Goal: Task Accomplishment & Management: Manage account settings

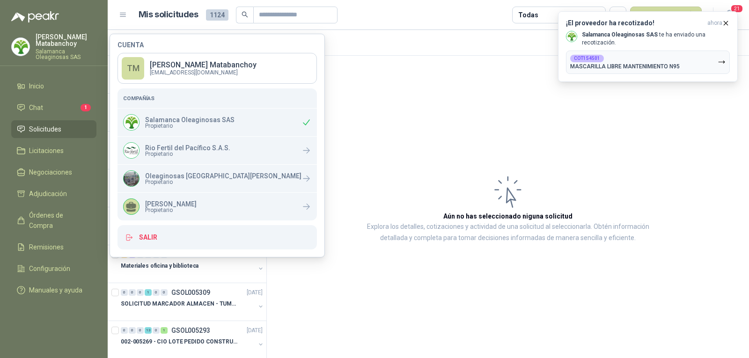
click at [337, 104] on article "Aún no has seleccionado niguna solicitud Explora los detalles, cotizaciones y a…" at bounding box center [508, 209] width 482 height 306
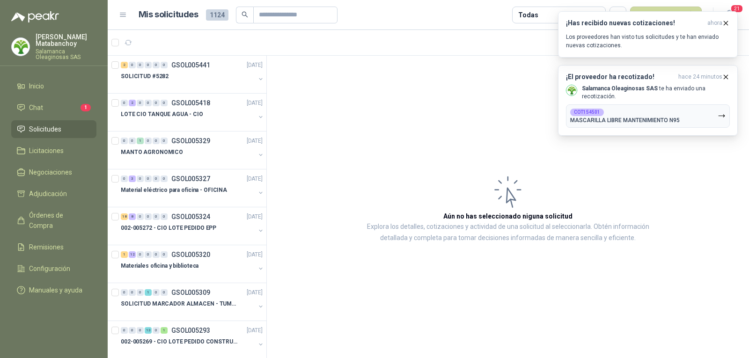
click at [487, 108] on article "Aún no has seleccionado niguna solicitud Explora los detalles, cotizaciones y a…" at bounding box center [508, 209] width 482 height 306
click at [52, 108] on li "Chat 1" at bounding box center [54, 108] width 74 height 10
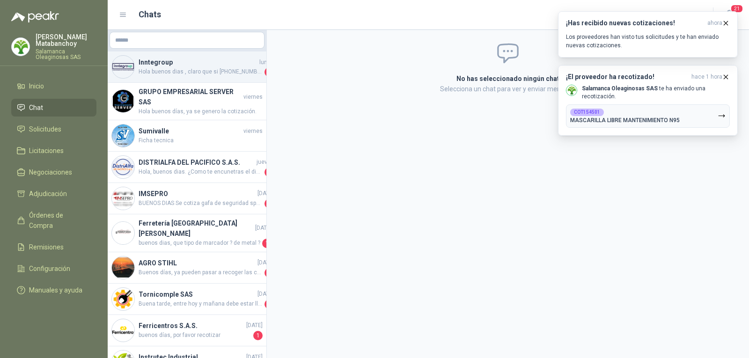
click at [196, 69] on span "Hola buenos dias , claro que si 313 8673124 te puedes comunicar por vía whatsap…" at bounding box center [201, 71] width 124 height 9
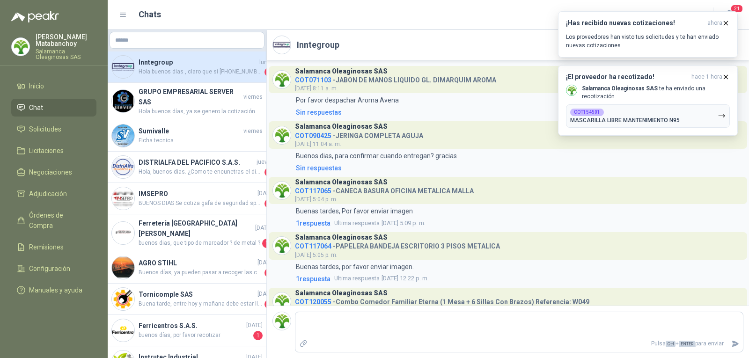
scroll to position [251, 0]
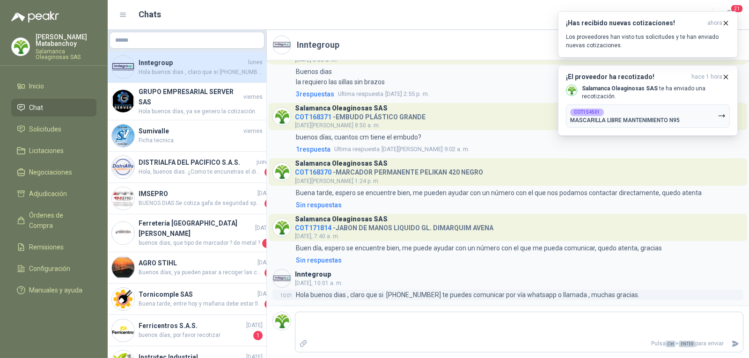
click at [397, 291] on p "Hola buenos dias , claro que si 313 8673124 te puedes comunicar por vía whatsap…" at bounding box center [468, 295] width 344 height 10
click at [686, 246] on div "7:40 Buen día, espero se encuentre bien, me puede ayudar con un número con el q…" at bounding box center [508, 248] width 471 height 10
click at [46, 126] on span "Solicitudes" at bounding box center [45, 129] width 32 height 10
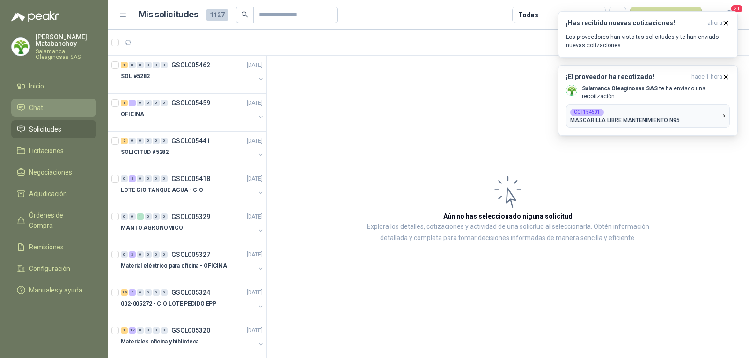
click at [53, 108] on li "Chat" at bounding box center [54, 108] width 74 height 10
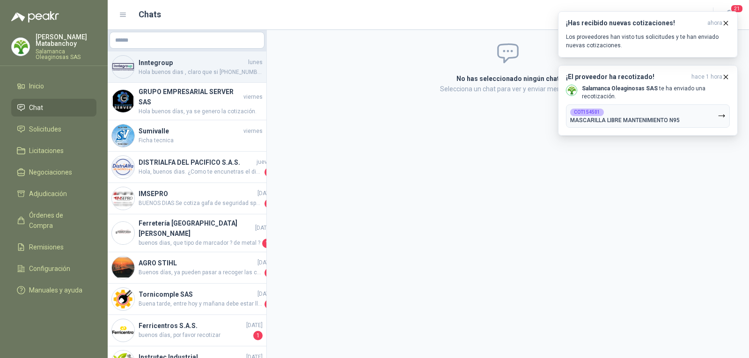
click at [188, 75] on span "Hola buenos dias , claro que si 313 8673124 te puedes comunicar por vía whatsap…" at bounding box center [201, 72] width 124 height 9
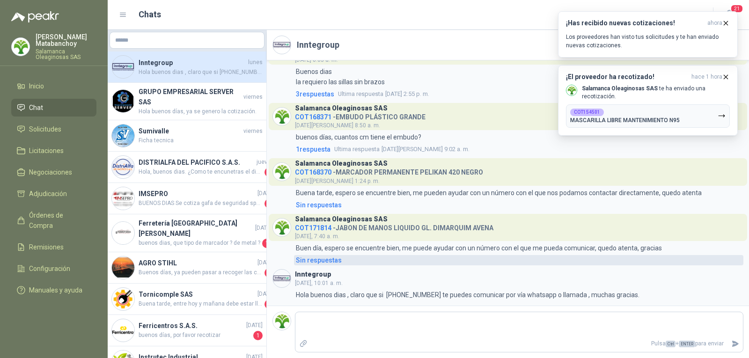
click at [320, 262] on div "Sin respuestas" at bounding box center [319, 260] width 46 height 10
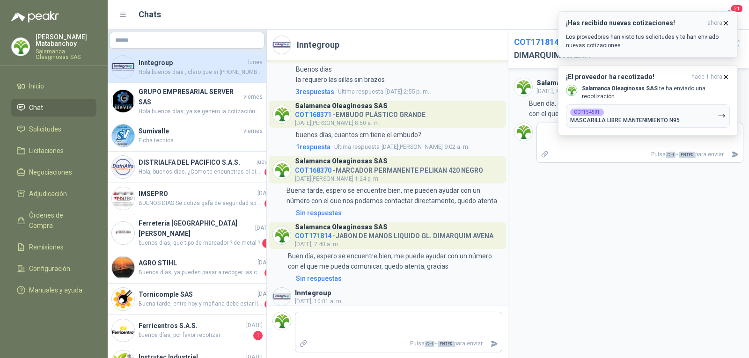
drag, startPoint x: 727, startPoint y: 20, endPoint x: 718, endPoint y: 67, distance: 48.1
click at [726, 20] on icon "button" at bounding box center [726, 23] width 8 height 8
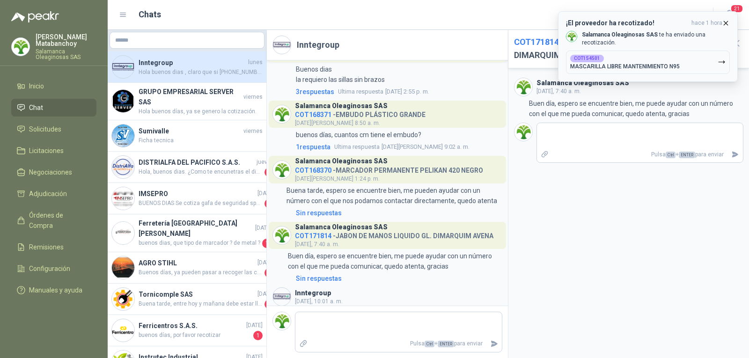
click at [724, 23] on icon "button" at bounding box center [726, 23] width 8 height 8
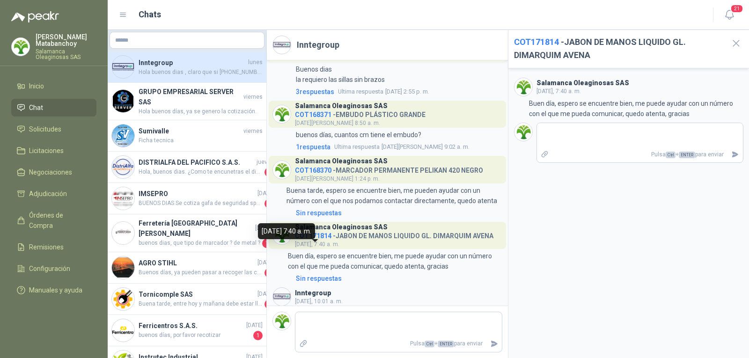
click at [304, 240] on span "COT171814" at bounding box center [313, 235] width 37 height 7
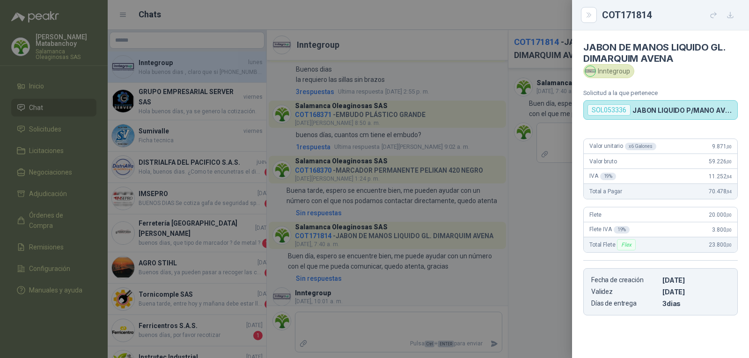
click at [414, 229] on div at bounding box center [374, 179] width 749 height 358
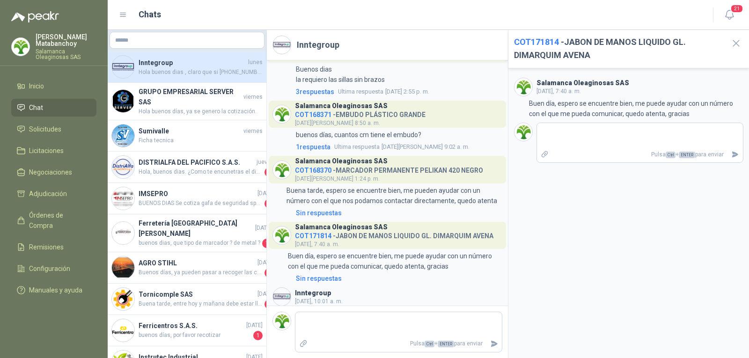
click at [534, 45] on span "COT171814" at bounding box center [536, 42] width 45 height 10
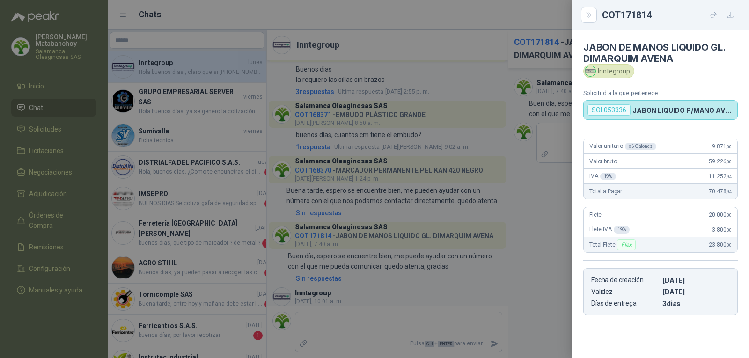
click at [603, 110] on div "SOL053336" at bounding box center [609, 109] width 43 height 11
click at [602, 110] on div "SOL053336" at bounding box center [609, 109] width 43 height 11
click at [602, 109] on div "SOL053336" at bounding box center [609, 109] width 43 height 11
copy div "SOL053336"
click at [542, 161] on div at bounding box center [374, 179] width 749 height 358
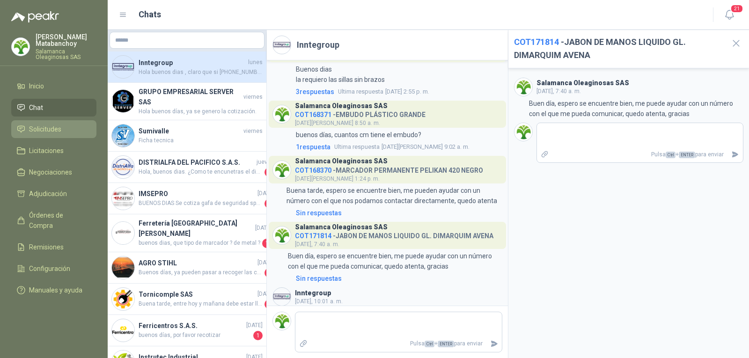
click at [41, 130] on span "Solicitudes" at bounding box center [45, 129] width 32 height 10
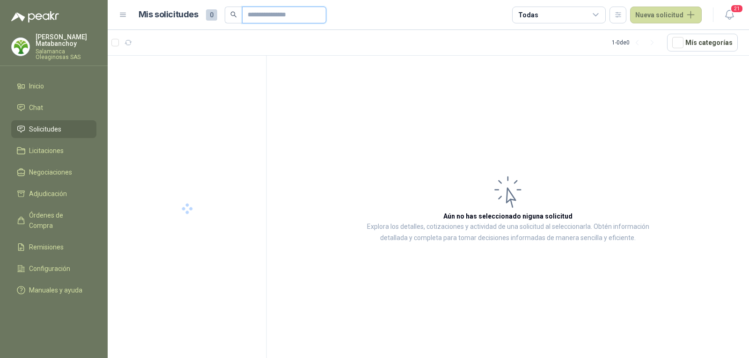
click at [304, 16] on input "text" at bounding box center [281, 15] width 66 height 16
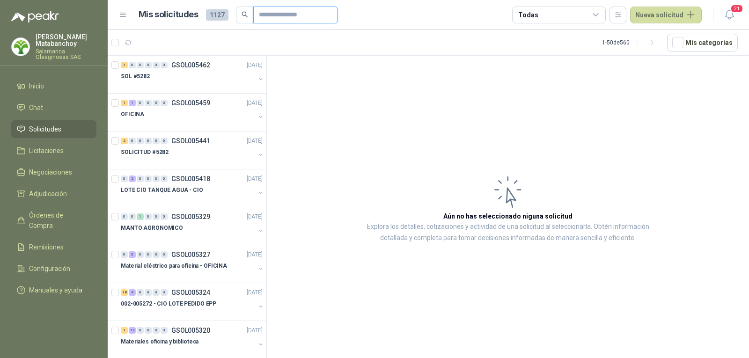
paste input "*********"
type input "*********"
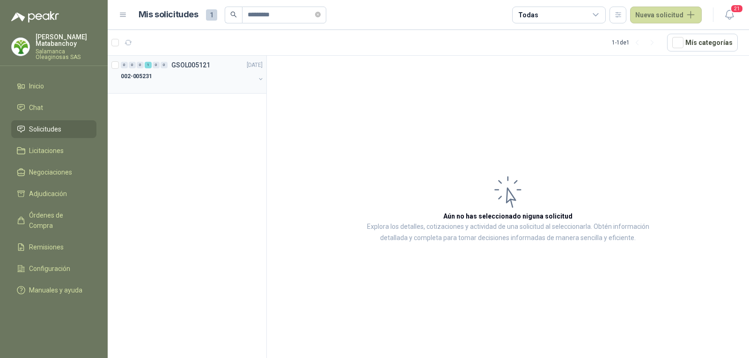
click at [199, 68] on p "GSOL005121" at bounding box center [190, 65] width 39 height 7
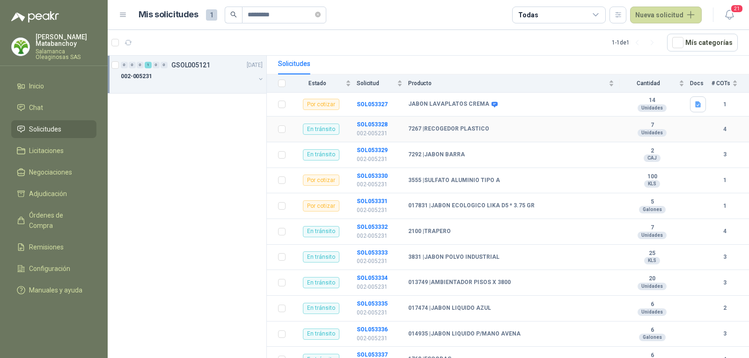
scroll to position [94, 0]
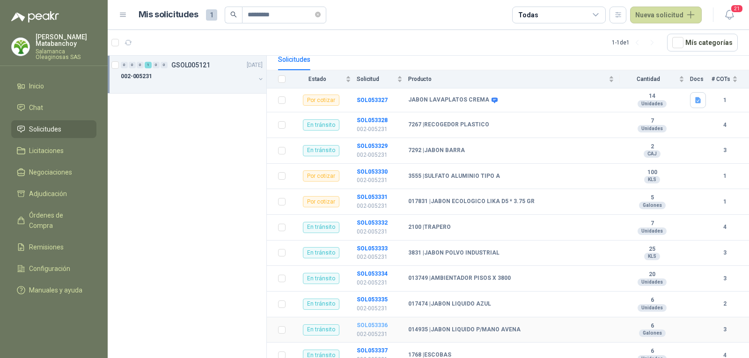
click at [377, 322] on b "SOL053336" at bounding box center [372, 325] width 31 height 7
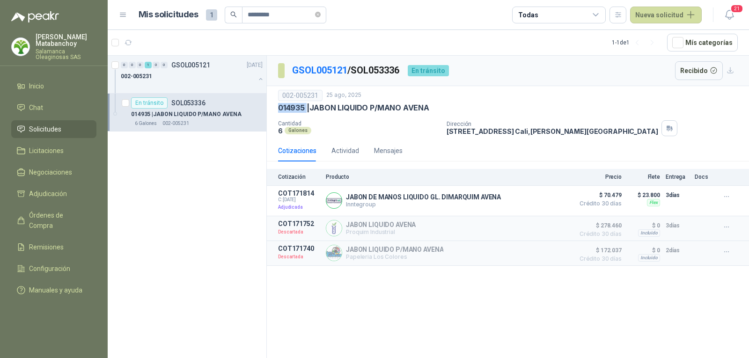
drag, startPoint x: 274, startPoint y: 107, endPoint x: 308, endPoint y: 106, distance: 33.7
click at [308, 106] on div "002-005231 25 ago, 2025 014935 | JABON LIQUIDO P/MANO AVENA Cantidad 6 Galones …" at bounding box center [508, 113] width 482 height 54
drag, startPoint x: 405, startPoint y: 69, endPoint x: 356, endPoint y: 71, distance: 49.2
click at [356, 71] on p "GSOL005121 / SOL053336" at bounding box center [346, 70] width 108 height 15
copy p "SOL053336"
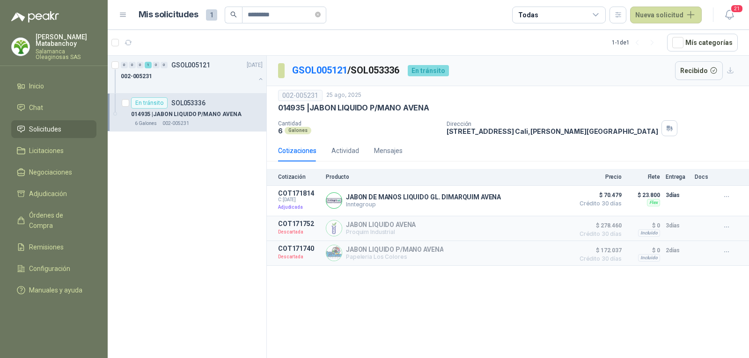
click at [436, 112] on div "014935 | JABON LIQUIDO P/MANO AVENA" at bounding box center [508, 108] width 460 height 10
click at [43, 124] on link "Solicitudes" at bounding box center [53, 129] width 85 height 18
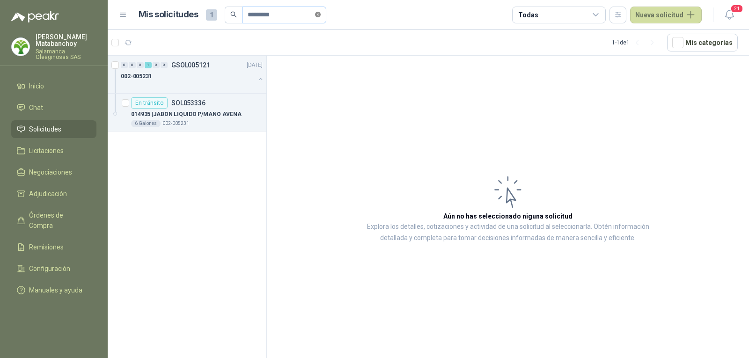
click at [321, 14] on icon "close-circle" at bounding box center [318, 15] width 6 height 6
click at [649, 21] on button "Nueva solicitud" at bounding box center [666, 15] width 72 height 17
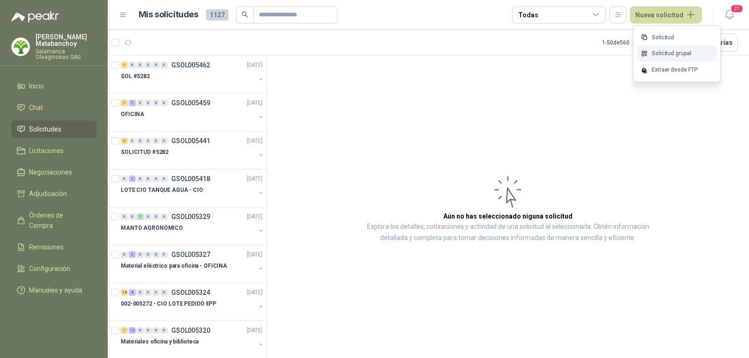
click at [661, 53] on link "Solicitud grupal" at bounding box center [677, 53] width 80 height 16
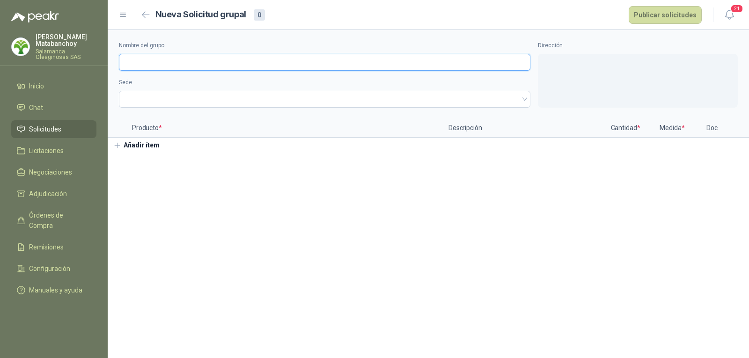
click at [257, 59] on input "Nombre del grupo" at bounding box center [325, 62] width 412 height 17
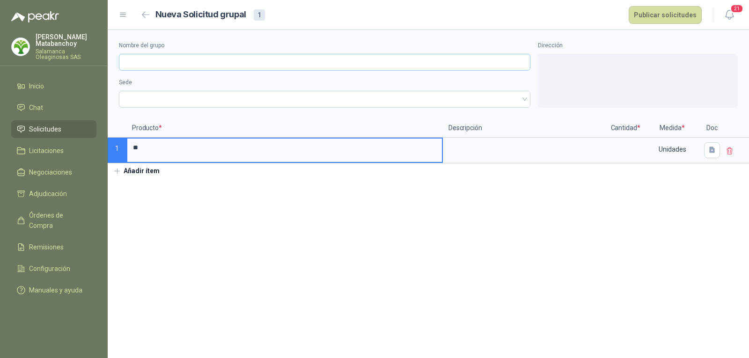
type input "*"
click at [250, 56] on input "Nombre del grupo" at bounding box center [325, 62] width 412 height 17
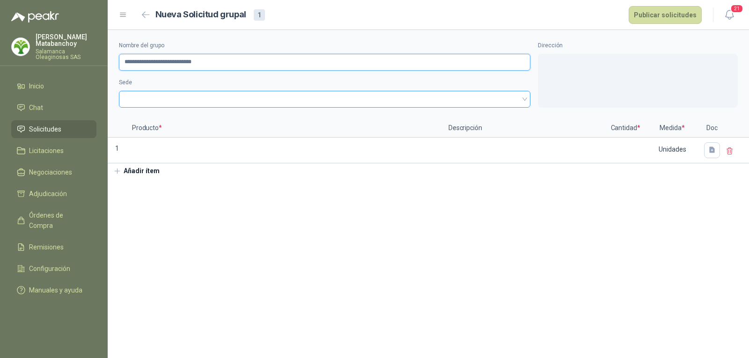
click at [228, 104] on span at bounding box center [325, 99] width 400 height 14
type input "**********"
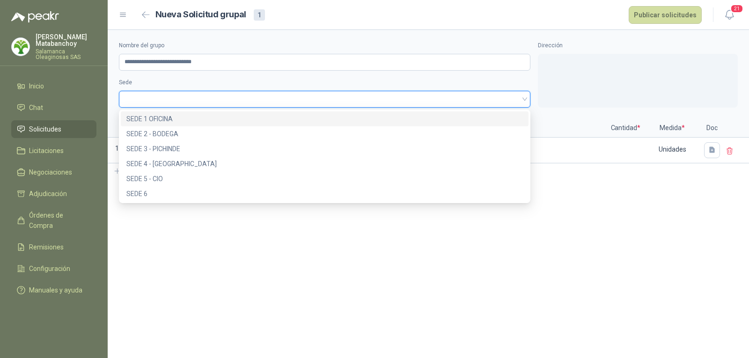
click at [224, 114] on div "SEDE 1 OFICINA" at bounding box center [324, 119] width 397 height 10
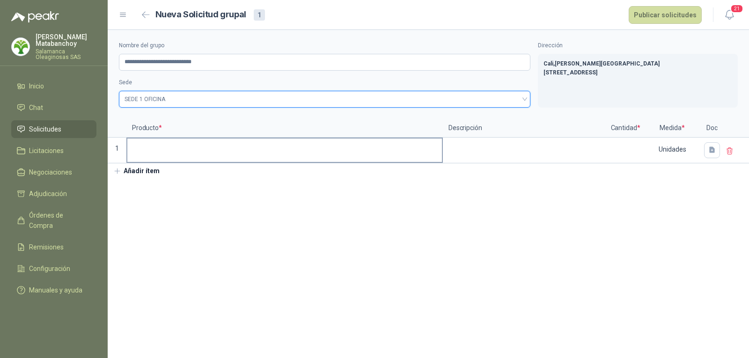
click at [223, 148] on input at bounding box center [284, 148] width 315 height 18
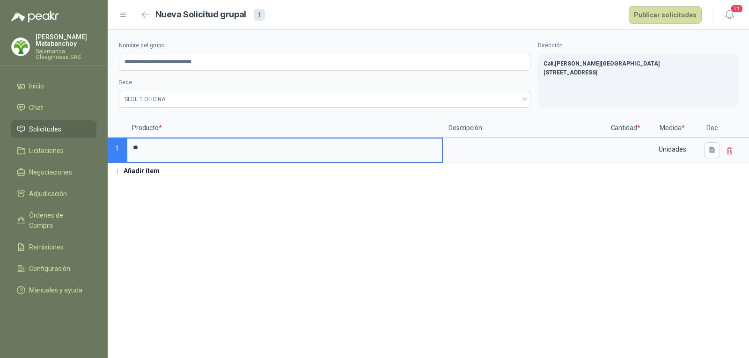
type input "*"
type input "**********"
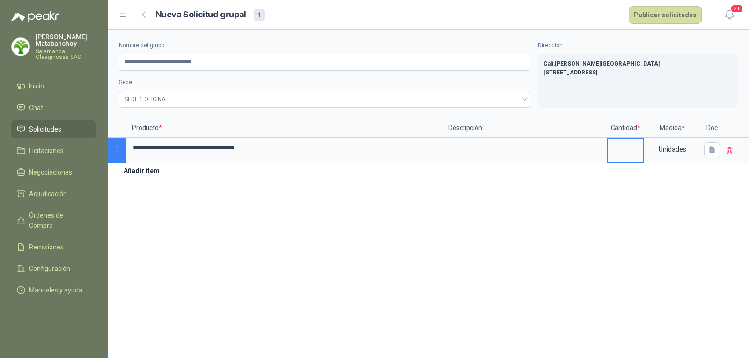
click at [618, 153] on input at bounding box center [626, 148] width 36 height 18
type input "*"
click at [663, 155] on div "Unidades" at bounding box center [672, 150] width 54 height 22
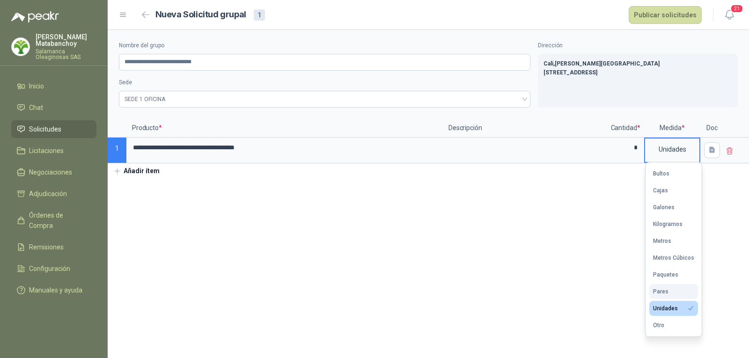
click at [654, 295] on button "Pares" at bounding box center [674, 291] width 49 height 15
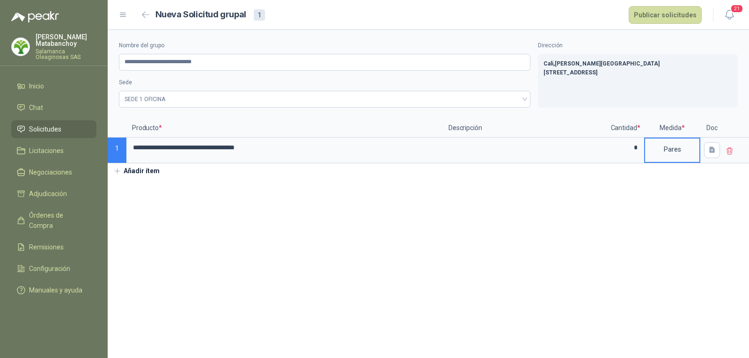
click at [352, 202] on section "**********" at bounding box center [429, 194] width 642 height 328
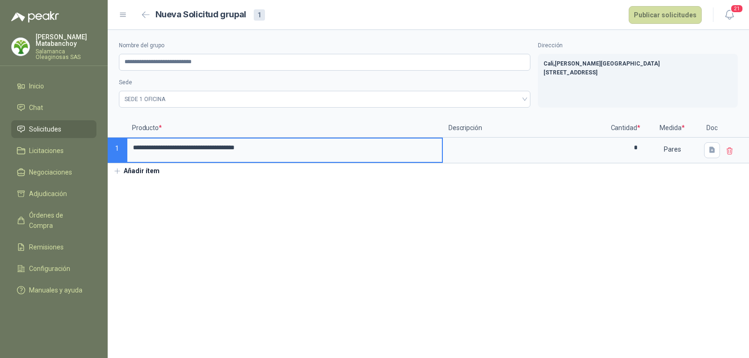
drag, startPoint x: 321, startPoint y: 147, endPoint x: 111, endPoint y: 150, distance: 210.8
click at [111, 150] on div "**********" at bounding box center [429, 141] width 642 height 44
click at [253, 150] on input "**********" at bounding box center [284, 148] width 315 height 18
type input "**********"
click at [396, 247] on section "**********" at bounding box center [429, 194] width 642 height 328
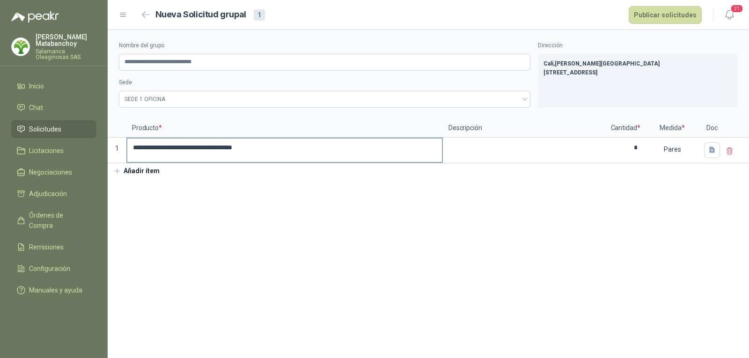
click at [251, 148] on input "**********" at bounding box center [284, 148] width 315 height 18
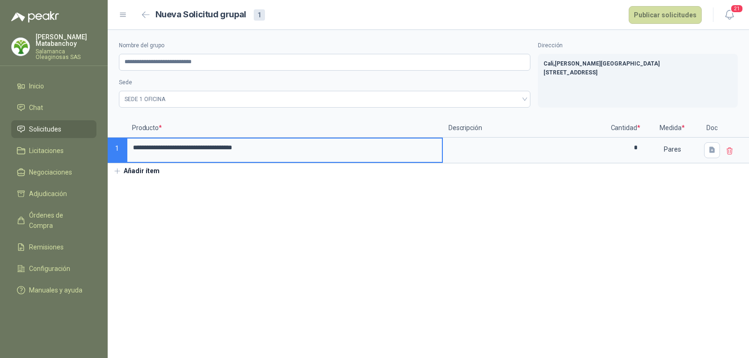
click at [314, 150] on input "**********" at bounding box center [284, 148] width 315 height 18
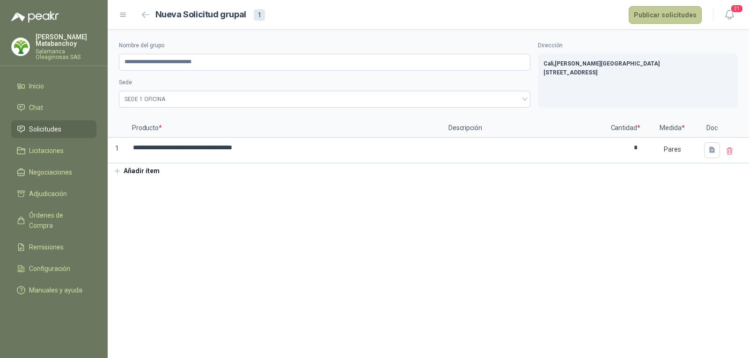
click at [650, 16] on button "Publicar solicitudes" at bounding box center [665, 15] width 73 height 18
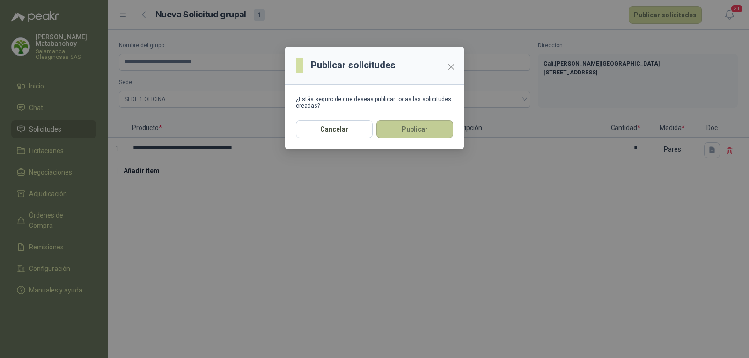
click at [421, 125] on button "Publicar" at bounding box center [415, 129] width 77 height 18
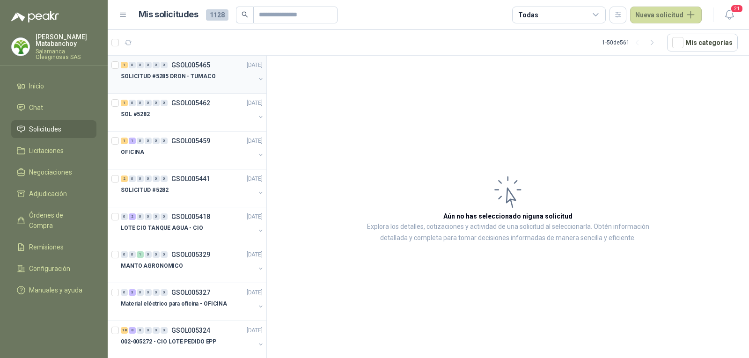
click at [207, 70] on div "1 0 0 0 0 0 GSOL005465 16/09/25" at bounding box center [193, 64] width 144 height 11
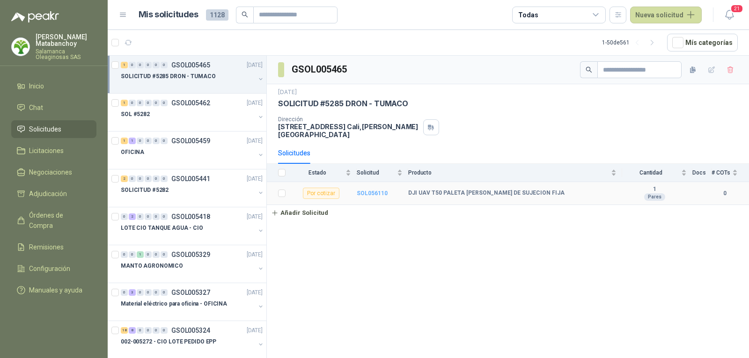
click at [375, 190] on b "SOL056110" at bounding box center [372, 193] width 31 height 7
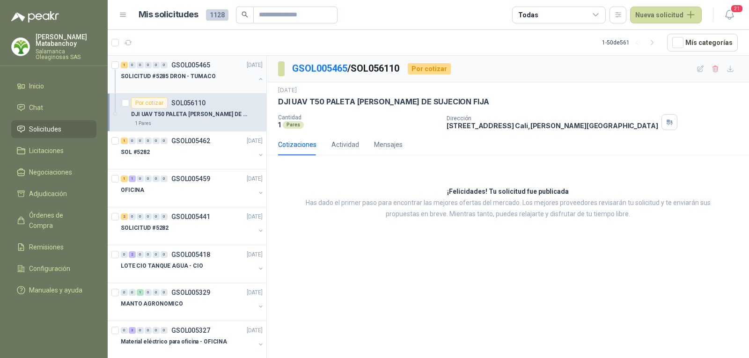
click at [257, 83] on div at bounding box center [260, 79] width 7 height 9
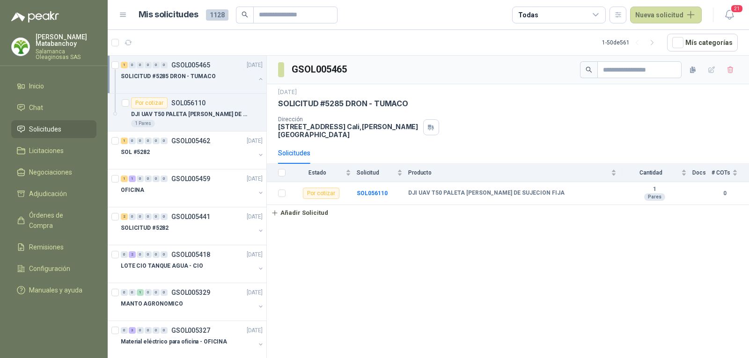
click at [257, 77] on button "button" at bounding box center [260, 78] width 7 height 7
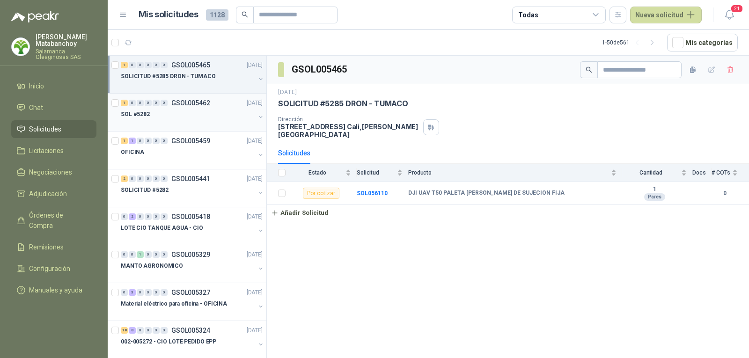
click at [215, 100] on div "1 0 0 0 0 0 GSOL005462 16/09/25" at bounding box center [193, 102] width 144 height 11
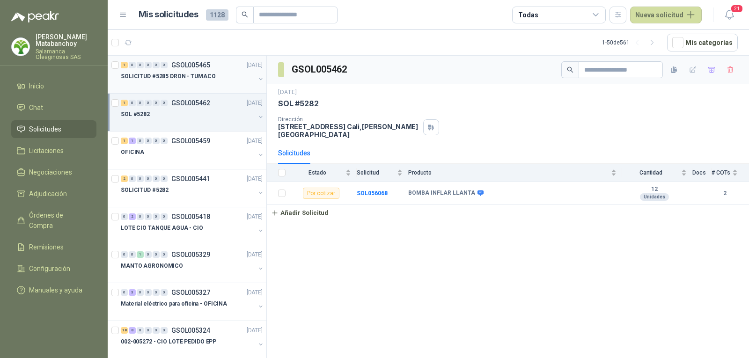
click at [217, 88] on div at bounding box center [188, 85] width 134 height 7
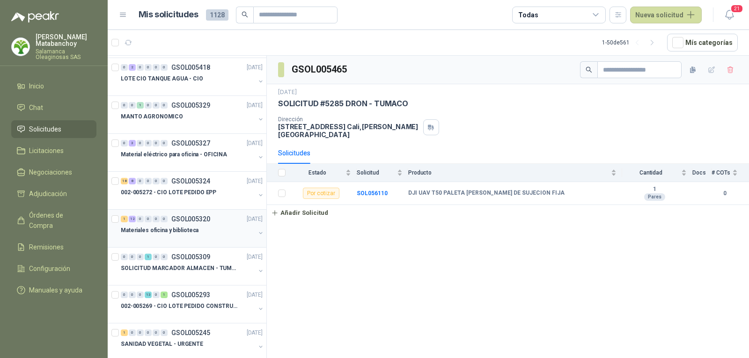
scroll to position [187, 0]
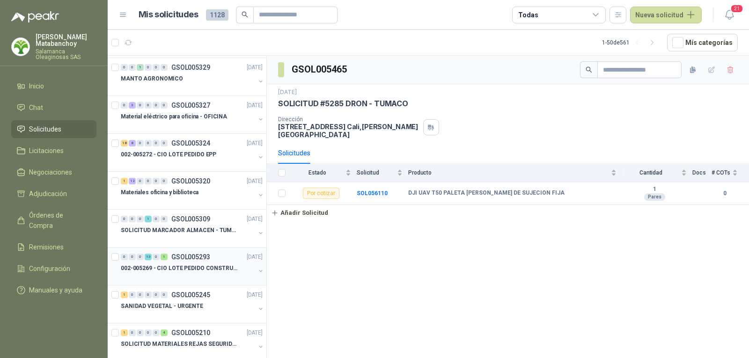
click at [195, 261] on div "0 0 0 13 0 1 GSOL005293 03/09/25" at bounding box center [193, 256] width 144 height 11
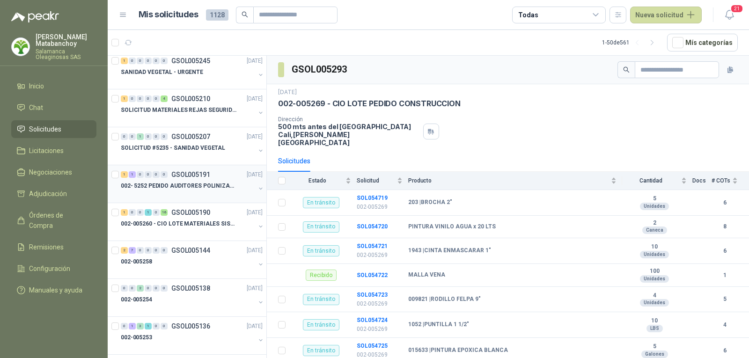
scroll to position [468, 0]
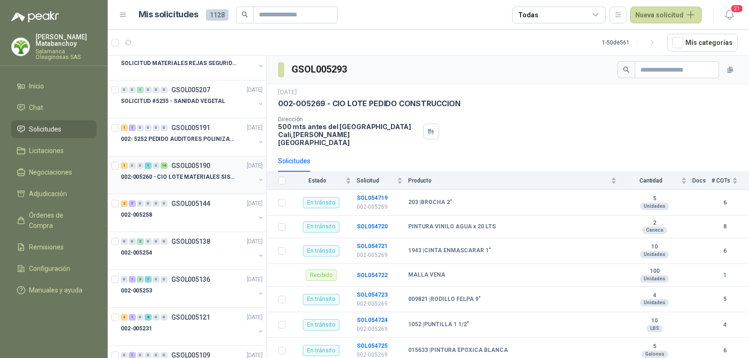
click at [197, 175] on p "002-005260 - CIO LOTE MATERIALES SISTEMA HIDRAULIC" at bounding box center [179, 177] width 117 height 9
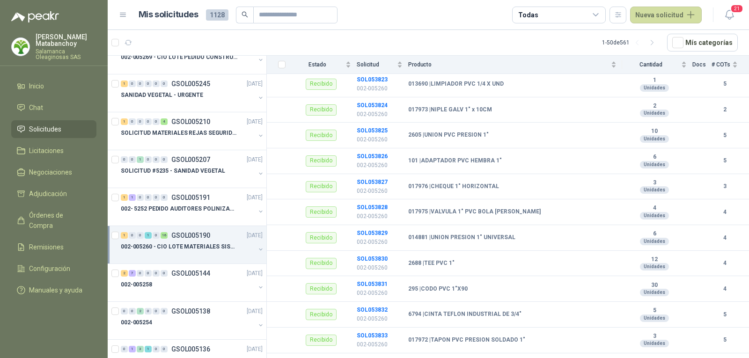
scroll to position [375, 0]
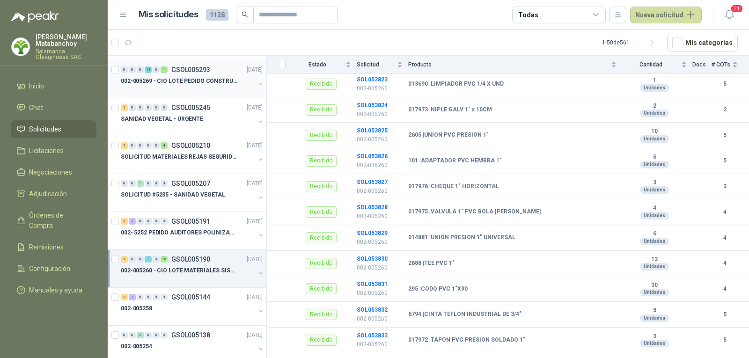
click at [204, 91] on div at bounding box center [188, 90] width 134 height 7
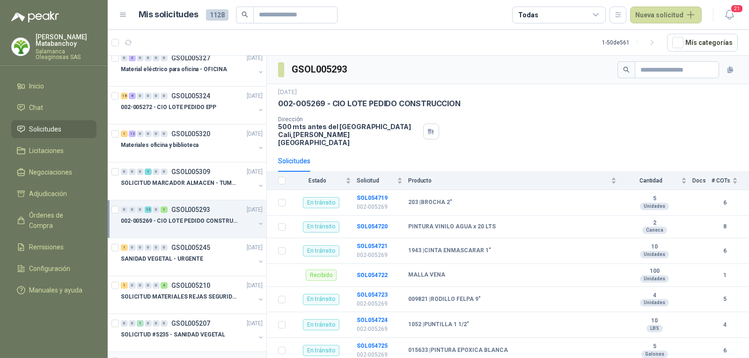
scroll to position [234, 0]
click at [201, 116] on div at bounding box center [188, 116] width 134 height 7
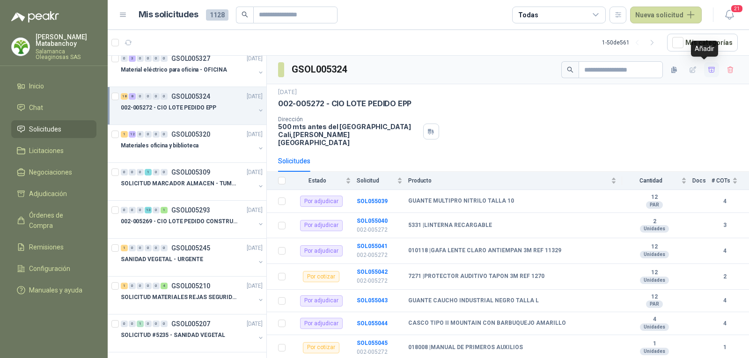
click at [708, 66] on icon "button" at bounding box center [712, 70] width 8 height 8
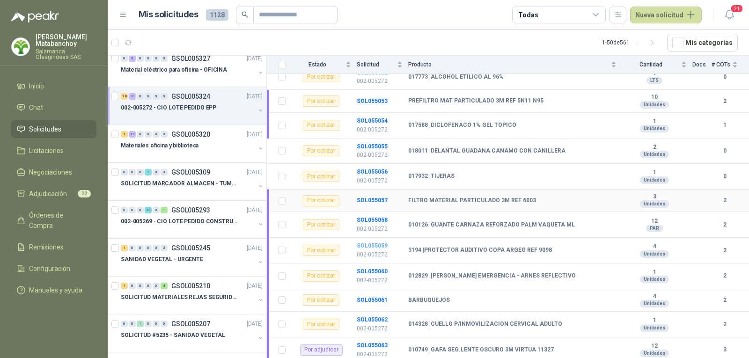
scroll to position [383, 0]
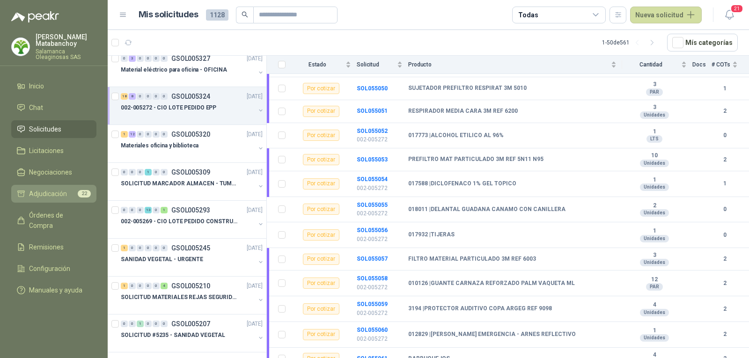
click at [43, 189] on span "Adjudicación" at bounding box center [48, 194] width 38 height 10
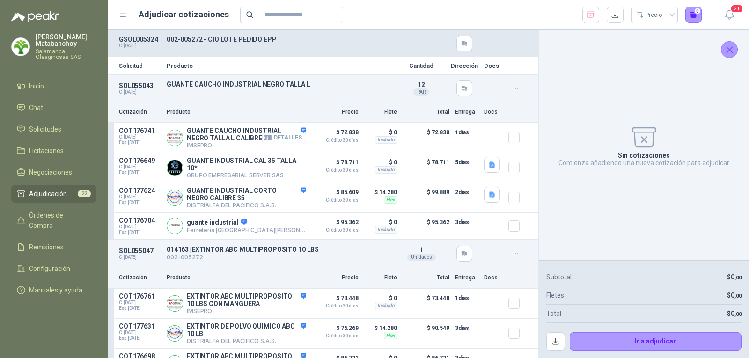
click at [285, 138] on button "Detalles" at bounding box center [284, 138] width 44 height 13
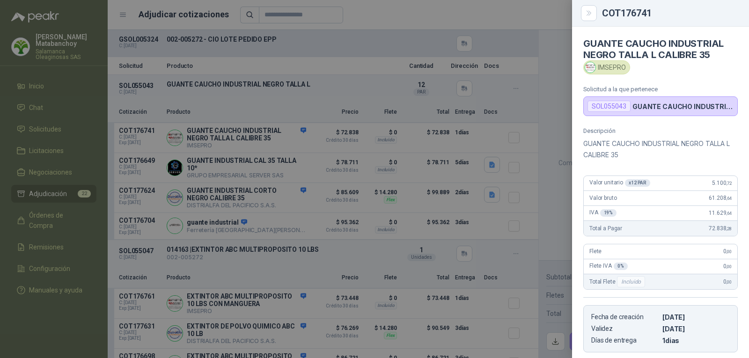
click at [612, 153] on p "GUANTE CAUCHO INDUSTRIAL NEGRO TALLA L CALIBRE 35" at bounding box center [660, 149] width 155 height 22
copy div "GUANTE CAUCHO INDUSTRIAL NEGRO TALLA L CALIBRE 35"
click at [325, 89] on div at bounding box center [374, 179] width 749 height 358
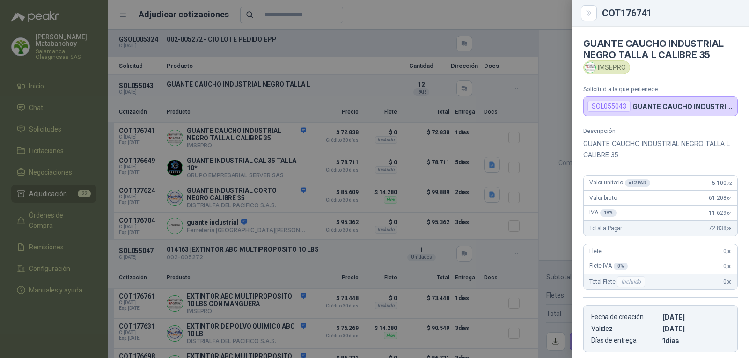
scroll to position [150, 0]
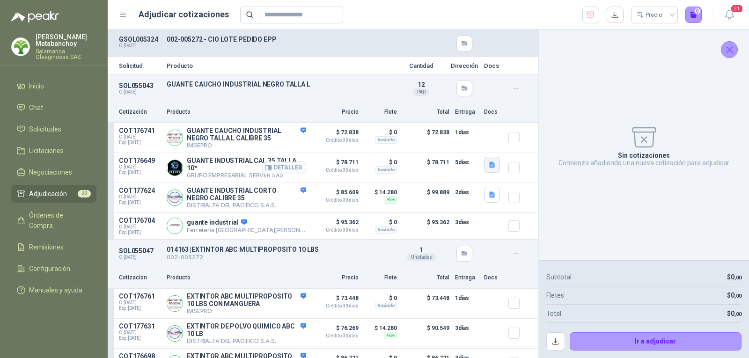
click at [489, 165] on icon "button" at bounding box center [492, 165] width 6 height 6
click at [471, 147] on button "image - 2025-09-06T121340.643.png" at bounding box center [432, 145] width 110 height 10
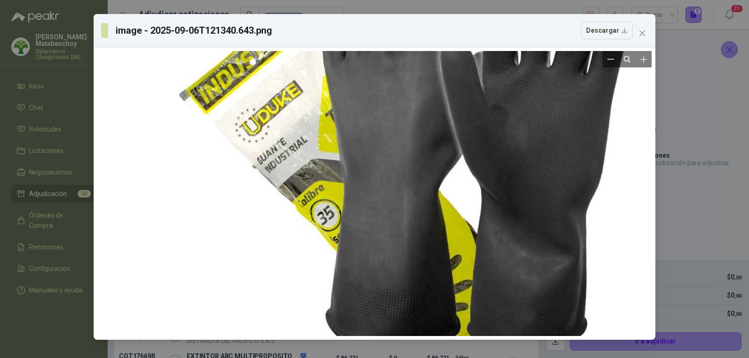
drag, startPoint x: 383, startPoint y: 202, endPoint x: 486, endPoint y: 161, distance: 110.8
click at [486, 161] on div at bounding box center [429, 155] width 570 height 570
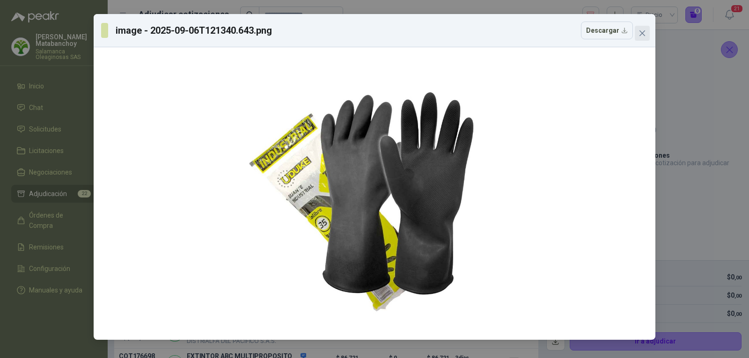
click at [636, 36] on span "Close" at bounding box center [642, 33] width 15 height 7
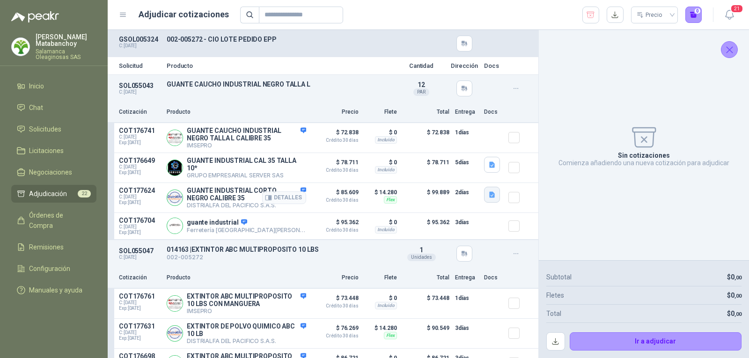
click at [488, 194] on icon "button" at bounding box center [492, 195] width 8 height 8
click at [458, 173] on button "image.png" at bounding box center [466, 176] width 41 height 10
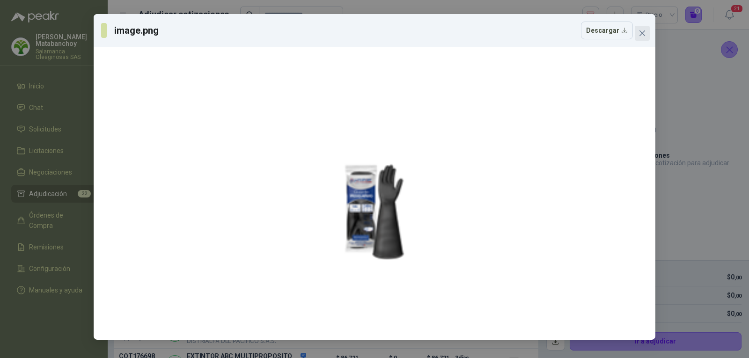
click at [637, 32] on span "Close" at bounding box center [642, 33] width 15 height 7
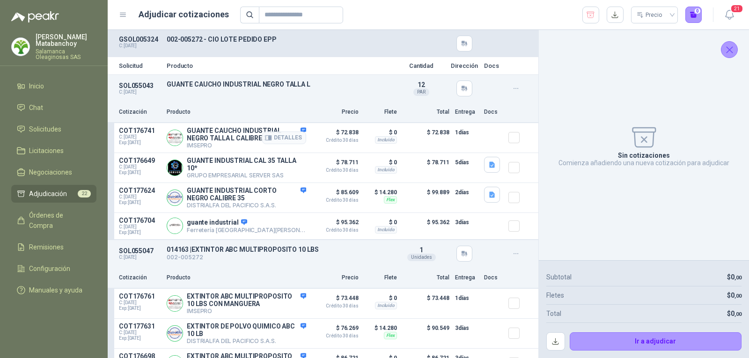
click at [218, 132] on p "GUANTE CAUCHO INDUSTRIAL NEGRO TALLA L CALIBRE 35" at bounding box center [246, 134] width 119 height 15
click at [500, 138] on article "COT176741 C: 08/09/2025 Exp: 23/09/2025 GUANTE CAUCHO INDUSTRIAL NEGRO TALLA L …" at bounding box center [323, 138] width 431 height 30
click at [509, 144] on div at bounding box center [518, 138] width 19 height 22
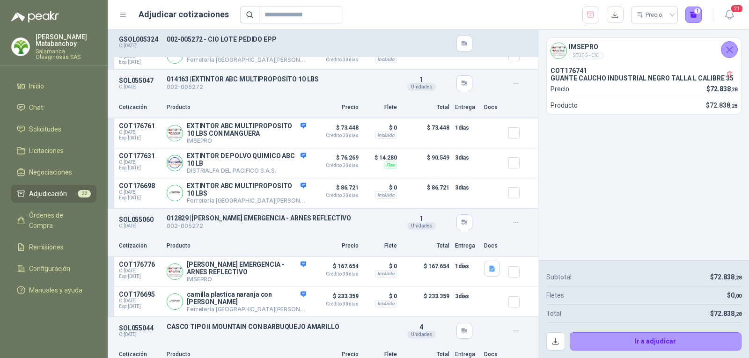
scroll to position [187, 0]
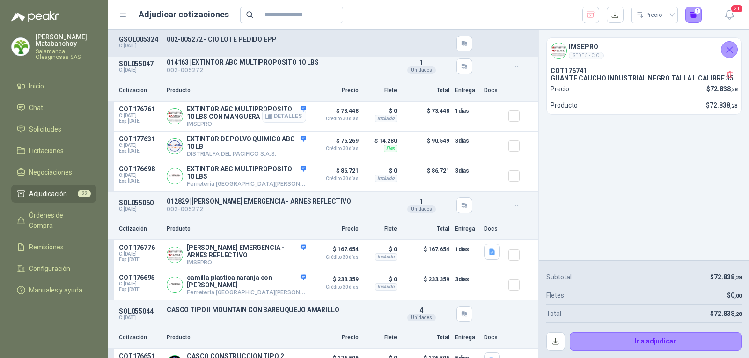
click at [274, 119] on button "Detalles" at bounding box center [284, 116] width 44 height 13
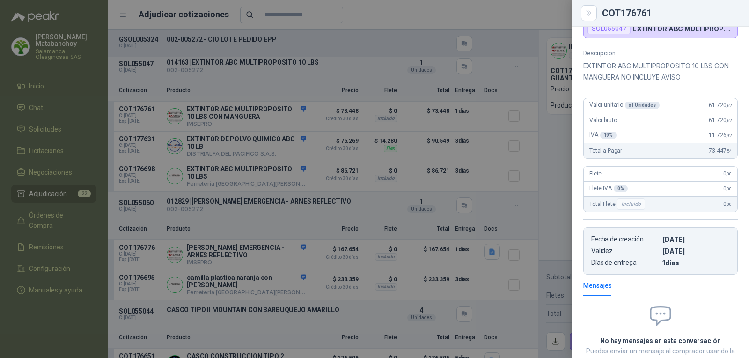
scroll to position [0, 0]
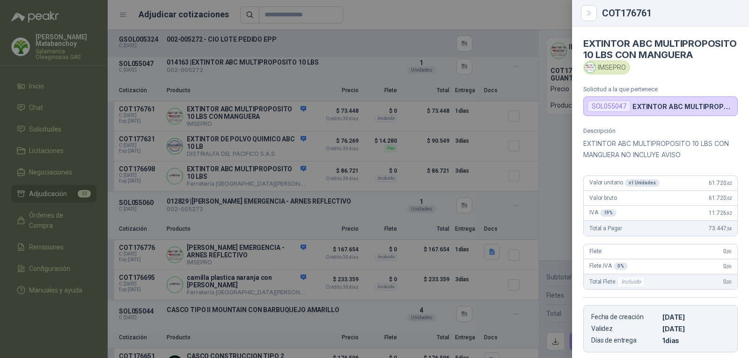
click at [630, 159] on p "EXTINTOR ABC MULTIPROPOSITO 10 LBS CON MANGUERA NO INCLUYE AVISO" at bounding box center [660, 149] width 155 height 22
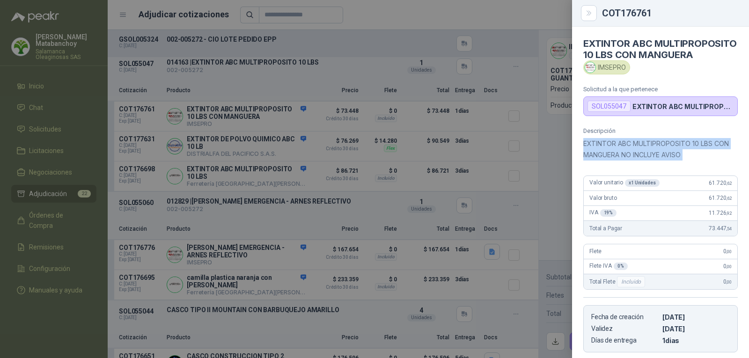
click at [630, 159] on p "EXTINTOR ABC MULTIPROPOSITO 10 LBS CON MANGUERA NO INCLUYE AVISO" at bounding box center [660, 149] width 155 height 22
copy div "EXTINTOR ABC MULTIPROPOSITO 10 LBS CON MANGUERA NO INCLUYE AVISO"
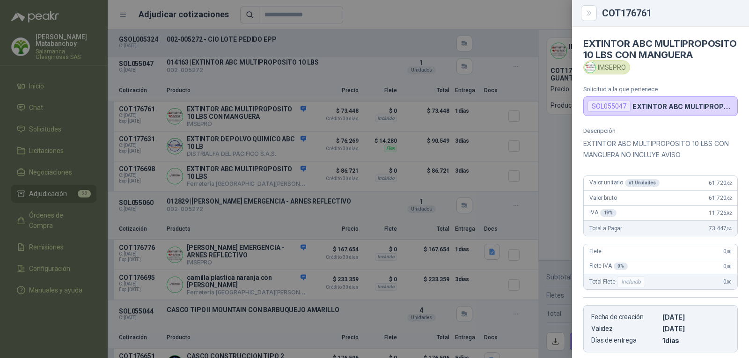
click at [448, 112] on div at bounding box center [374, 179] width 749 height 358
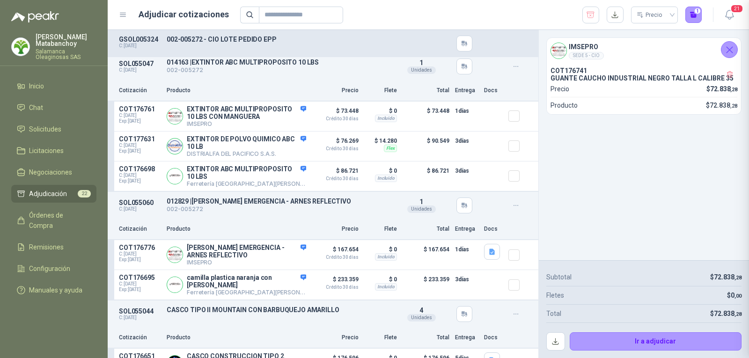
scroll to position [161, 0]
click at [215, 146] on p "EXTINTOR DE POLVO QUIMICO ABC 10 LB" at bounding box center [246, 142] width 119 height 15
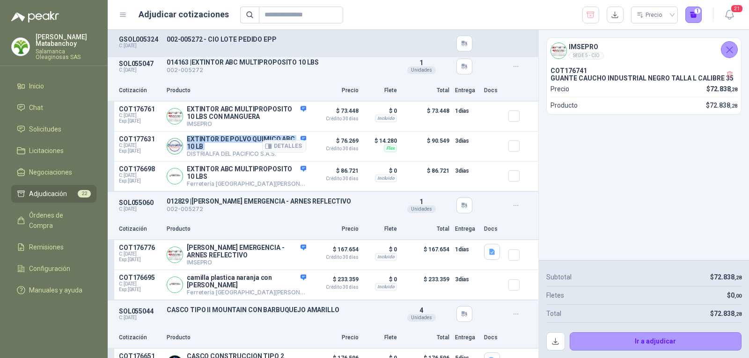
click at [215, 146] on p "EXTINTOR DE POLVO QUIMICO ABC 10 LB" at bounding box center [246, 142] width 119 height 15
copy p "EXTINTOR DE POLVO QUIMICO ABC 10 LB"
click at [278, 81] on div "SOL055047 C: 05/09/2025 014163 | EXTINTOR ABC MULTIPROPOSITO 10 LBS 002-005272 …" at bounding box center [323, 67] width 431 height 28
click at [288, 180] on button "Detalles" at bounding box center [284, 176] width 44 height 13
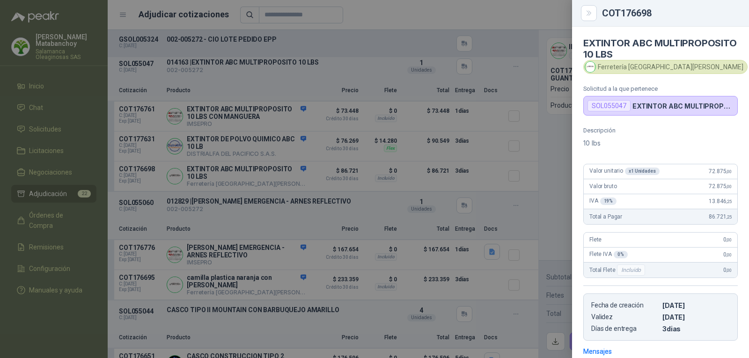
scroll to position [0, 0]
click at [391, 172] on div at bounding box center [374, 179] width 749 height 358
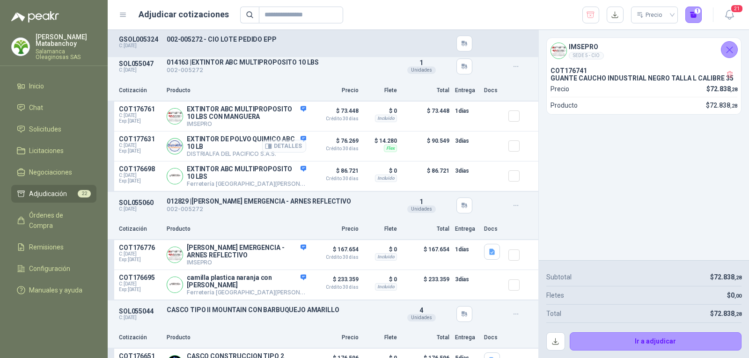
click at [273, 149] on button "Detalles" at bounding box center [284, 146] width 44 height 13
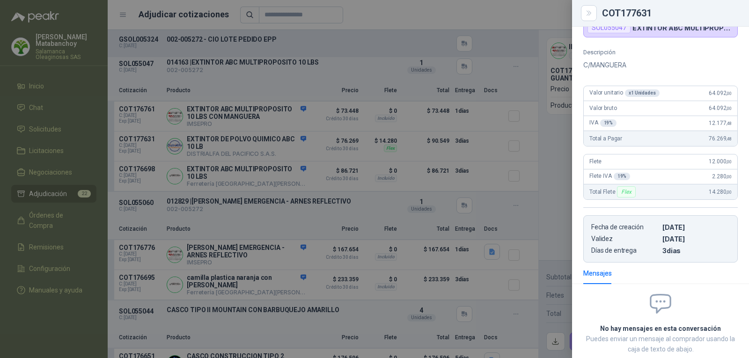
scroll to position [0, 0]
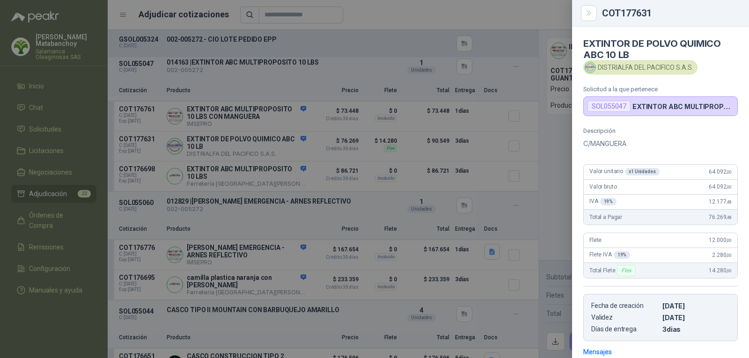
click at [260, 177] on div at bounding box center [374, 179] width 749 height 358
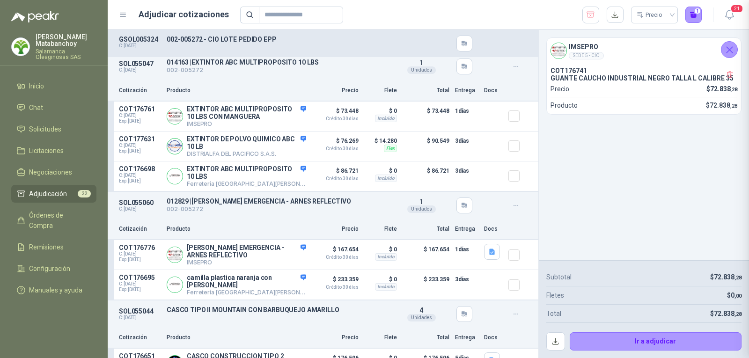
scroll to position [139, 0]
click at [277, 121] on button "Detalles" at bounding box center [284, 116] width 44 height 13
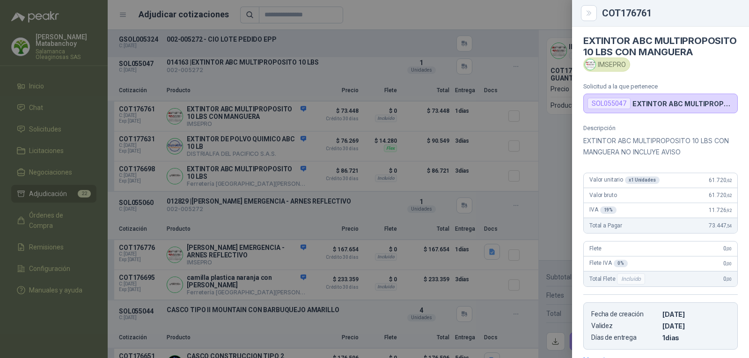
scroll to position [0, 0]
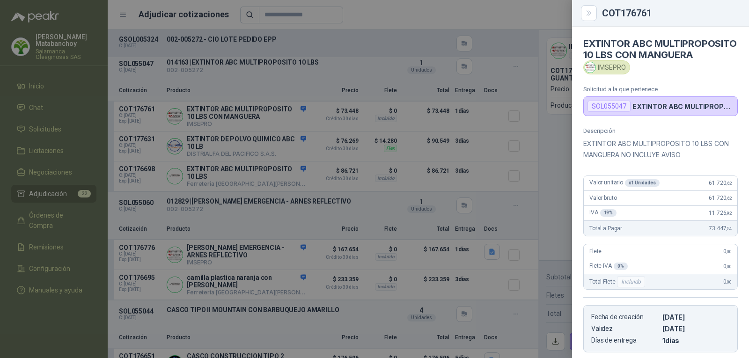
click at [442, 139] on div at bounding box center [374, 179] width 749 height 358
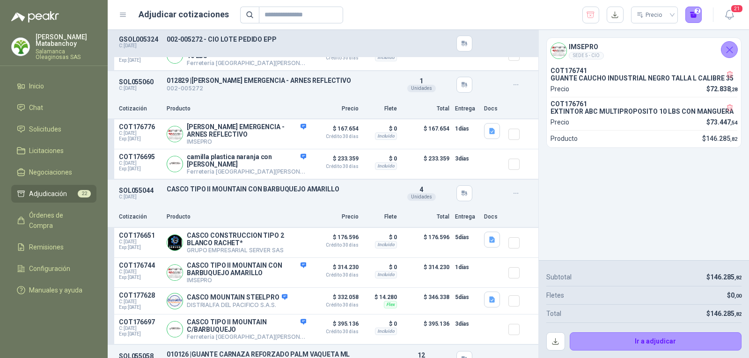
scroll to position [328, 0]
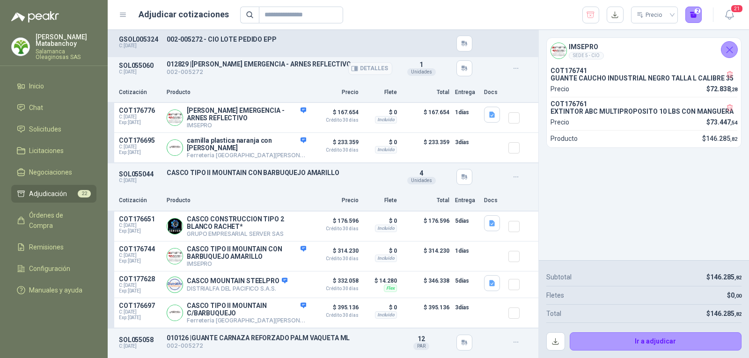
click at [285, 68] on p "012829 | CAMILLA EMERGENCIA - ARNES REFLECTIVO" at bounding box center [280, 63] width 226 height 7
click at [286, 120] on button "Detalles" at bounding box center [284, 117] width 44 height 13
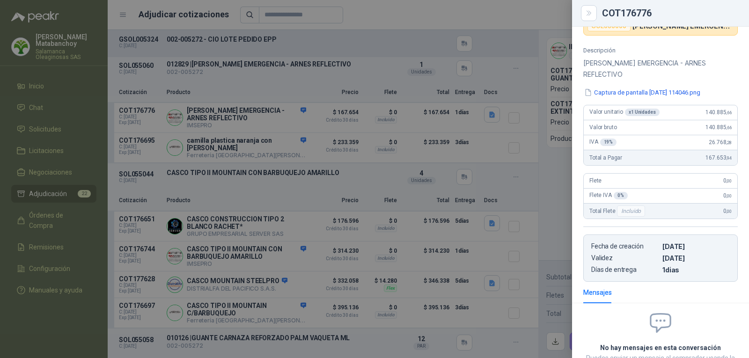
scroll to position [0, 0]
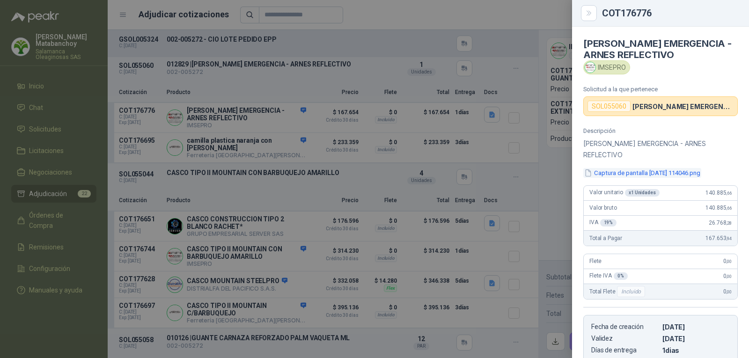
click at [612, 168] on button "Captura de pantalla 2025-09-08 114046.png" at bounding box center [642, 173] width 118 height 10
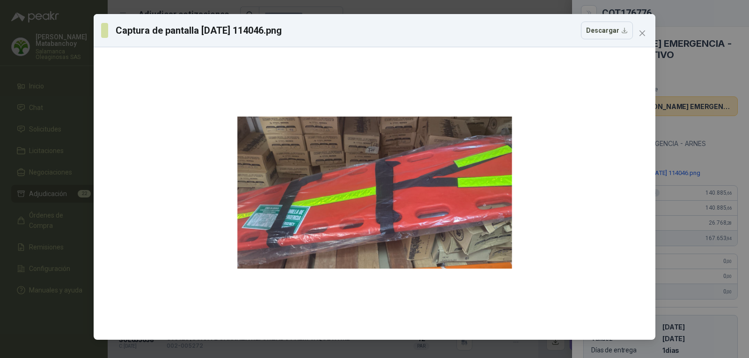
click at [640, 37] on button "Close" at bounding box center [642, 33] width 15 height 15
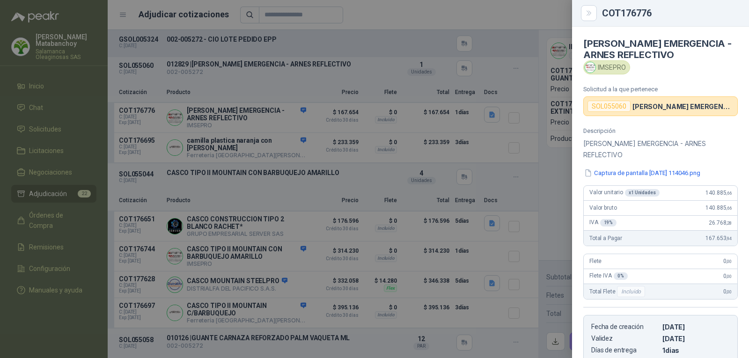
click at [517, 155] on div at bounding box center [374, 179] width 749 height 358
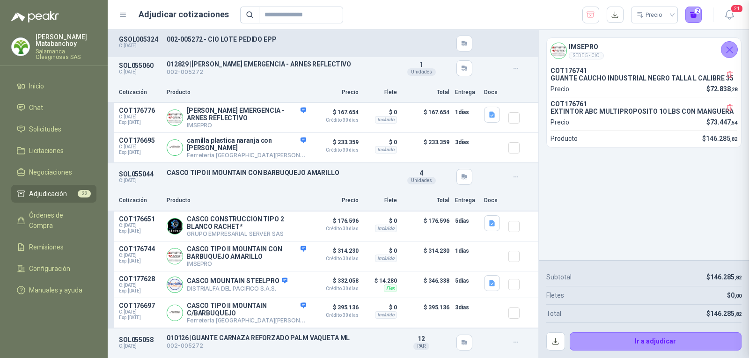
scroll to position [148, 0]
click at [287, 121] on button "Detalles" at bounding box center [284, 117] width 44 height 13
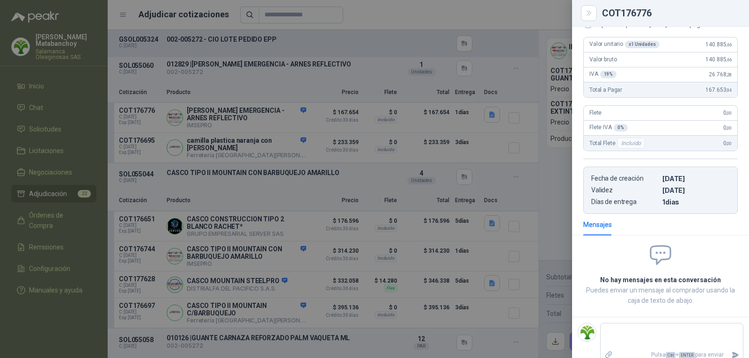
scroll to position [0, 0]
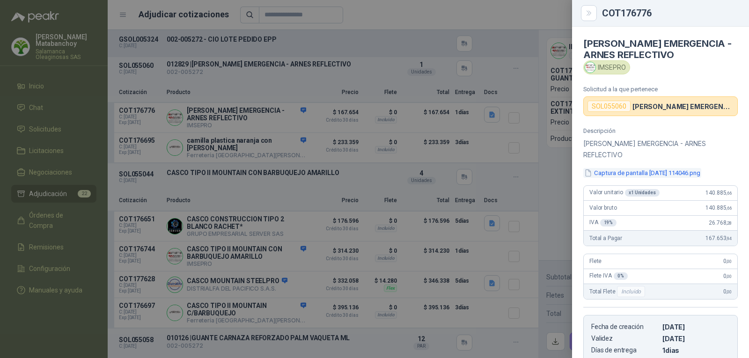
click at [663, 168] on button "Captura de pantalla 2025-09-08 114046.png" at bounding box center [642, 173] width 118 height 10
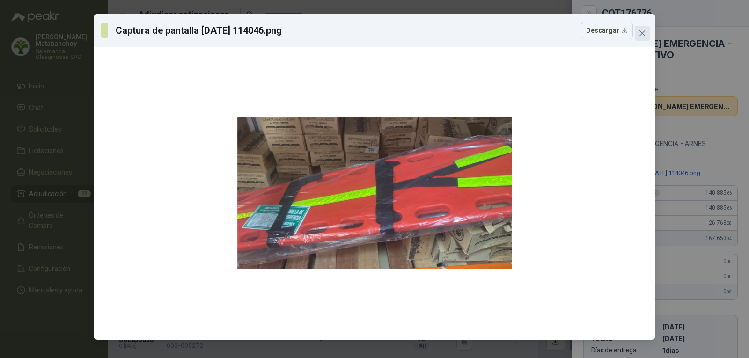
click at [643, 33] on icon "close" at bounding box center [642, 33] width 7 height 7
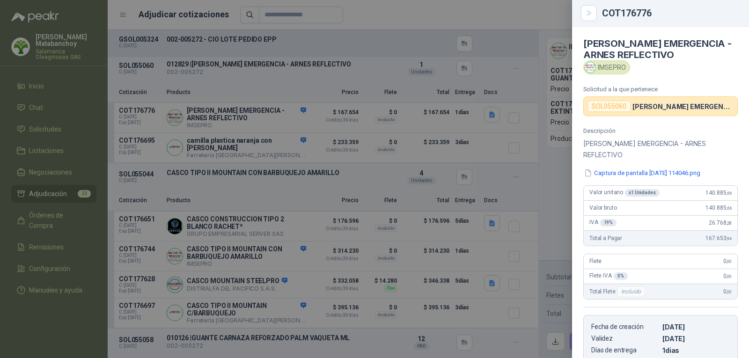
click at [403, 166] on div at bounding box center [374, 179] width 749 height 358
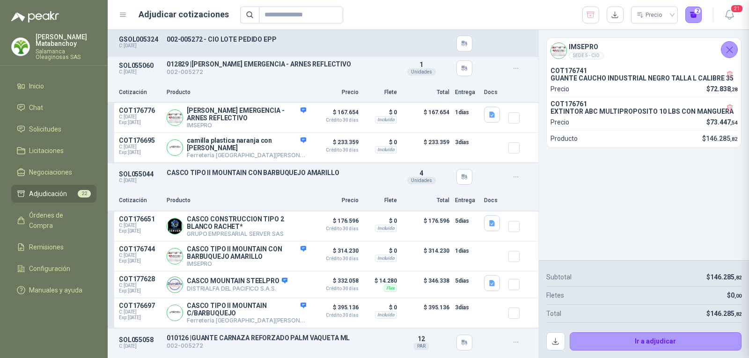
scroll to position [148, 0]
click at [499, 123] on article "COT176776 C: 08/09/2025 Exp: 23/09/2025 CAMILLA EMERGENCIA - ARNES REFLECTIVO I…" at bounding box center [323, 118] width 431 height 30
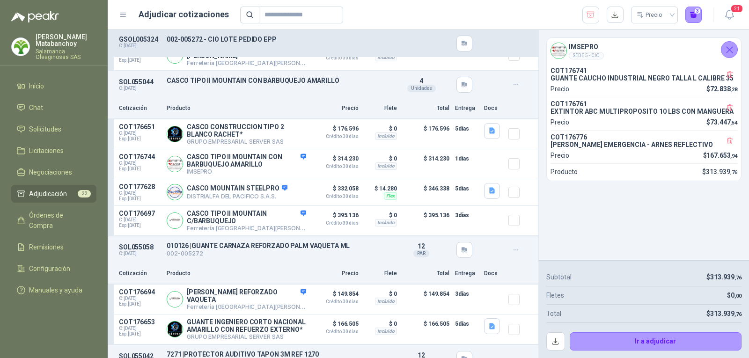
scroll to position [414, 0]
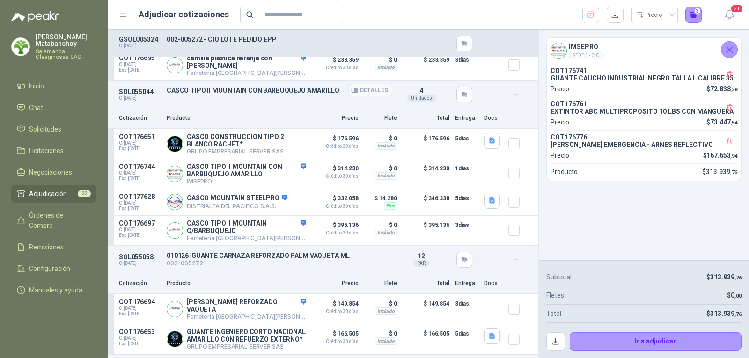
click at [296, 87] on p "CASCO TIPO II MOUNTAIN CON BARBUQUEJO AMARILLO" at bounding box center [280, 90] width 226 height 7
copy div "CASCO TIPO II MOUNTAIN CON BARBUQUEJO AMARILLO"
click at [290, 103] on div "SOL055044 C: 05/09/2025 CASCO TIPO II MOUNTAIN CON BARBUQUEJO AMARILLO Detalles…" at bounding box center [323, 94] width 431 height 27
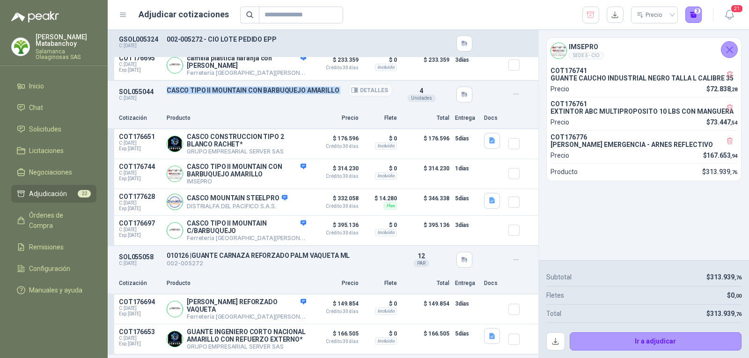
click at [262, 89] on p "CASCO TIPO II MOUNTAIN CON BARBUQUEJO AMARILLO" at bounding box center [280, 90] width 226 height 7
click at [489, 141] on icon "button" at bounding box center [492, 141] width 6 height 6
click at [483, 117] on button "image.png" at bounding box center [466, 119] width 41 height 10
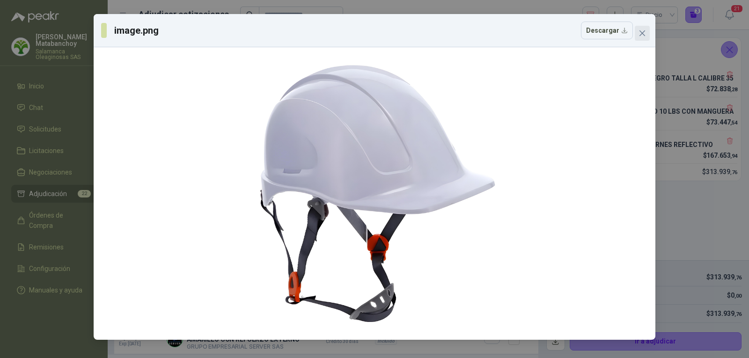
click at [645, 34] on icon "close" at bounding box center [642, 33] width 7 height 7
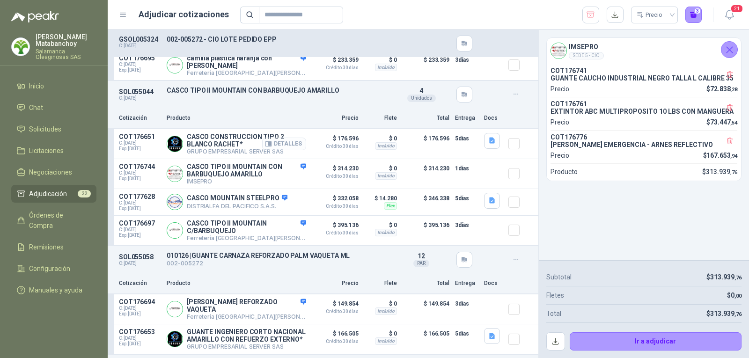
click at [273, 140] on button "Detalles" at bounding box center [284, 144] width 44 height 13
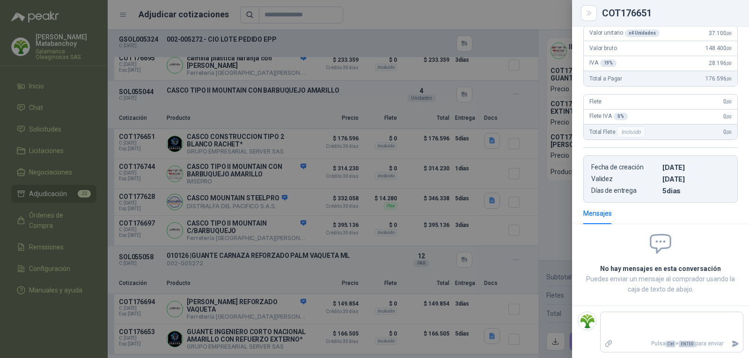
scroll to position [0, 0]
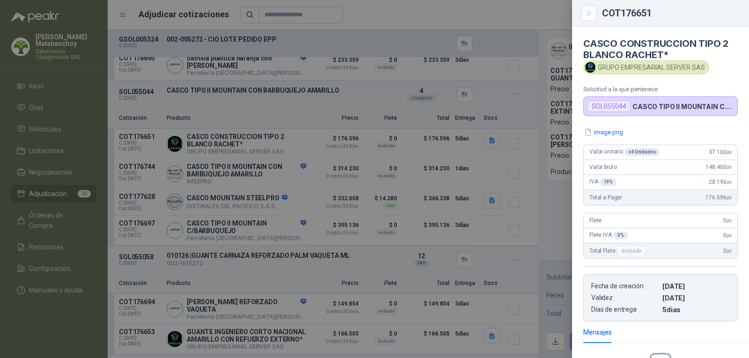
click at [312, 174] on div at bounding box center [374, 179] width 749 height 358
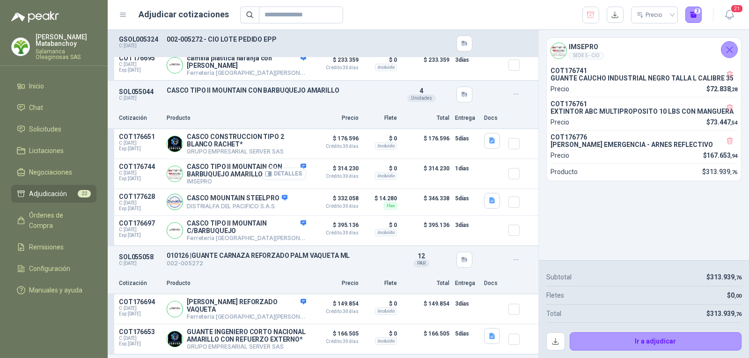
click at [289, 171] on button "Detalles" at bounding box center [284, 174] width 44 height 13
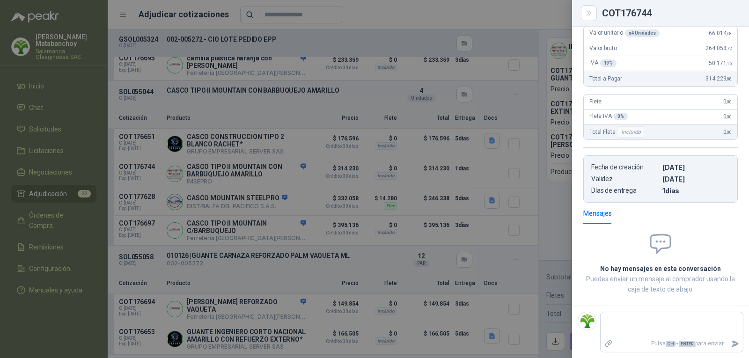
scroll to position [0, 0]
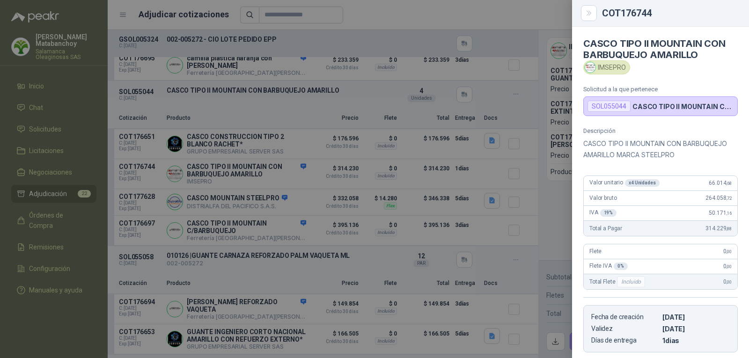
click at [618, 146] on p "CASCO TIPO II MOUNTAIN CON BARBUQUEJO AMARILLO MARCA STEELPRO" at bounding box center [660, 149] width 155 height 22
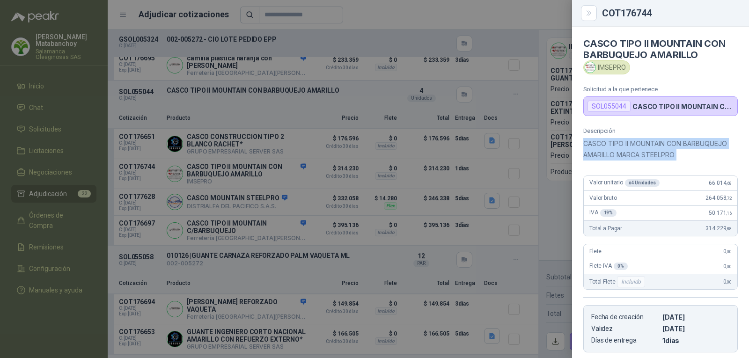
click at [618, 146] on p "CASCO TIPO II MOUNTAIN CON BARBUQUEJO AMARILLO MARCA STEELPRO" at bounding box center [660, 149] width 155 height 22
copy div "CASCO TIPO II MOUNTAIN CON BARBUQUEJO AMARILLO MARCA STEELPRO"
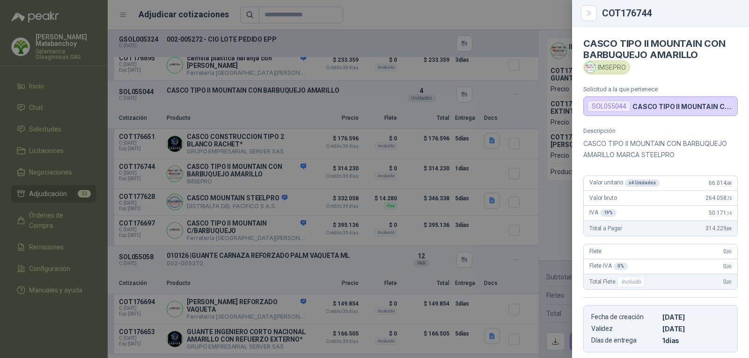
click at [325, 161] on div at bounding box center [374, 179] width 749 height 358
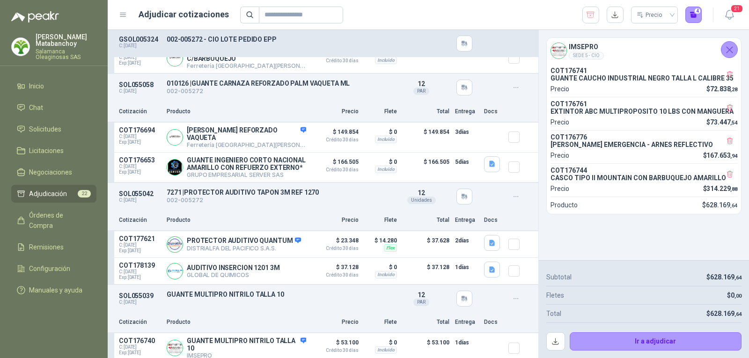
scroll to position [601, 0]
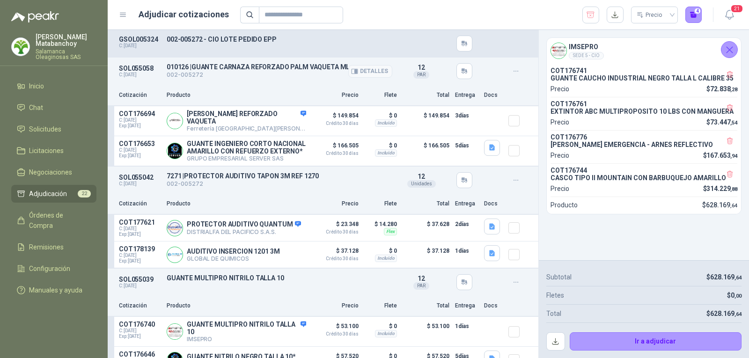
click at [233, 71] on p "010126 | GUANTE CARNAZA REFORZADO PALM VAQUETA ML" at bounding box center [280, 66] width 226 height 7
copy p "010126 | GUANTE CARNAZA REFORZADO PALM VAQUETA ML"
click at [287, 80] on p "002-005272" at bounding box center [280, 75] width 226 height 9
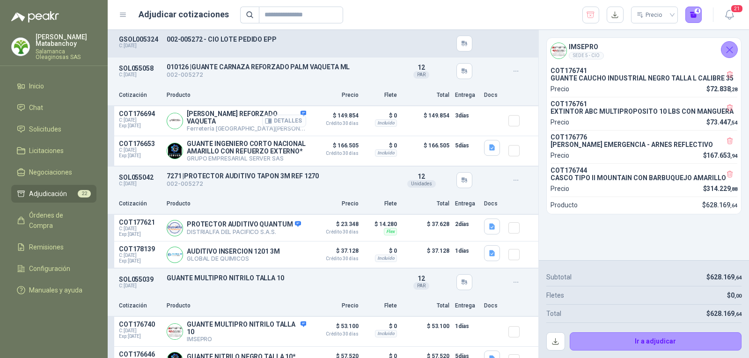
click at [284, 120] on button "Detalles" at bounding box center [284, 121] width 44 height 13
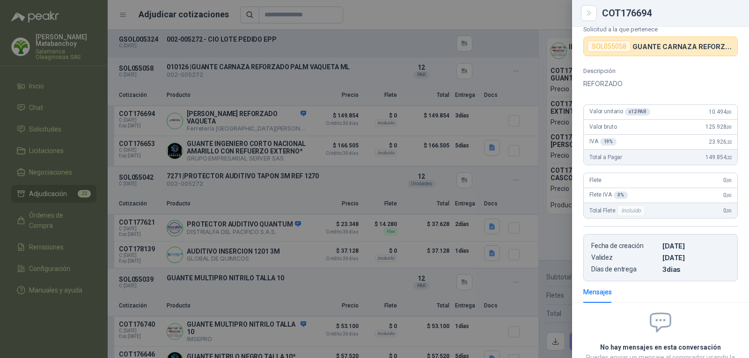
scroll to position [0, 0]
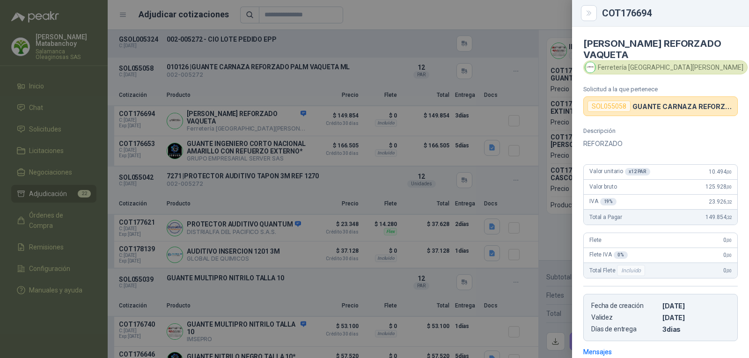
click at [307, 168] on div at bounding box center [374, 179] width 749 height 358
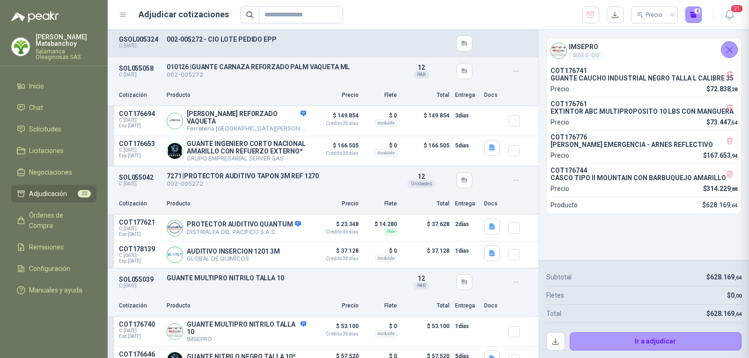
scroll to position [139, 0]
click at [195, 121] on p "GUANTE CARNAZA REFORZADO VAQUETA" at bounding box center [246, 117] width 119 height 15
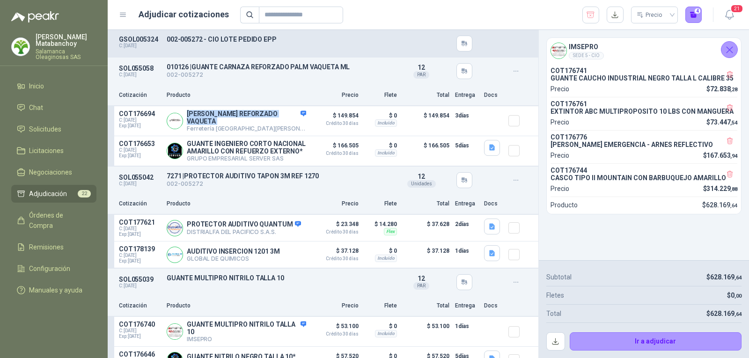
click at [195, 121] on p "GUANTE CARNAZA REFORZADO VAQUETA" at bounding box center [246, 117] width 119 height 15
copy p "GUANTE CARNAZA REFORZADO VAQUETA"
click at [243, 79] on p "002-005272" at bounding box center [280, 75] width 226 height 9
click at [489, 151] on icon "button" at bounding box center [492, 148] width 6 height 6
click at [476, 128] on button "image.png" at bounding box center [466, 132] width 41 height 10
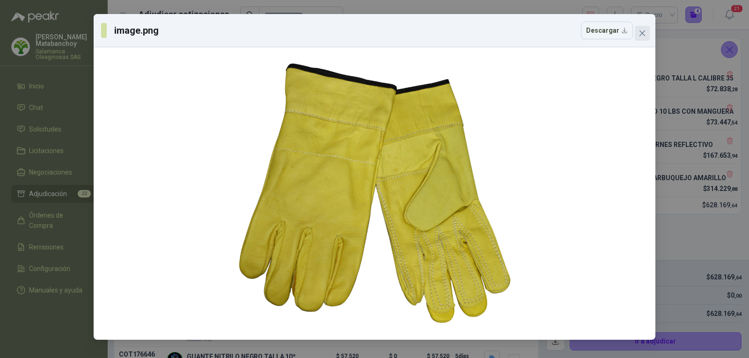
click at [640, 30] on icon "close" at bounding box center [643, 33] width 6 height 6
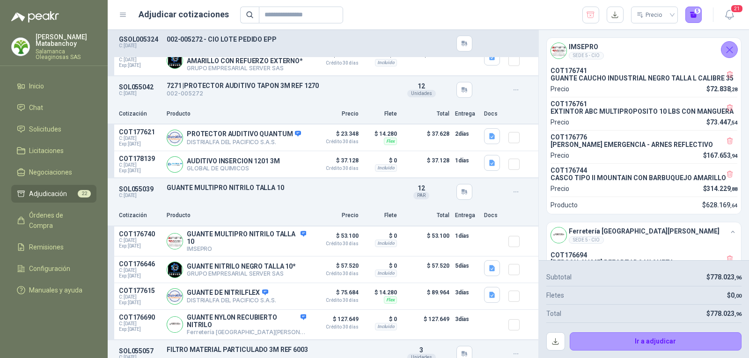
scroll to position [722, 0]
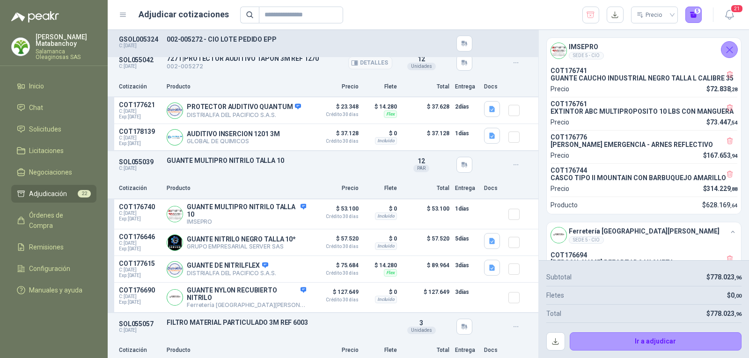
click at [237, 62] on p "7271 | PROTECTOR AUDITIVO TAPON 3M REF 1270" at bounding box center [280, 58] width 226 height 7
copy p "7271 | PROTECTOR AUDITIVO TAPON 3M REF 1270"
click at [291, 77] on div "SOL055042 C: 05/09/2025 7271 | PROTECTOR AUDITIVO TAPON 3M REF 1270 002-005272 …" at bounding box center [323, 63] width 431 height 28
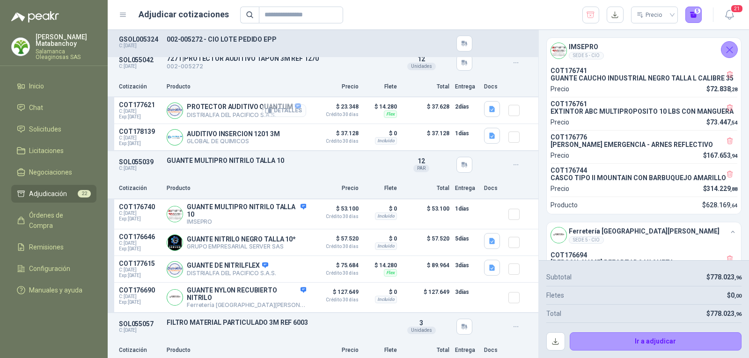
click at [278, 117] on button "Detalles" at bounding box center [284, 110] width 44 height 13
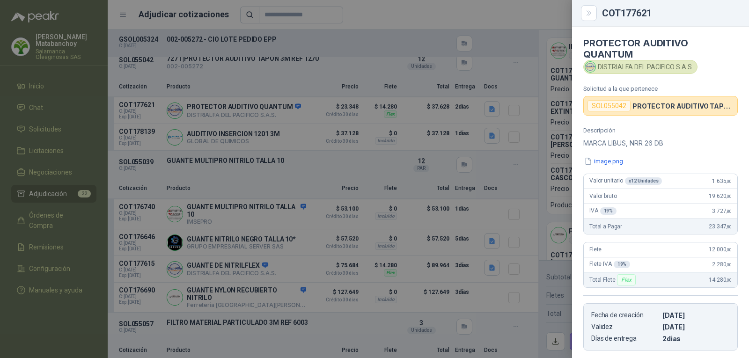
scroll to position [0, 0]
click at [600, 163] on button "image.png" at bounding box center [603, 162] width 41 height 10
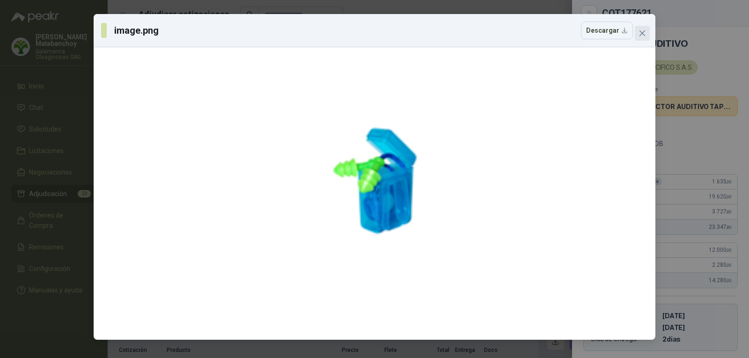
click at [646, 38] on button "Close" at bounding box center [642, 33] width 15 height 15
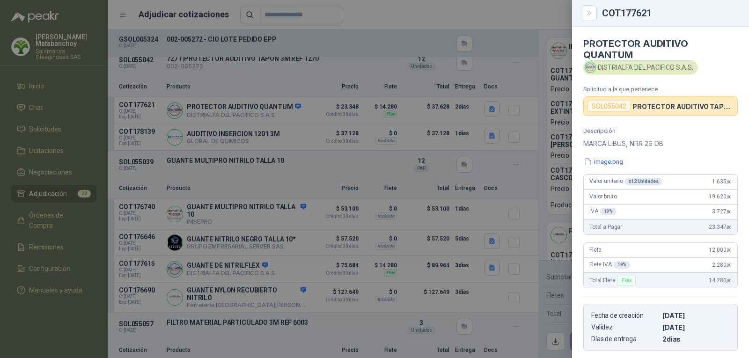
click at [421, 150] on div at bounding box center [374, 179] width 749 height 358
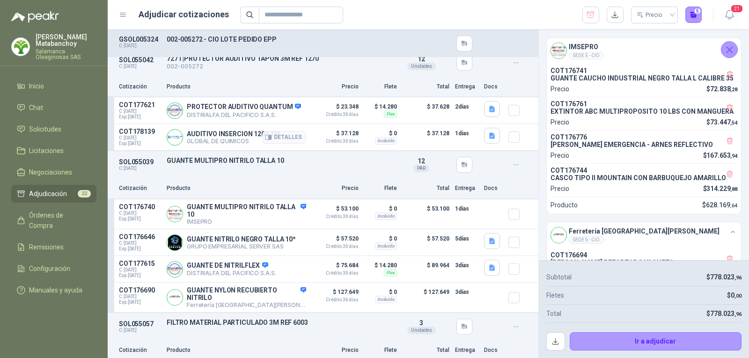
click at [225, 138] on p "AUDITIVO INSERCION 1201 3M" at bounding box center [233, 133] width 93 height 7
click at [489, 139] on icon "button" at bounding box center [492, 136] width 6 height 6
click at [464, 128] on button "AUDITIVO INSERCION 1201.jpg" at bounding box center [439, 127] width 96 height 10
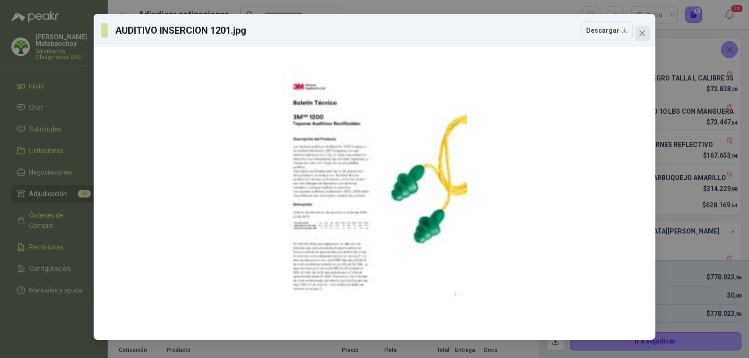
click at [641, 27] on button "Close" at bounding box center [642, 33] width 15 height 15
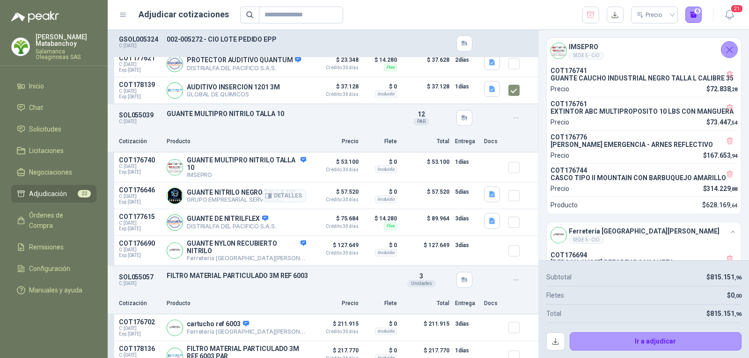
scroll to position [816, 0]
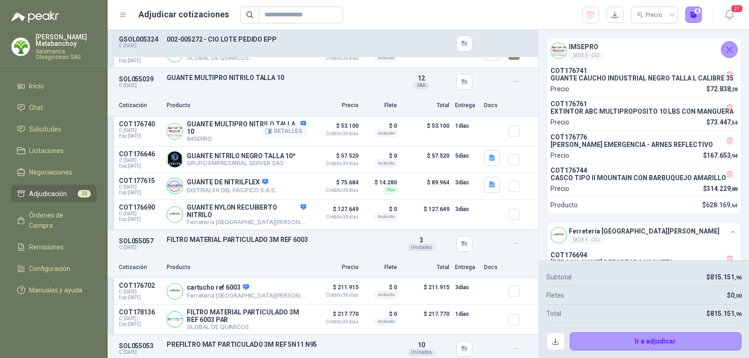
click at [199, 139] on p "IMSEPRO" at bounding box center [246, 138] width 119 height 7
click at [204, 132] on p "GUANTE MULTIPRO NITRILO TALLA 10" at bounding box center [246, 127] width 119 height 15
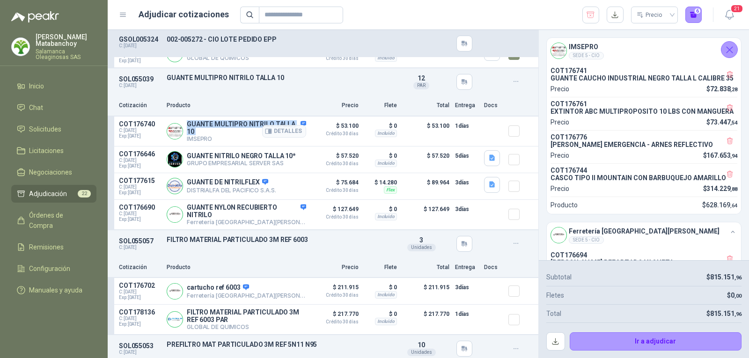
click at [204, 132] on p "GUANTE MULTIPRO NITRILO TALLA 10" at bounding box center [246, 127] width 119 height 15
click at [312, 104] on p "Precio" at bounding box center [335, 105] width 47 height 9
click at [286, 132] on button "Detalles" at bounding box center [284, 131] width 44 height 13
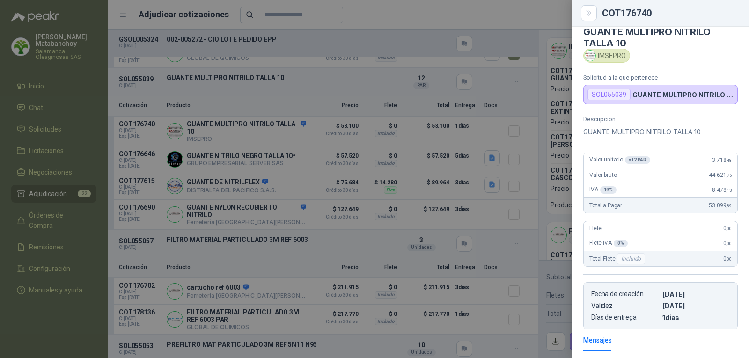
scroll to position [0, 0]
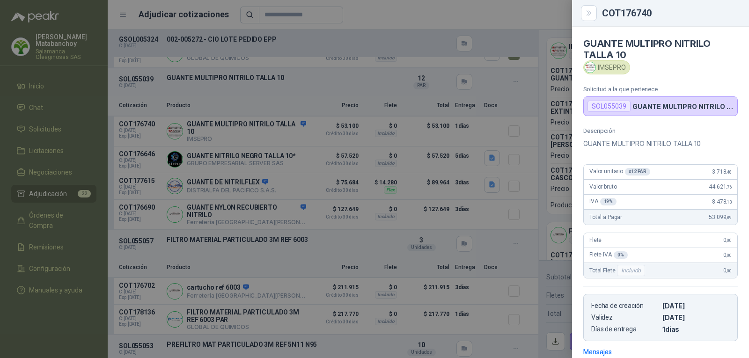
click at [425, 140] on div at bounding box center [374, 179] width 749 height 358
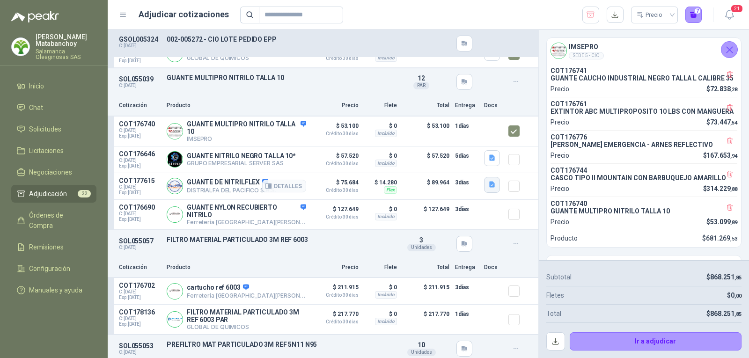
click at [489, 188] on icon "button" at bounding box center [492, 185] width 6 height 6
click at [471, 170] on button "image.png" at bounding box center [466, 167] width 41 height 10
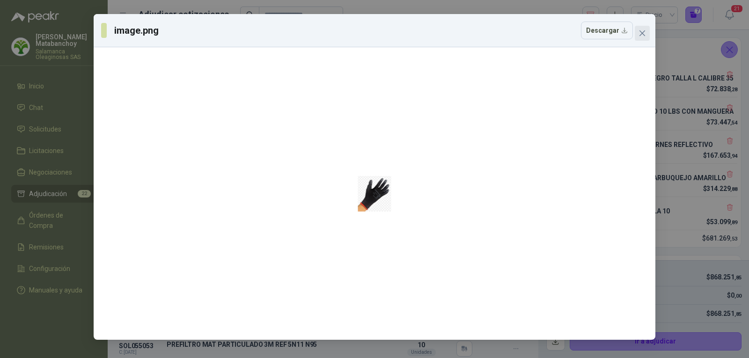
click at [643, 34] on icon "close" at bounding box center [643, 33] width 6 height 6
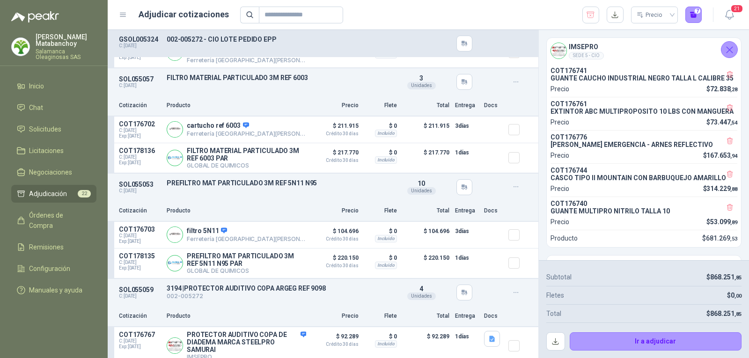
scroll to position [984, 0]
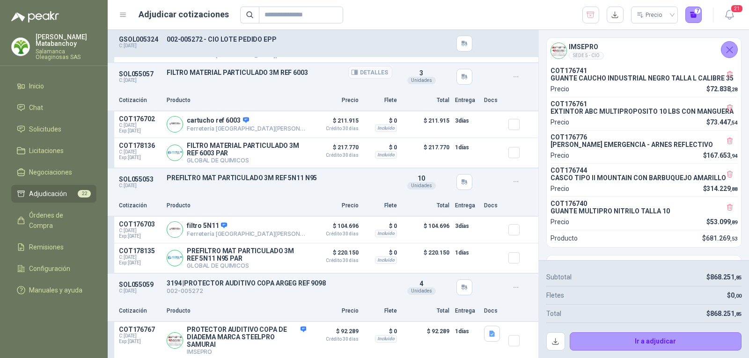
click at [250, 76] on p "FILTRO MATERIAL PARTICULADO 3M REF 6003" at bounding box center [280, 72] width 226 height 7
click at [308, 89] on div "SOL055057 C: 05/09/2025 FILTRO MATERIAL PARTICULADO 3M REF 6003 Detalles 3 Unid…" at bounding box center [323, 76] width 431 height 27
click at [269, 126] on icon "button" at bounding box center [270, 125] width 2 height 4
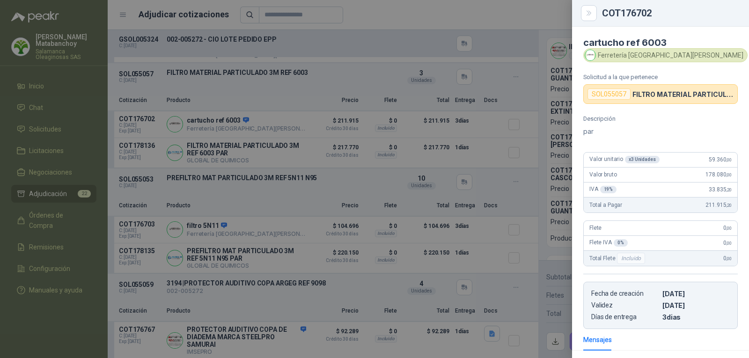
scroll to position [0, 0]
click at [375, 150] on div at bounding box center [374, 179] width 749 height 358
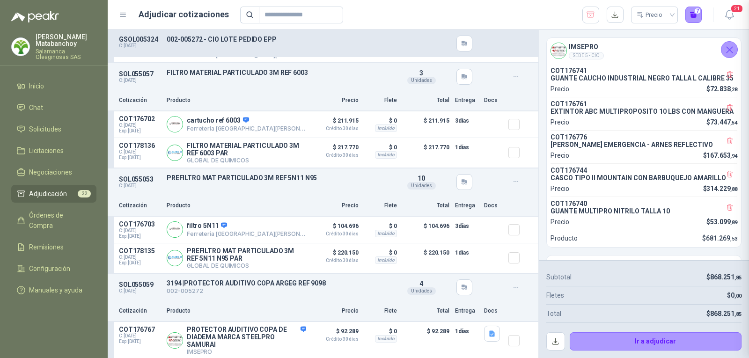
scroll to position [127, 0]
click at [210, 157] on p "FILTRO MATERIAL PARTICULADO 3M REF 6003 PAR" at bounding box center [246, 149] width 119 height 15
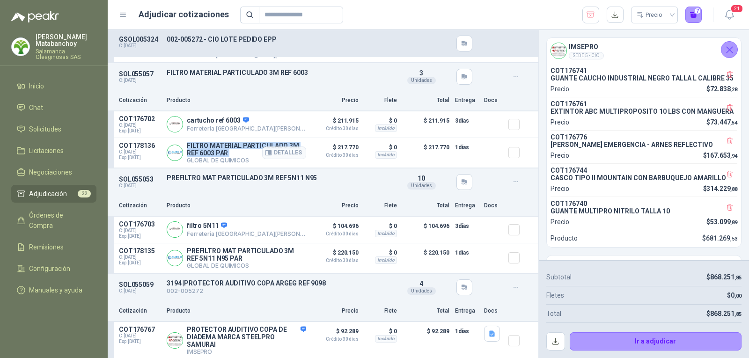
click at [209, 157] on p "FILTRO MATERIAL PARTICULADO 3M REF 6003 PAR" at bounding box center [246, 149] width 119 height 15
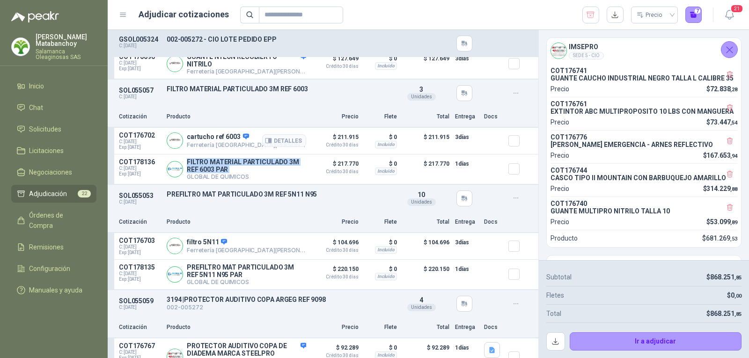
scroll to position [984, 0]
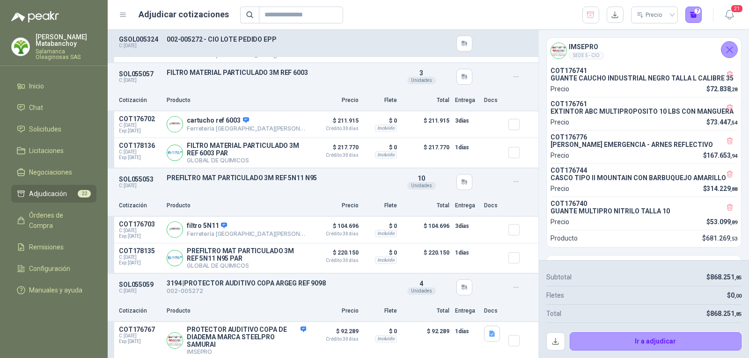
click at [316, 93] on div "Cotización Producto Precio Flete Total Entrega Docs" at bounding box center [323, 100] width 431 height 21
click at [217, 154] on p "FILTRO MATERIAL PARTICULADO 3M REF 6003 PAR" at bounding box center [246, 149] width 119 height 15
click at [285, 90] on div "SOL055057 C: 05/09/2025 FILTRO MATERIAL PARTICULADO 3M REF 6003 Detalles 3 Unid…" at bounding box center [323, 76] width 431 height 27
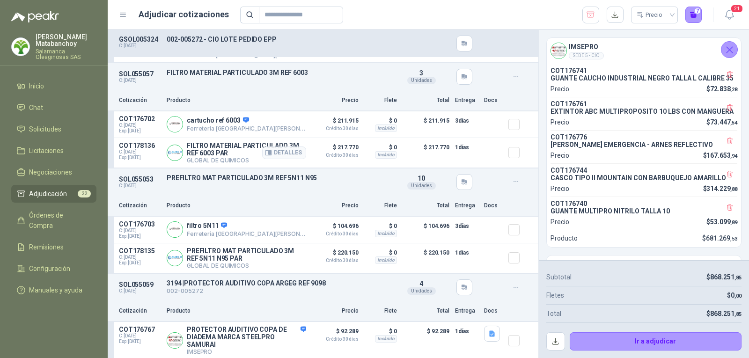
click at [509, 163] on div at bounding box center [518, 153] width 19 height 22
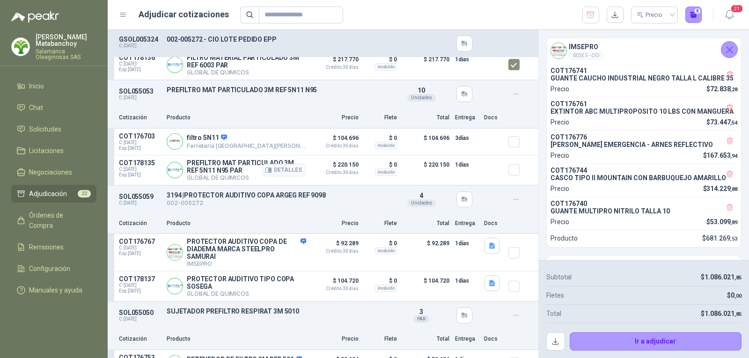
scroll to position [1078, 0]
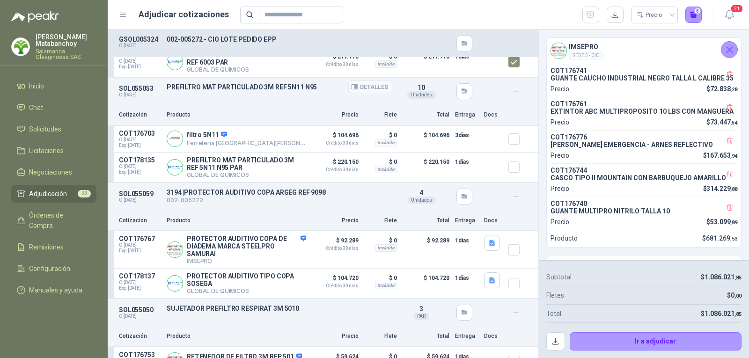
click at [259, 88] on p "PREFILTRO MAT PARTICULADO 3M REF 5N11 N95" at bounding box center [280, 86] width 226 height 7
click at [338, 103] on div "SOL055053 C: 05/09/2025 PREFILTRO MAT PARTICULADO 3M REF 5N11 N95 Detalles 10 U…" at bounding box center [323, 91] width 431 height 27
click at [200, 168] on p "PREFILTRO MAT PARTICULADO 3M REF 5N11 N95 PAR" at bounding box center [246, 163] width 119 height 15
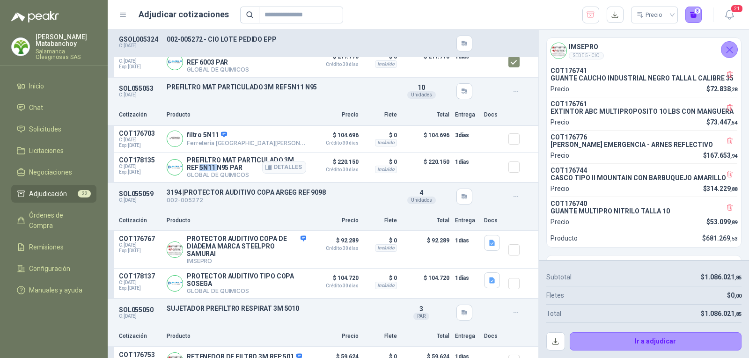
click at [200, 168] on p "PREFILTRO MAT PARTICULADO 3M REF 5N11 N95 PAR" at bounding box center [246, 163] width 119 height 15
click at [343, 96] on div "SOL055053 C: 05/09/2025 PREFILTRO MAT PARTICULADO 3M REF 5N11 N95 Detalles 10 U…" at bounding box center [323, 91] width 431 height 27
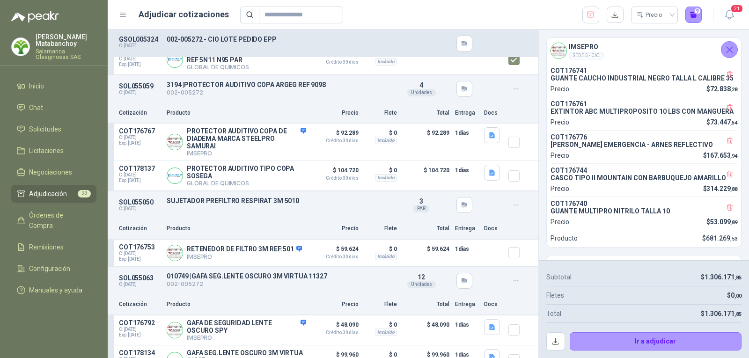
scroll to position [1171, 0]
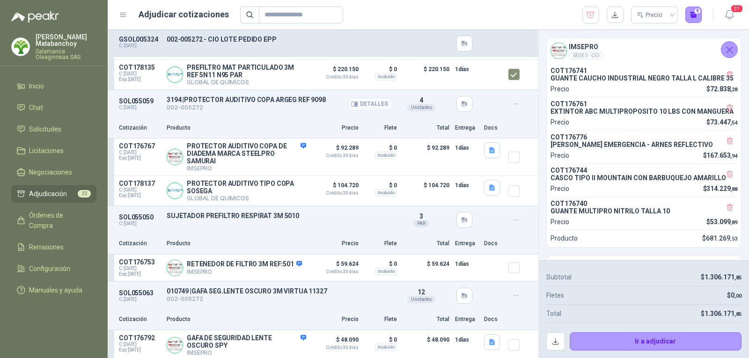
click at [251, 103] on p "3194 | PROTECTOR AUDITIVO COPA ARGEG REF 9098" at bounding box center [280, 99] width 226 height 7
click at [325, 123] on div "Cotización Producto Precio Flete Total Entrega Docs" at bounding box center [323, 128] width 431 height 21
click at [491, 150] on button "button" at bounding box center [492, 150] width 16 height 16
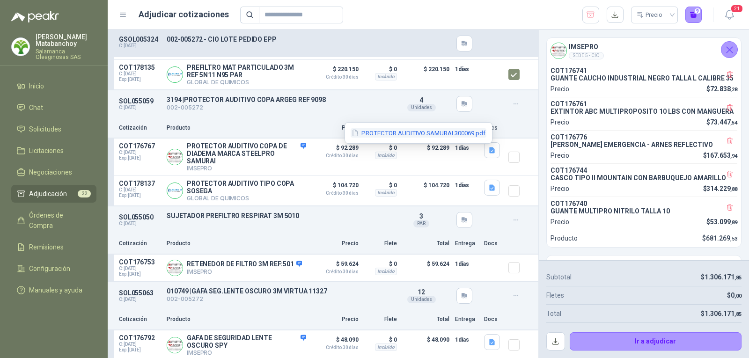
click at [470, 137] on button "PROTECTOR AUDITIVO SAMURAI 300069.pdf" at bounding box center [419, 133] width 136 height 10
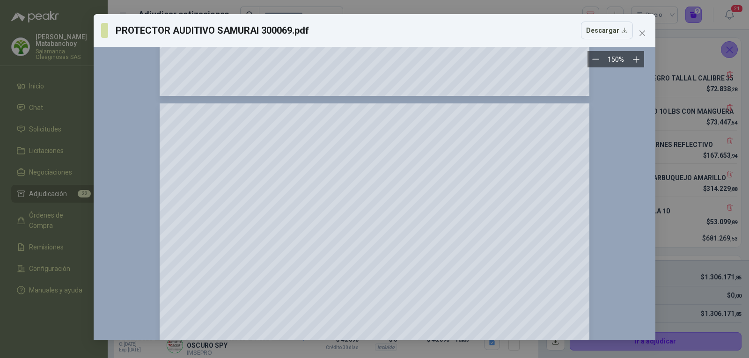
scroll to position [842, 0]
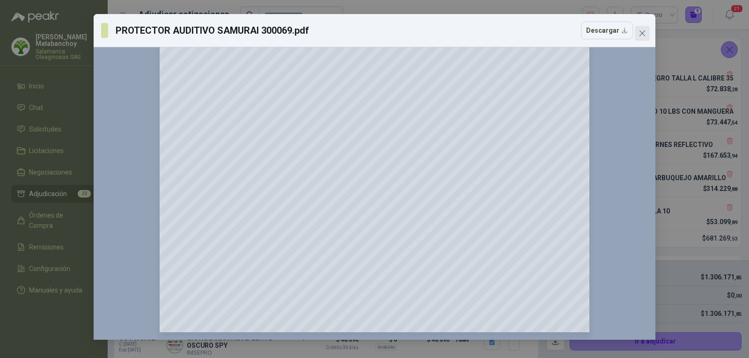
click at [640, 35] on icon "close" at bounding box center [642, 33] width 7 height 7
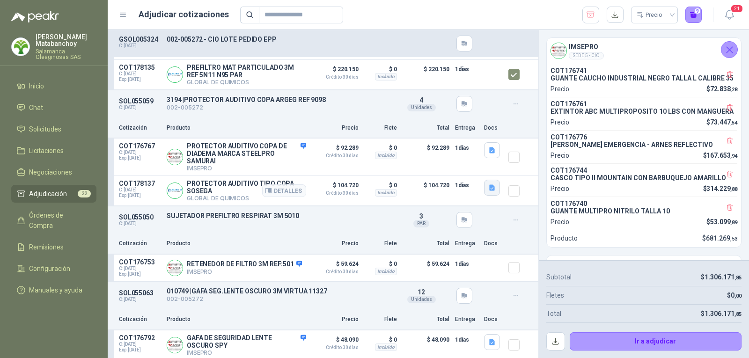
click at [491, 191] on button "button" at bounding box center [492, 188] width 16 height 16
click at [470, 174] on button "140231-Protector-Auditivo-Tipo-Copa-Bulldozer.pdf" at bounding box center [409, 172] width 155 height 10
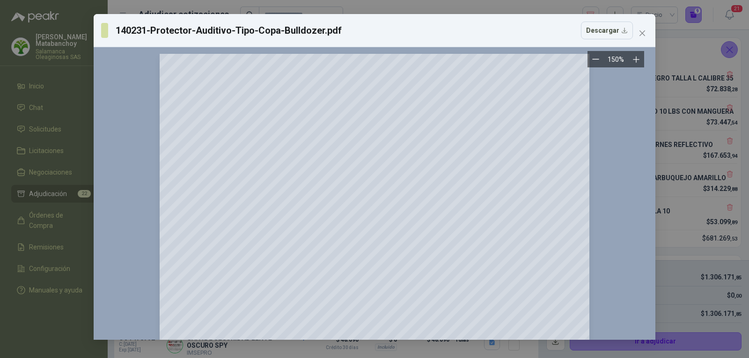
scroll to position [0, 0]
click at [636, 30] on span "Close" at bounding box center [642, 33] width 15 height 7
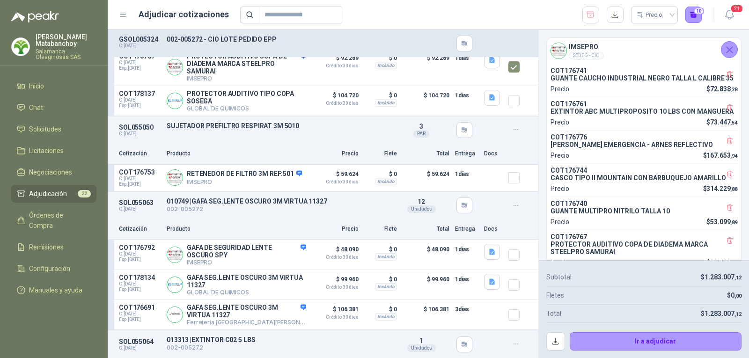
scroll to position [1311, 0]
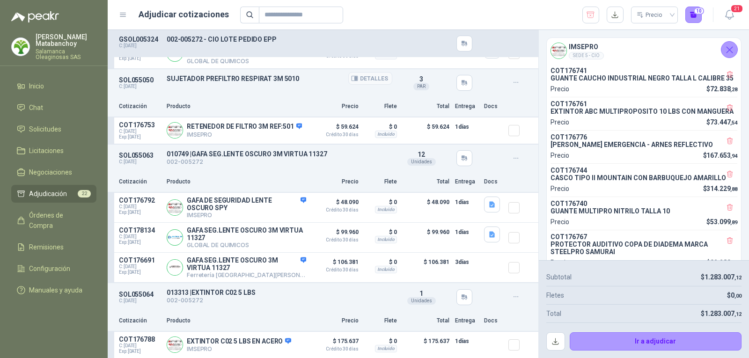
click at [279, 81] on p "SUJETADOR PREFILTRO RESPIRAT 3M 5010" at bounding box center [280, 78] width 226 height 7
click at [303, 82] on p "SUJETADOR PREFILTRO RESPIRAT 3M 5010" at bounding box center [280, 78] width 226 height 7
drag, startPoint x: 213, startPoint y: 137, endPoint x: 186, endPoint y: 128, distance: 27.5
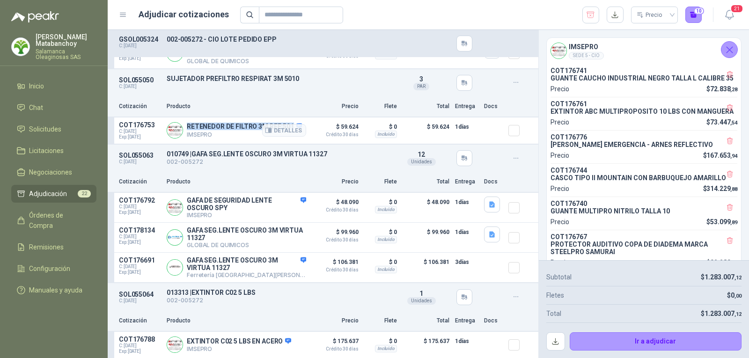
click at [186, 128] on div "RETENEDOR DE FILTRO 3M REF:501 IMSEPRO Detalles" at bounding box center [237, 130] width 140 height 19
click at [263, 108] on p "Producto" at bounding box center [237, 106] width 140 height 9
click at [290, 137] on button "Detalles" at bounding box center [284, 130] width 44 height 13
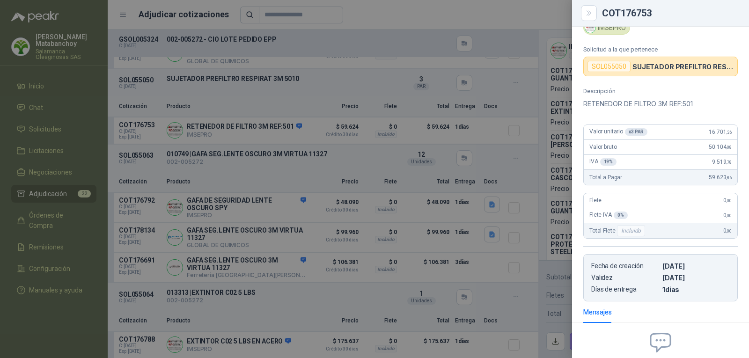
scroll to position [0, 0]
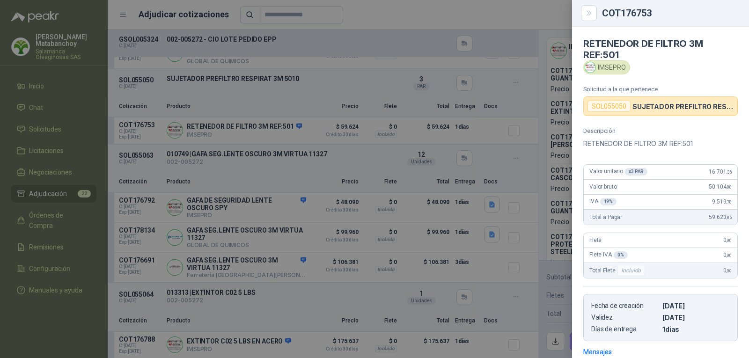
click at [343, 118] on div at bounding box center [374, 179] width 749 height 358
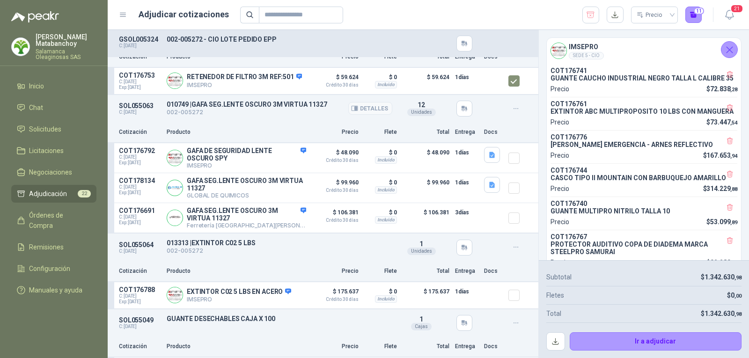
scroll to position [1405, 0]
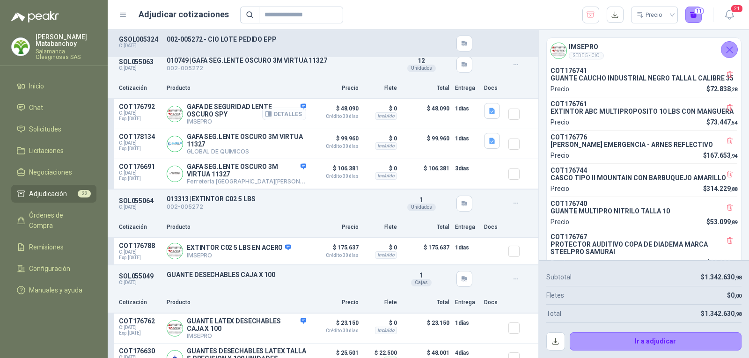
click at [287, 120] on button "Detalles" at bounding box center [284, 114] width 44 height 13
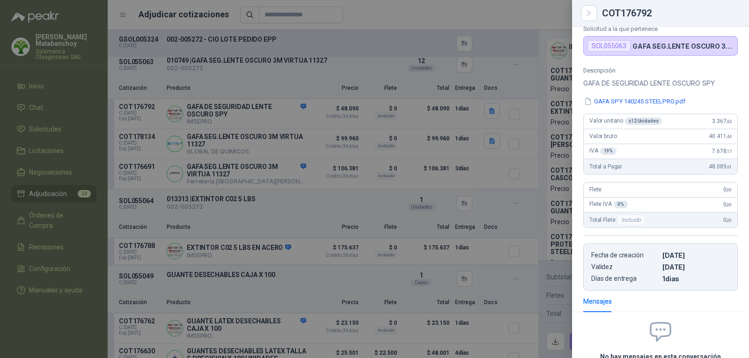
scroll to position [0, 0]
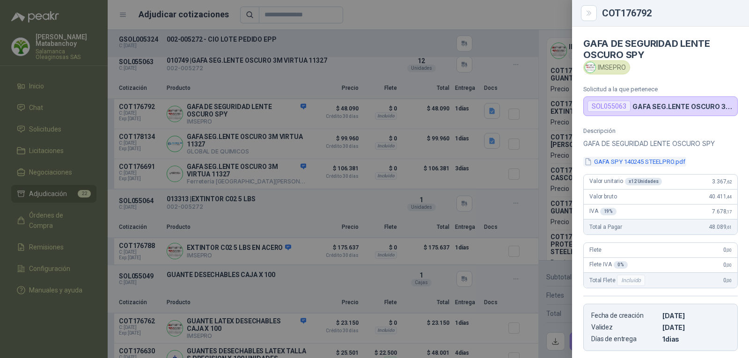
click at [621, 161] on button "GAFA SPY 140245 STEELPRO.pdf" at bounding box center [634, 162] width 103 height 10
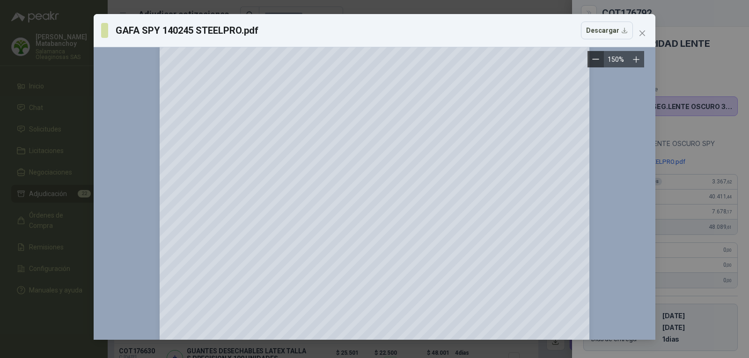
scroll to position [187, 0]
click at [645, 32] on icon "close" at bounding box center [642, 33] width 7 height 7
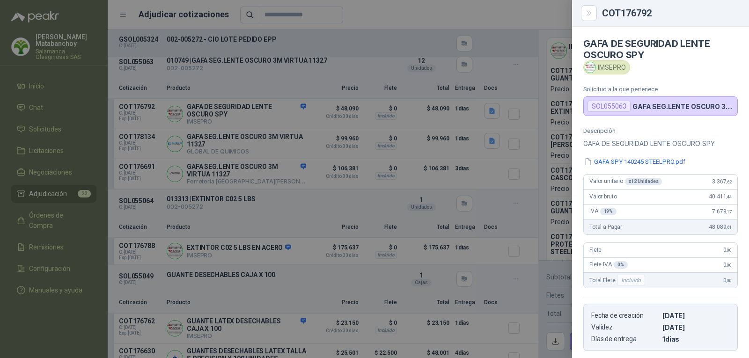
click at [363, 115] on div at bounding box center [374, 179] width 749 height 358
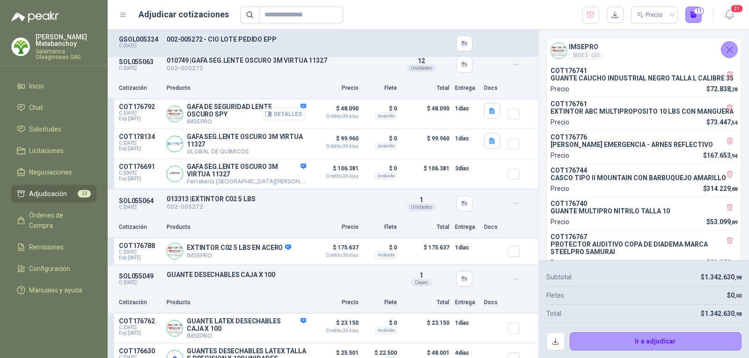
click at [289, 120] on button "Detalles" at bounding box center [284, 114] width 44 height 13
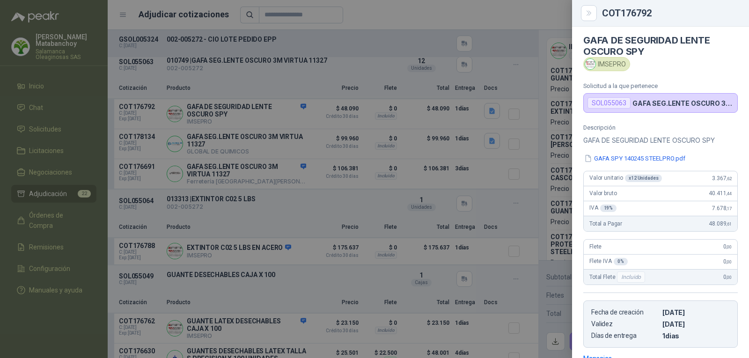
scroll to position [0, 0]
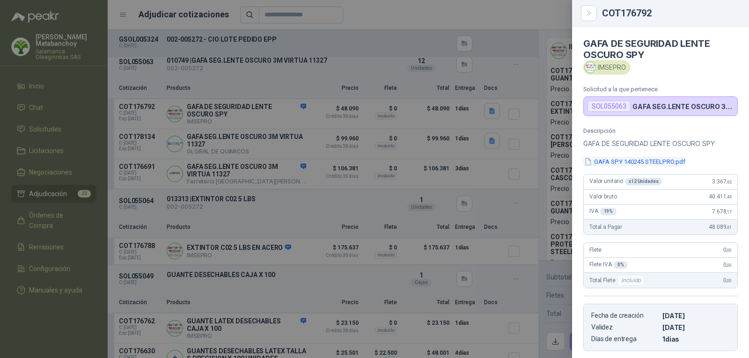
click at [642, 158] on button "GAFA SPY 140245 STEELPRO.pdf" at bounding box center [634, 162] width 103 height 10
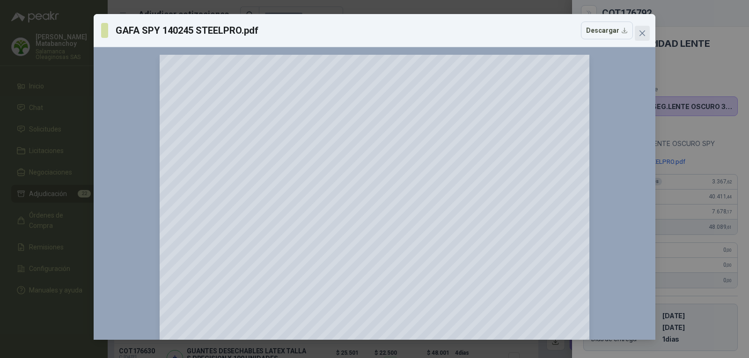
click at [644, 36] on icon "close" at bounding box center [642, 33] width 7 height 7
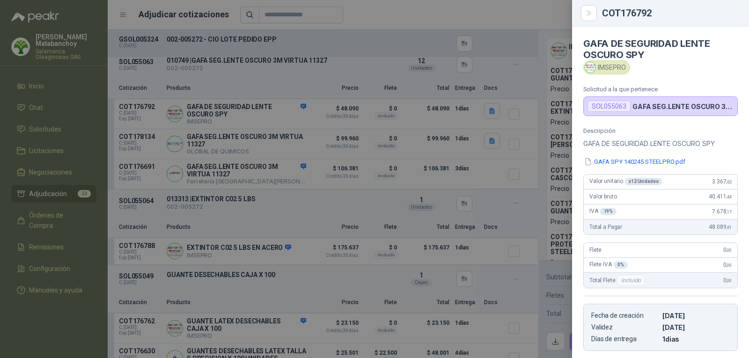
click at [400, 167] on div at bounding box center [374, 179] width 749 height 358
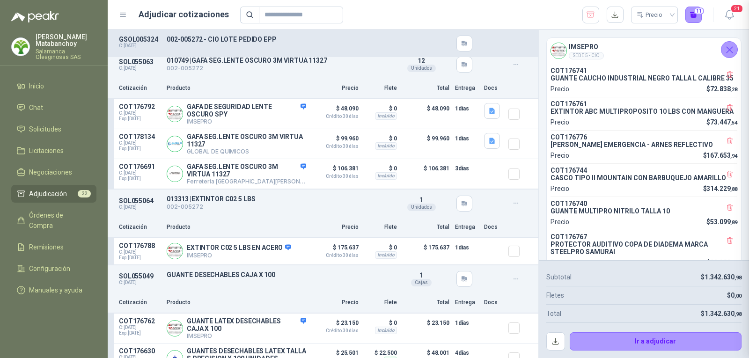
scroll to position [148, 0]
click at [484, 147] on button "button" at bounding box center [492, 141] width 16 height 16
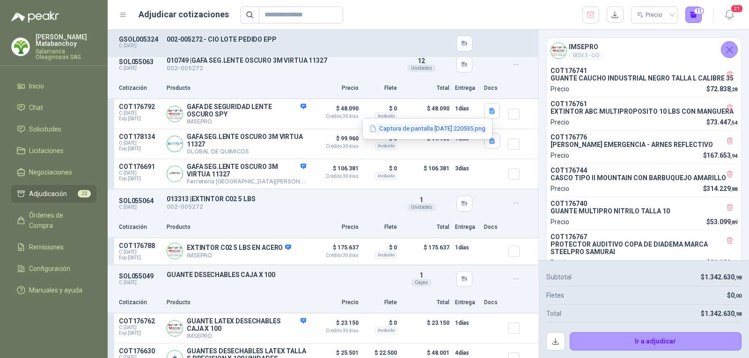
click at [456, 131] on button "Captura de pantalla 2025-09-11 220535.png" at bounding box center [428, 129] width 118 height 10
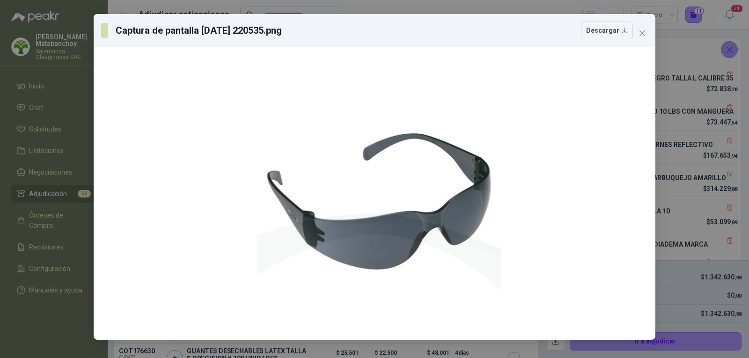
click at [642, 31] on icon "close" at bounding box center [642, 33] width 7 height 7
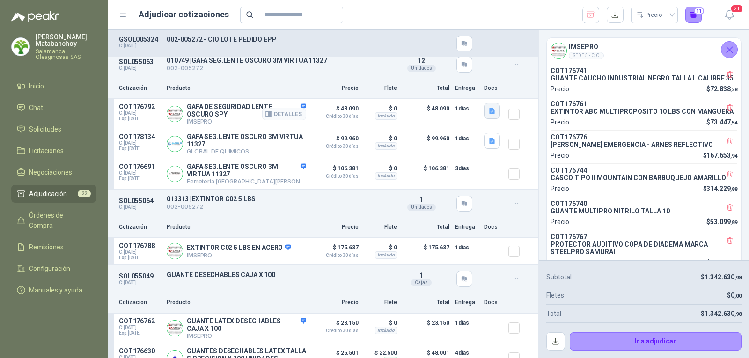
click at [487, 119] on button "button" at bounding box center [492, 111] width 16 height 16
click at [456, 101] on button "GAFA SPY 140245 STEELPRO.pdf" at bounding box center [435, 98] width 103 height 10
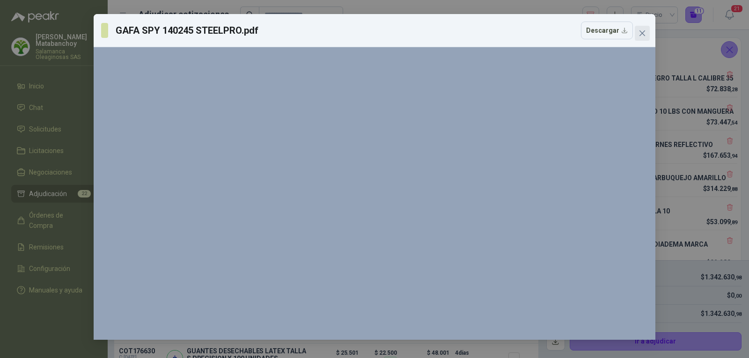
click at [642, 31] on icon "close" at bounding box center [642, 33] width 7 height 7
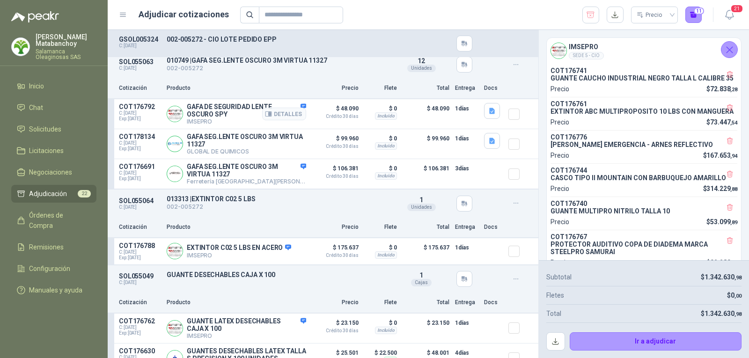
click at [202, 118] on p "GAFA DE SEGURIDAD LENTE OSCURO SPY" at bounding box center [246, 110] width 119 height 15
click at [200, 118] on p "GAFA DE SEGURIDAD LENTE OSCURO SPY" at bounding box center [246, 110] width 119 height 15
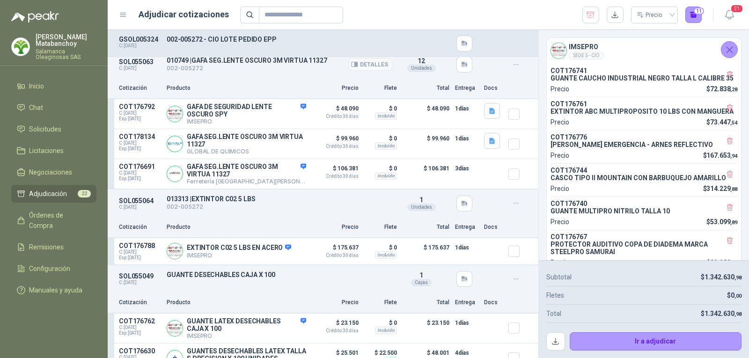
click at [338, 73] on p "002-005272" at bounding box center [280, 68] width 226 height 9
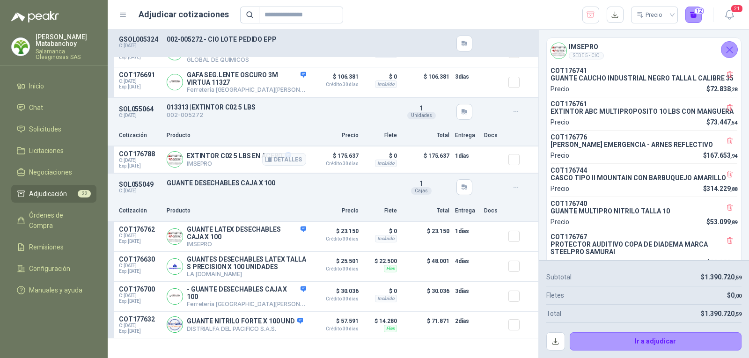
scroll to position [1499, 0]
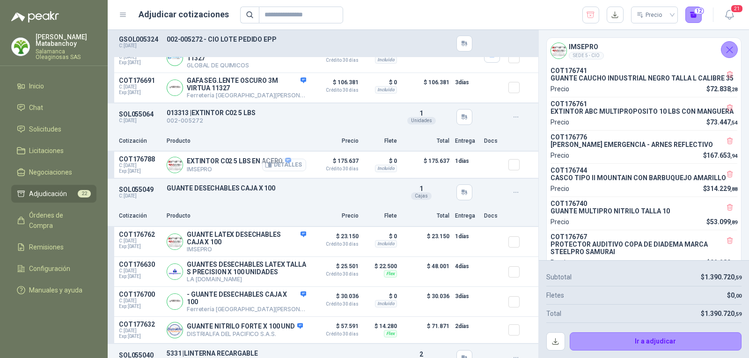
click at [284, 164] on button "Detalles" at bounding box center [284, 165] width 44 height 13
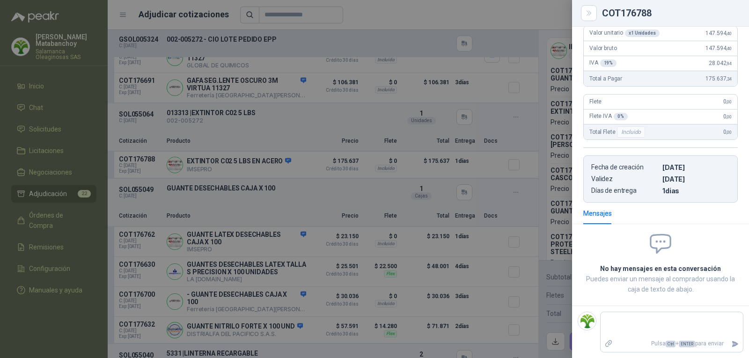
scroll to position [0, 0]
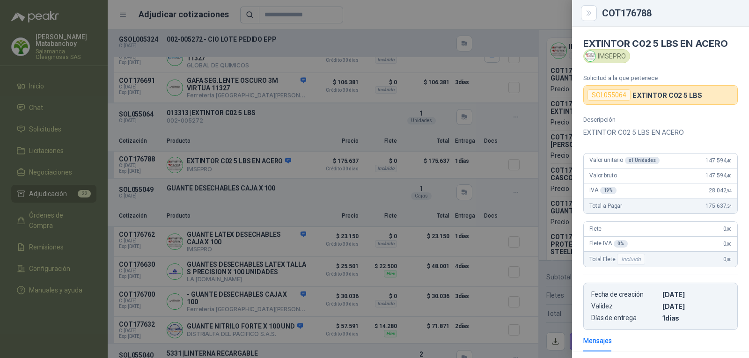
click at [633, 133] on p "EXTINTOR C02 5 LBS EN ACERO" at bounding box center [660, 132] width 155 height 11
click at [407, 207] on div at bounding box center [374, 179] width 749 height 358
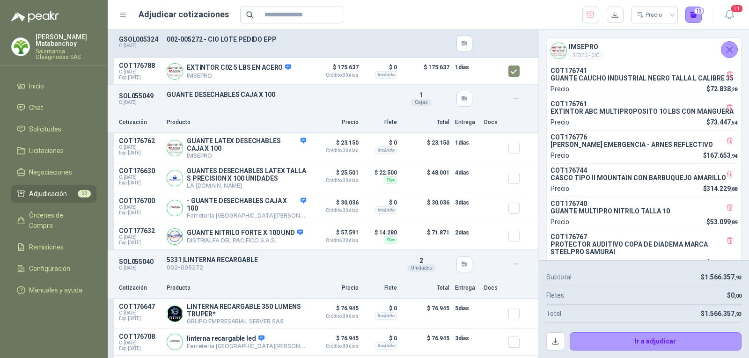
scroll to position [1607, 0]
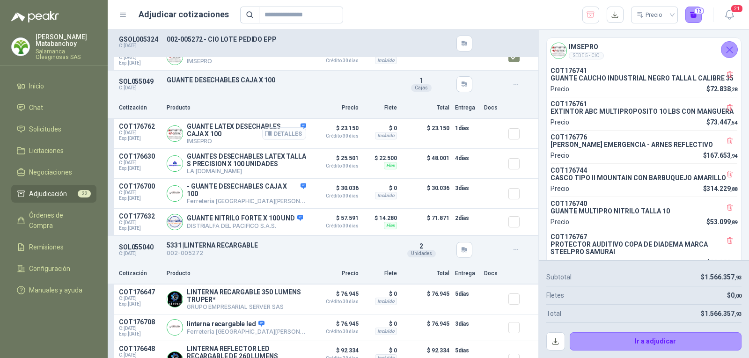
click at [285, 137] on button "Detalles" at bounding box center [284, 133] width 44 height 13
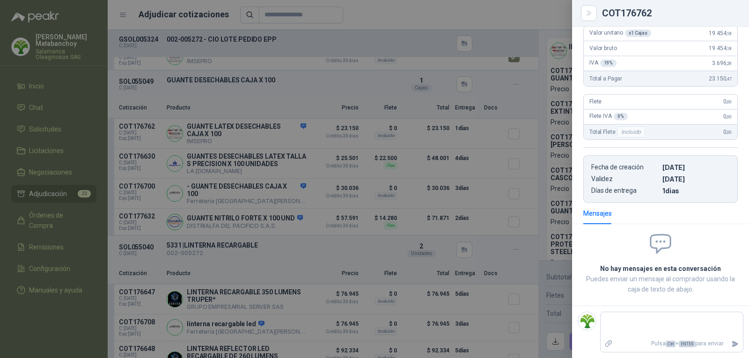
scroll to position [0, 0]
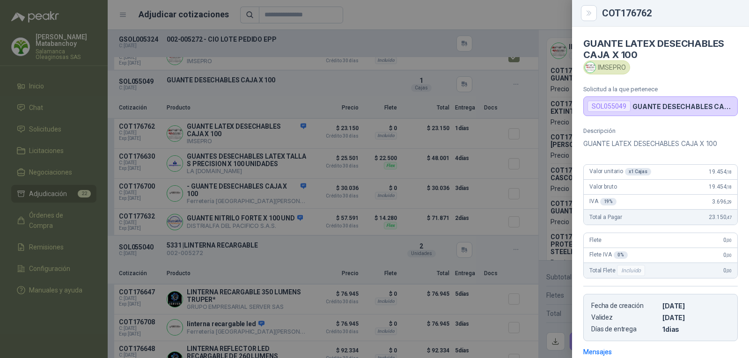
click at [651, 141] on p "GUANTE LATEX DESECHABLES CAJA X 100" at bounding box center [660, 143] width 155 height 11
click at [650, 141] on p "GUANTE LATEX DESECHABLES CAJA X 100" at bounding box center [660, 143] width 155 height 11
click at [648, 141] on p "GUANTE LATEX DESECHABLES CAJA X 100" at bounding box center [660, 143] width 155 height 11
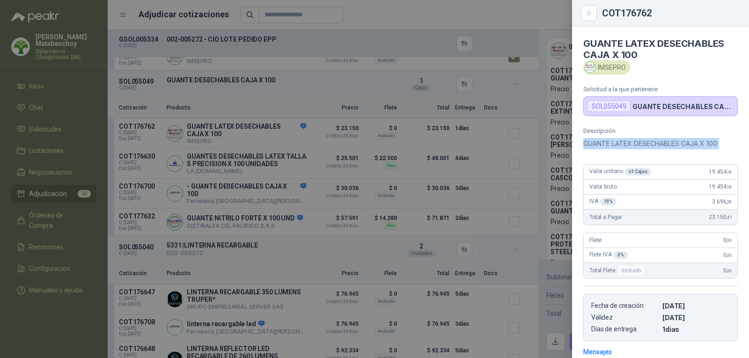
click at [648, 141] on p "GUANTE LATEX DESECHABLES CAJA X 100" at bounding box center [660, 143] width 155 height 11
click at [284, 155] on div at bounding box center [374, 179] width 749 height 358
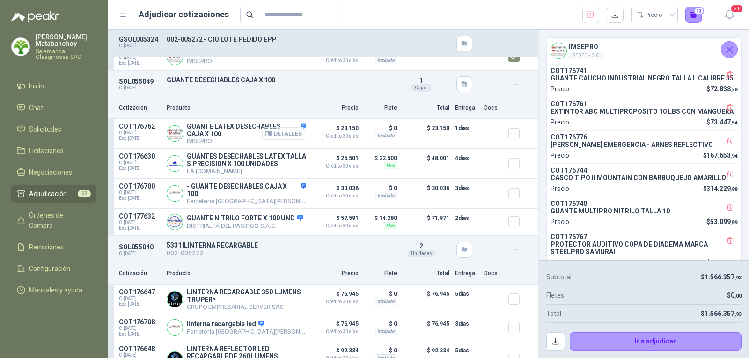
click at [287, 133] on button "Detalles" at bounding box center [284, 133] width 44 height 13
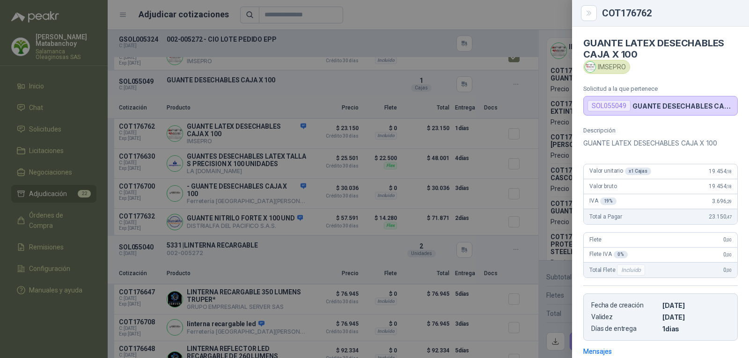
scroll to position [0, 0]
click at [323, 172] on div at bounding box center [374, 179] width 749 height 358
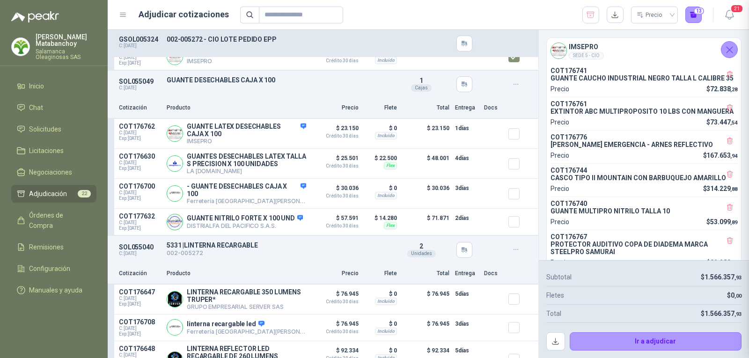
scroll to position [139, 0]
click at [289, 197] on button "Detalles" at bounding box center [284, 193] width 44 height 13
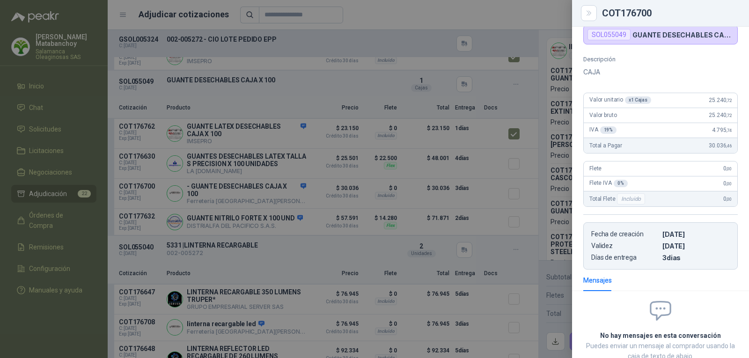
scroll to position [0, 0]
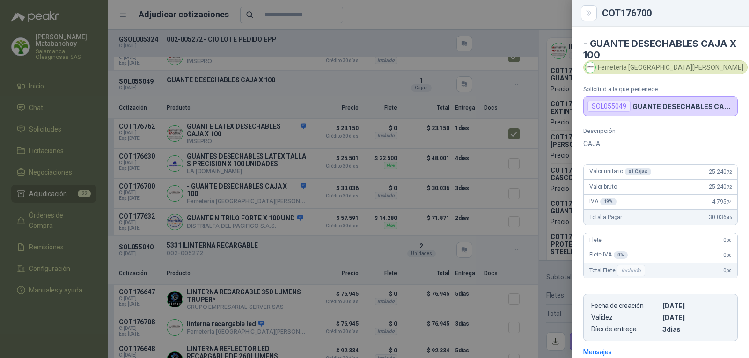
click at [444, 170] on div at bounding box center [374, 179] width 749 height 358
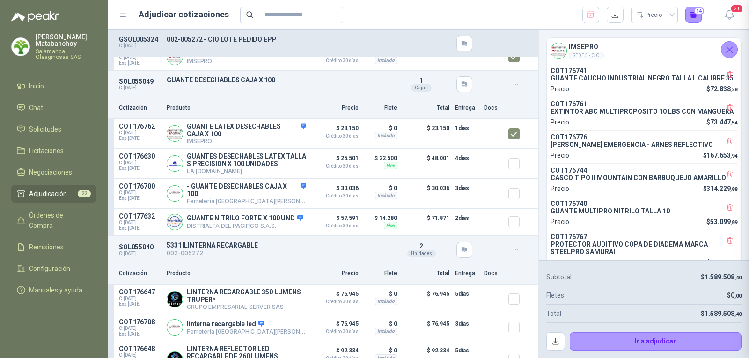
scroll to position [139, 0]
click at [229, 193] on p "- GUANTE DESECHABLES CAJA X 100" at bounding box center [246, 190] width 119 height 15
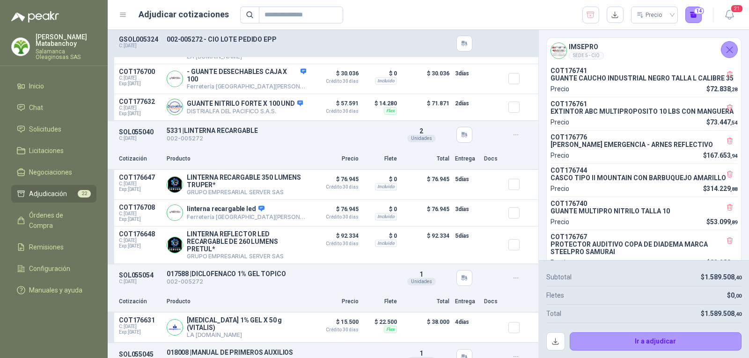
scroll to position [1747, 0]
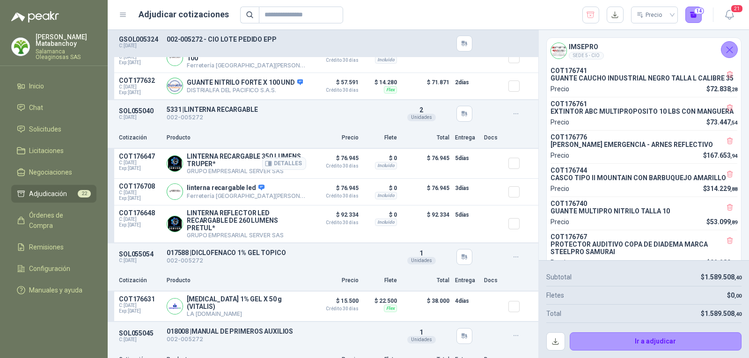
click at [228, 165] on p "LINTERNA RECARGABLE 350 LUMENS TRUPER*" at bounding box center [246, 160] width 119 height 15
click at [352, 118] on icon "button" at bounding box center [354, 114] width 7 height 7
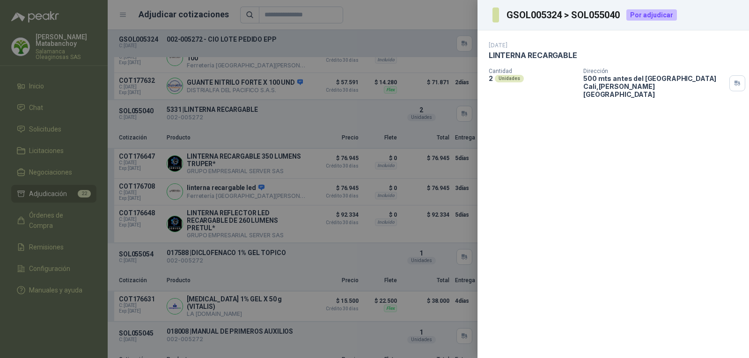
click at [310, 135] on div at bounding box center [374, 179] width 749 height 358
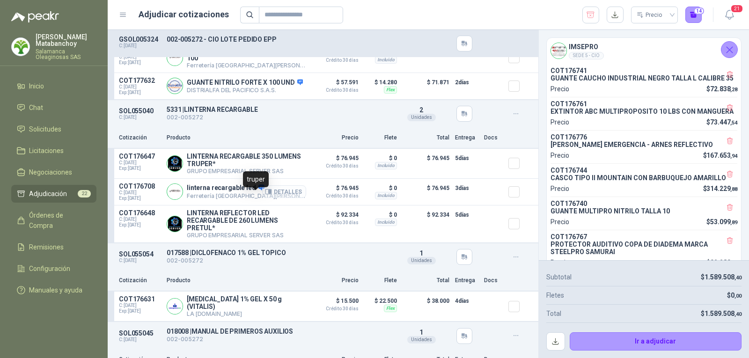
click at [266, 198] on button "Detalles" at bounding box center [284, 191] width 44 height 13
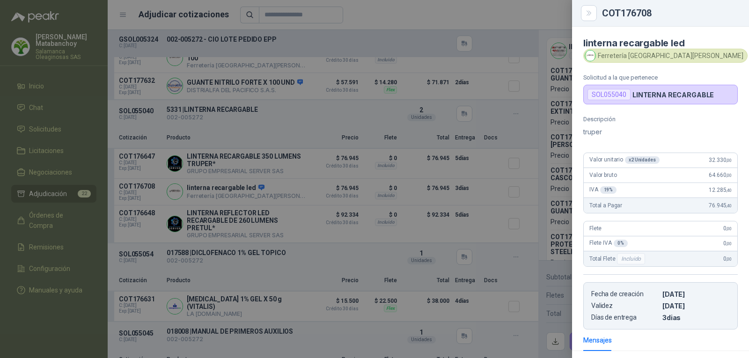
scroll to position [0, 0]
click at [357, 167] on div at bounding box center [374, 179] width 749 height 358
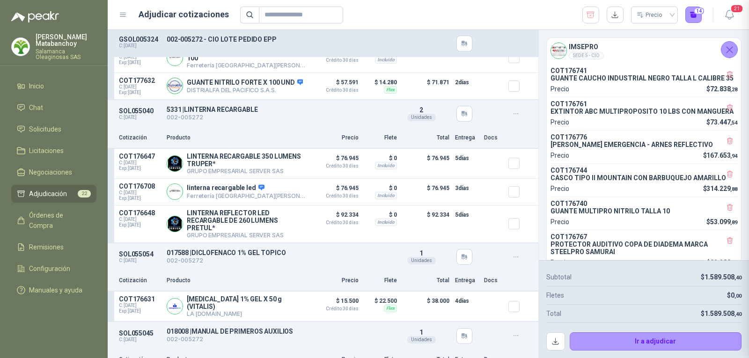
scroll to position [127, 0]
click at [232, 227] on p "LINTERNA REFLECTOR LED RECARGABLE DE 260 LUMENS PRETUL*" at bounding box center [246, 220] width 119 height 22
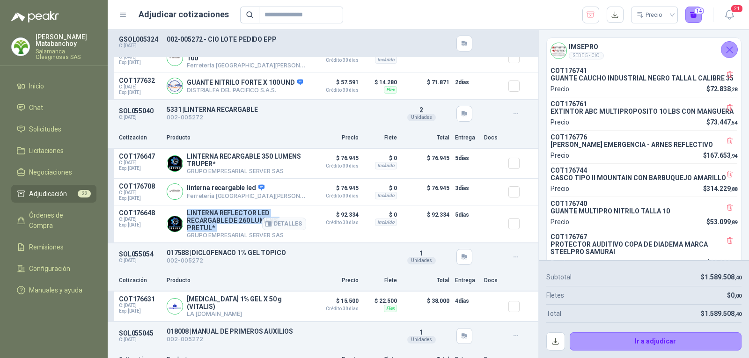
click at [232, 227] on p "LINTERNA REFLECTOR LED RECARGABLE DE 260 LUMENS PRETUL*" at bounding box center [246, 220] width 119 height 22
click at [270, 141] on p "Producto" at bounding box center [237, 137] width 140 height 9
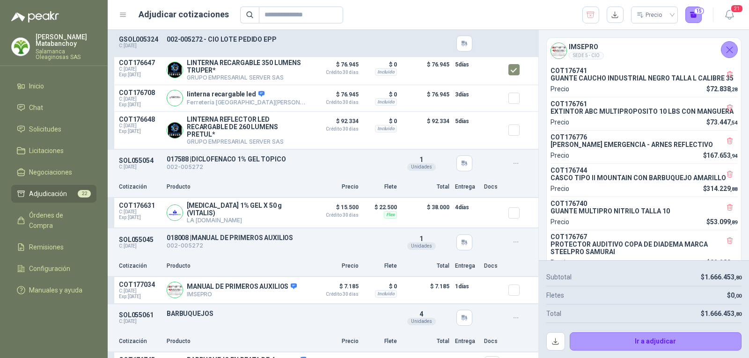
scroll to position [1888, 0]
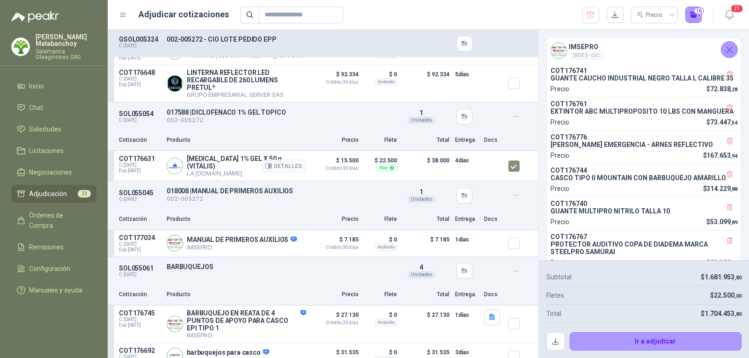
click at [239, 170] on p "DICLOFENACO 1% GEL X 50 g (VITALIS)" at bounding box center [246, 162] width 119 height 15
drag, startPoint x: 322, startPoint y: 140, endPoint x: 348, endPoint y: 154, distance: 30.4
click at [322, 131] on div "SOL055054 C: 05/09/2025 017588 | DICLOFENACO 1% GEL TOPICO 002-005272 Detalles …" at bounding box center [323, 117] width 431 height 28
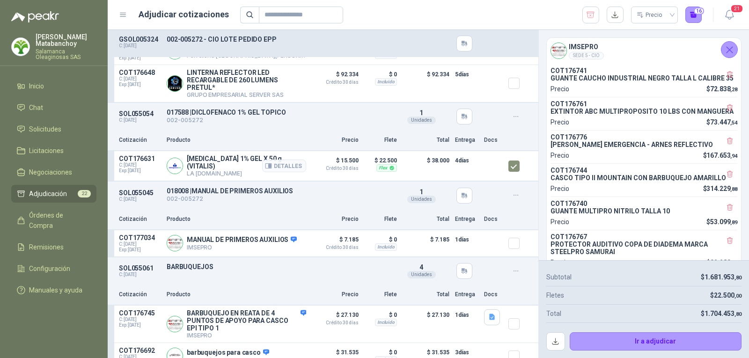
click at [501, 180] on article "COT176631 C: 05/09/2025 Exp: 20/09/2025 DICLOFENACO 1% GEL X 50 g (VITALIS) LA …" at bounding box center [323, 166] width 431 height 30
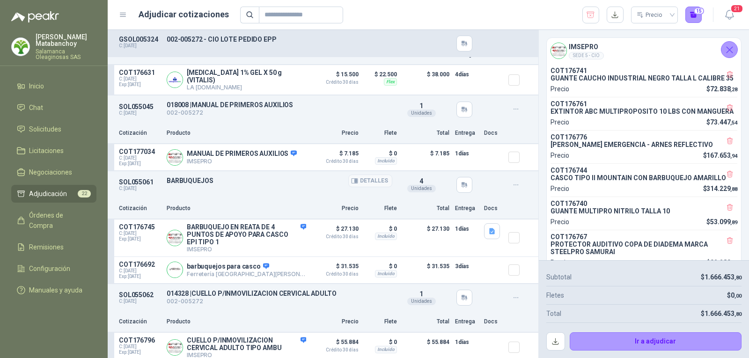
scroll to position [1981, 0]
click at [276, 163] on button "Detalles" at bounding box center [284, 157] width 44 height 13
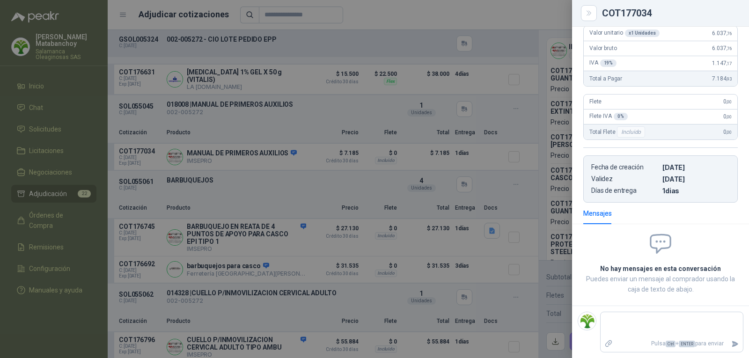
scroll to position [0, 0]
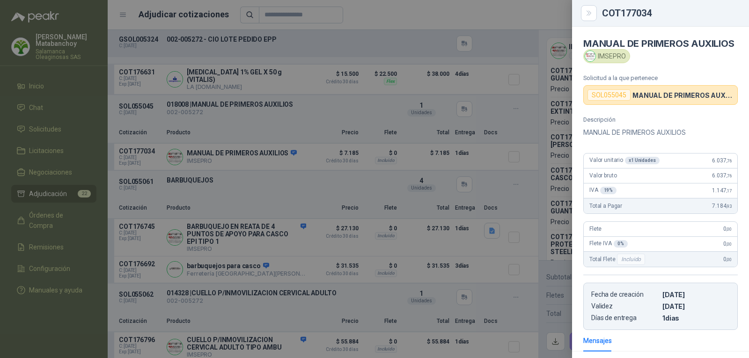
click at [304, 178] on div at bounding box center [374, 179] width 749 height 358
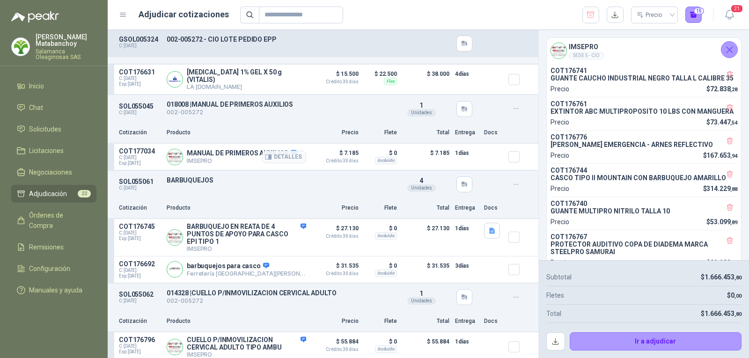
click at [242, 158] on p "MANUAL DE PRIMEROS AUXILIOS" at bounding box center [242, 153] width 110 height 8
click at [241, 158] on p "MANUAL DE PRIMEROS AUXILIOS" at bounding box center [242, 153] width 110 height 8
click at [265, 132] on div "Cotización Producto Precio Flete Total Entrega Docs" at bounding box center [323, 133] width 431 height 21
click at [512, 160] on div at bounding box center [518, 157] width 19 height 19
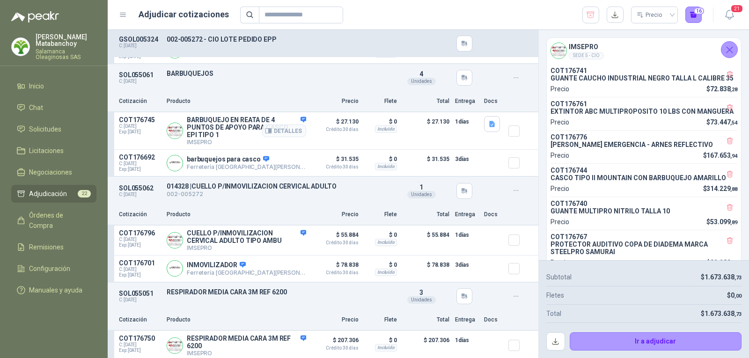
scroll to position [2075, 0]
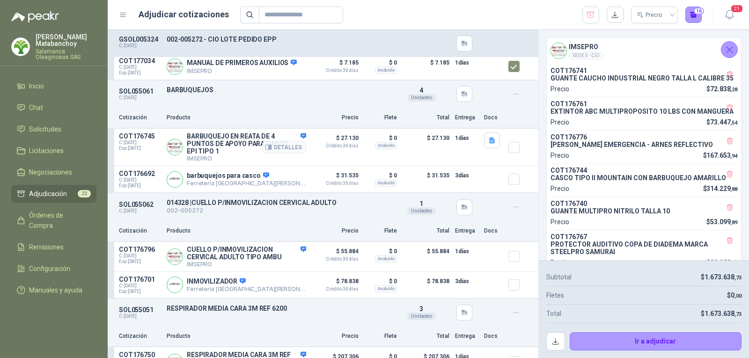
click at [245, 143] on p "BARBUQUEJO EN REATA DE 4 PUNTOS DE APOYO PARA CASCO EPI TIPO 1" at bounding box center [246, 144] width 119 height 22
click at [199, 90] on p "BARBUQUEJOS" at bounding box center [280, 89] width 226 height 7
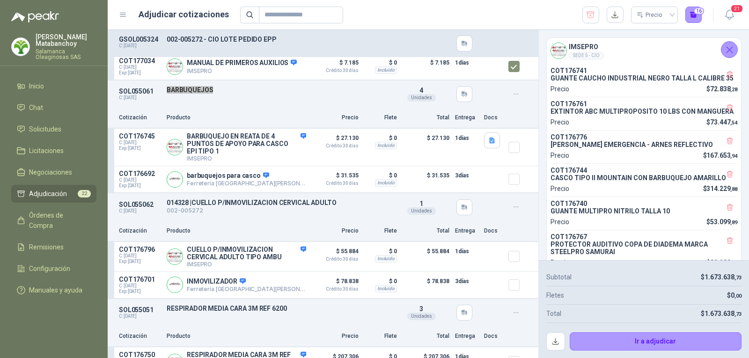
click at [287, 101] on div "SOL055061 C: 05/09/2025 BARBUQUEJOS Detalles 4 Unidades" at bounding box center [323, 94] width 431 height 27
click at [489, 142] on icon "button" at bounding box center [492, 141] width 6 height 6
click at [458, 129] on div "Captura de pantalla 2025-09-08 105108.png" at bounding box center [427, 122] width 130 height 22
click at [458, 125] on button "Captura de pantalla 2025-09-08 105108.png" at bounding box center [428, 123] width 118 height 10
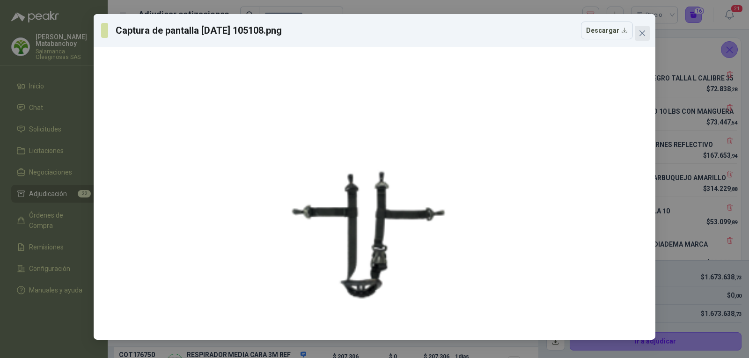
click at [642, 31] on icon "close" at bounding box center [642, 33] width 7 height 7
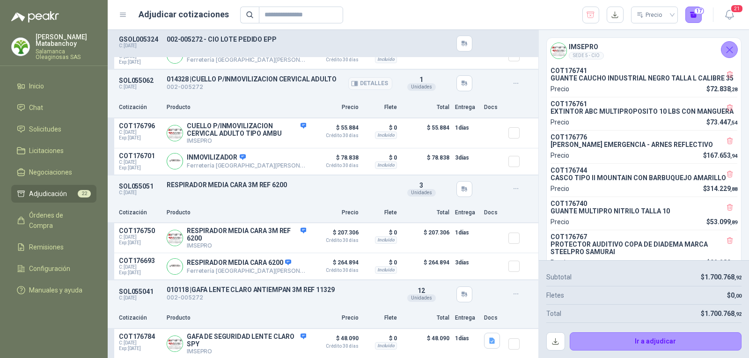
scroll to position [2216, 0]
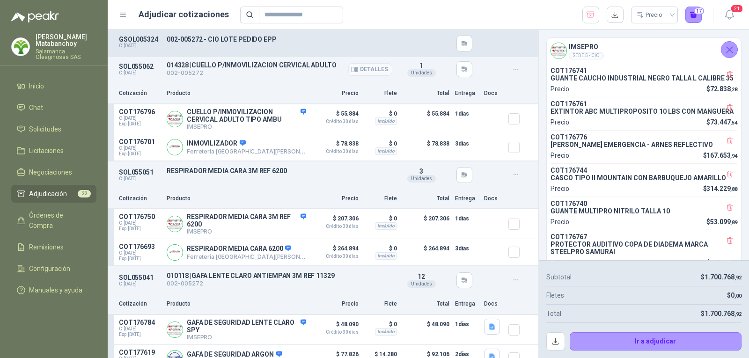
click at [257, 67] on p "014328 | CUELLO P/INMOVILIZACION CERVICAL ADULTO" at bounding box center [280, 64] width 226 height 7
click at [259, 68] on p "014328 | CUELLO P/INMOVILIZACION CERVICAL ADULTO" at bounding box center [280, 64] width 226 height 7
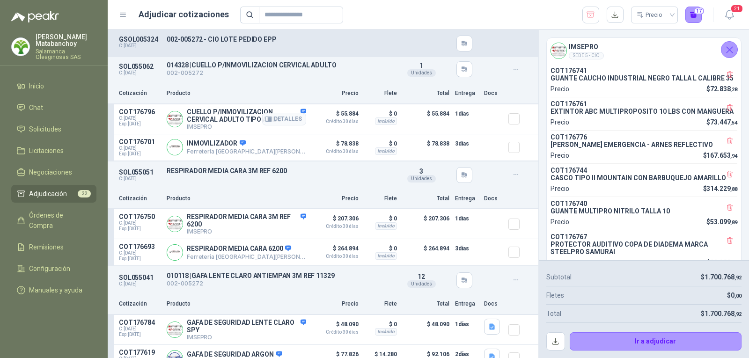
click at [222, 120] on p "CUELLO P/INMOVILIZACION CERVICAL ADULTO TIPO AMBU" at bounding box center [246, 115] width 119 height 15
click at [311, 78] on p "002-005272" at bounding box center [280, 73] width 226 height 9
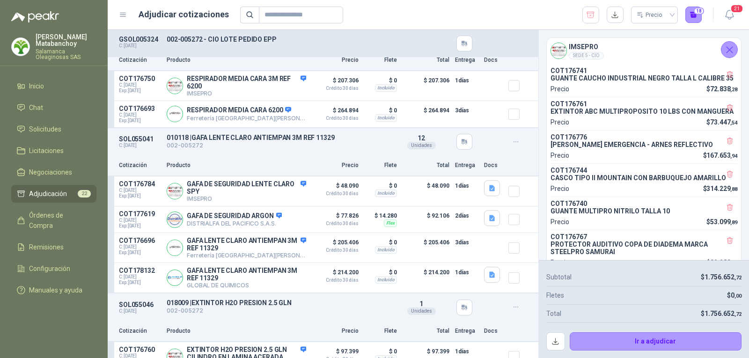
scroll to position [2309, 0]
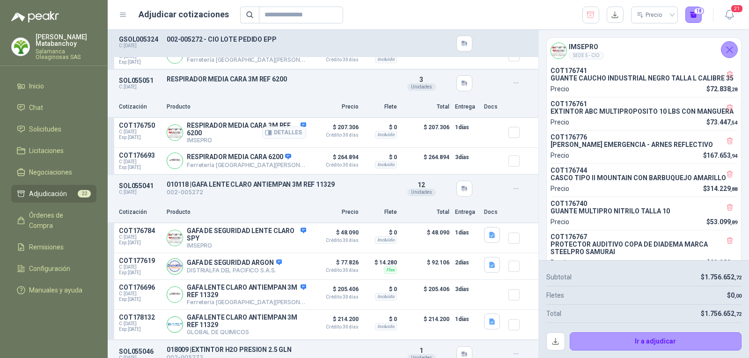
click at [243, 125] on p "RESPIRADOR MEDIA CARA 3M REF 6200" at bounding box center [246, 129] width 119 height 15
drag, startPoint x: 317, startPoint y: 84, endPoint x: 310, endPoint y: 92, distance: 10.3
click at [311, 90] on div "SOL055051 C: 05/09/2025 RESPIRADOR MEDIA CARA 3M REF 6200 Detalles 3 Unidades" at bounding box center [323, 83] width 431 height 27
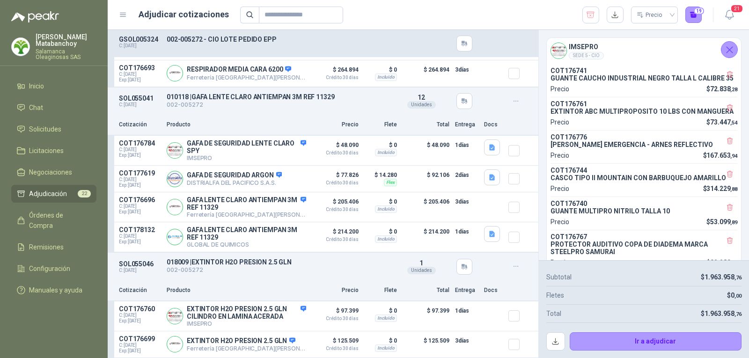
scroll to position [2406, 0]
click at [488, 146] on icon "button" at bounding box center [492, 148] width 8 height 8
click at [452, 126] on button "GAFA SPY 140245 STEELPRO.pdf" at bounding box center [435, 122] width 103 height 10
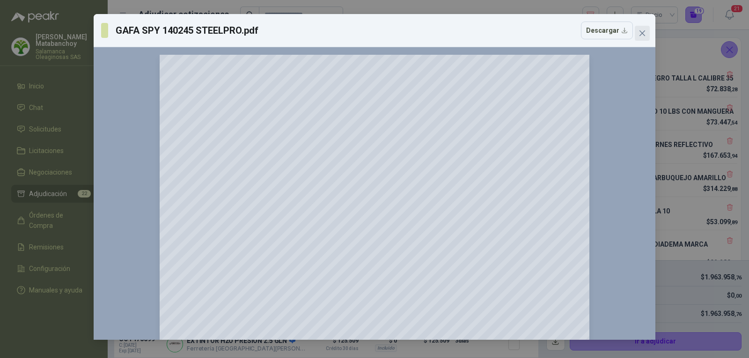
click at [642, 29] on button "Close" at bounding box center [642, 33] width 15 height 15
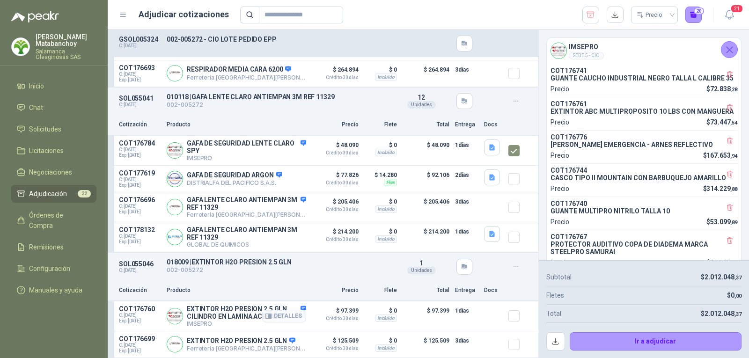
click at [252, 309] on p "EXTINTOR H2O PRESION 2.5 GLN CILINDRO EN LAMINA ACERADA" at bounding box center [246, 312] width 119 height 15
click at [293, 272] on p "002-005272" at bounding box center [280, 270] width 226 height 9
click at [598, 338] on button "Ir a adjudicar" at bounding box center [656, 341] width 172 height 19
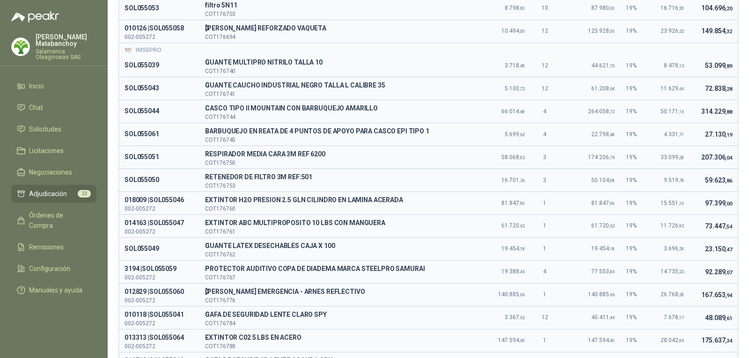
scroll to position [0, 0]
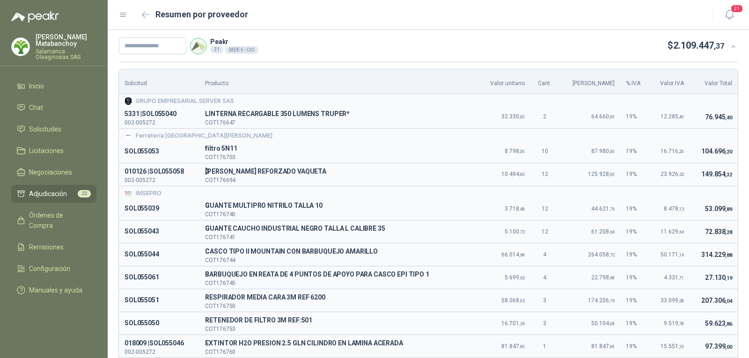
click at [730, 43] on icon at bounding box center [733, 46] width 7 height 7
click at [530, 33] on div "Peakr 21 SEDE 5 - CIO $ 2.109.447 ,37" at bounding box center [429, 46] width 642 height 32
click at [149, 11] on button "button" at bounding box center [146, 14] width 15 height 15
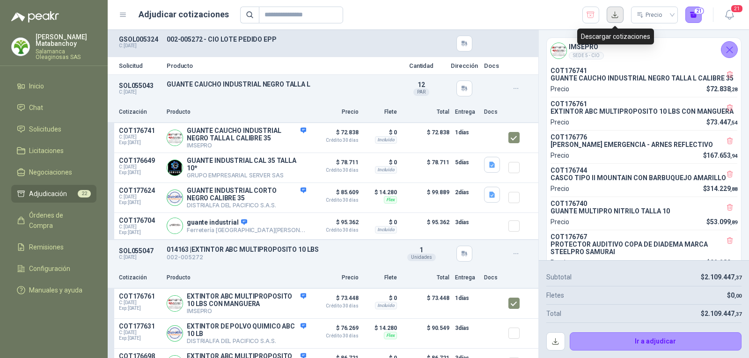
click at [616, 13] on button "button" at bounding box center [615, 15] width 17 height 17
click at [487, 10] on div "Precio 21" at bounding box center [471, 15] width 462 height 17
click at [559, 333] on button "button" at bounding box center [556, 341] width 19 height 19
click at [726, 48] on icon "Cerrar" at bounding box center [730, 50] width 12 height 12
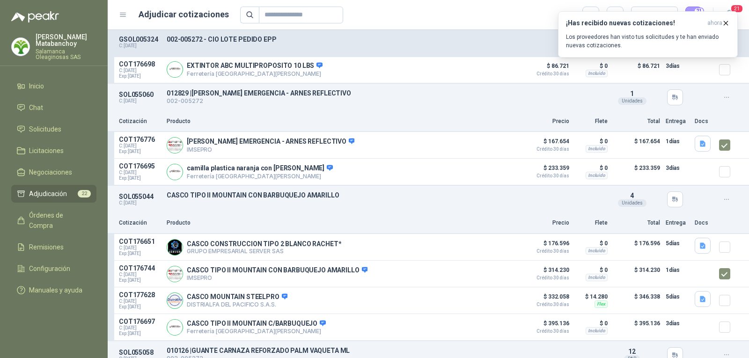
scroll to position [234, 0]
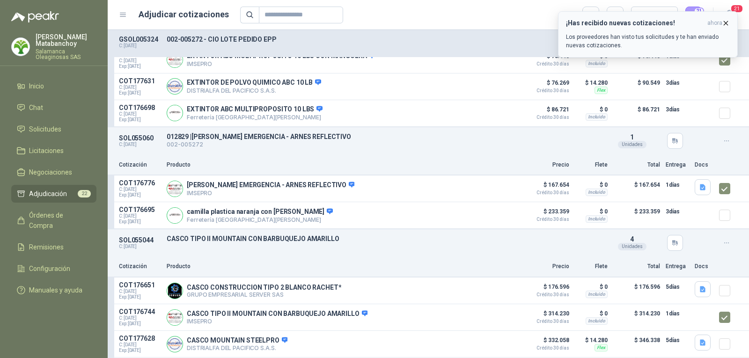
click at [726, 23] on icon "button" at bounding box center [726, 23] width 4 height 4
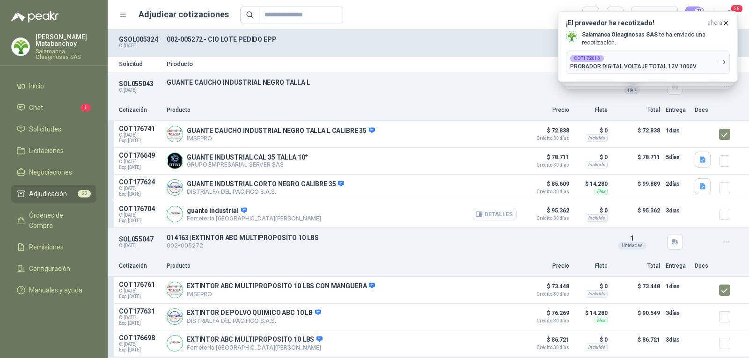
scroll to position [0, 0]
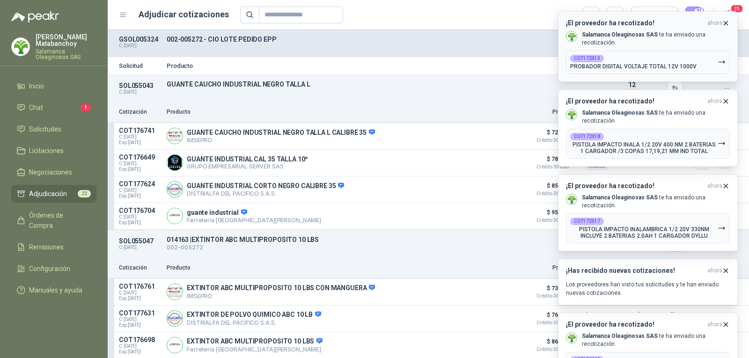
click at [726, 25] on icon "button" at bounding box center [726, 23] width 8 height 8
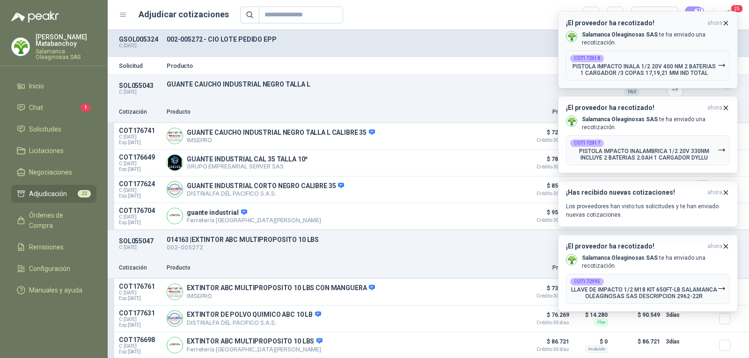
click at [727, 22] on icon "button" at bounding box center [726, 23] width 8 height 8
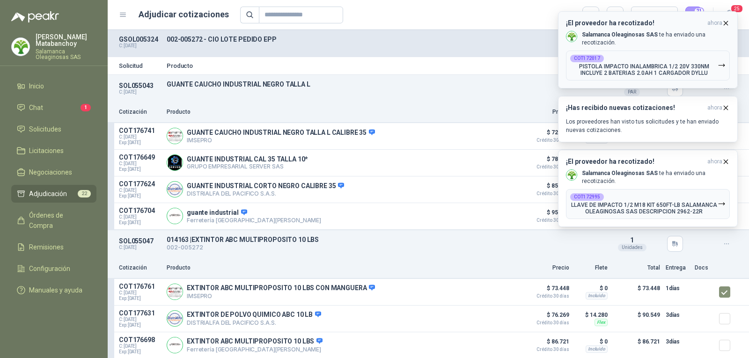
click at [727, 21] on icon "button" at bounding box center [726, 23] width 8 height 8
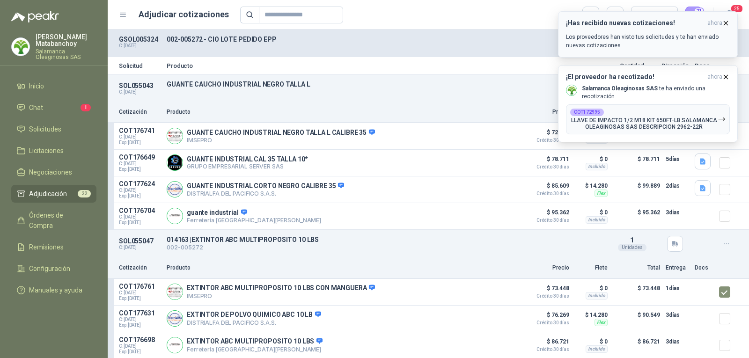
click at [724, 22] on icon "button" at bounding box center [726, 23] width 8 height 8
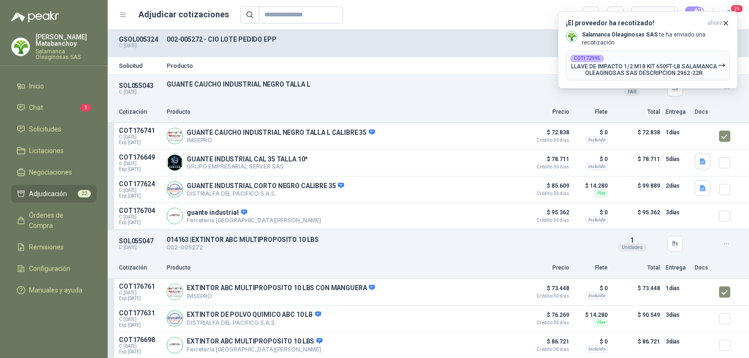
click at [724, 22] on icon "button" at bounding box center [726, 23] width 8 height 8
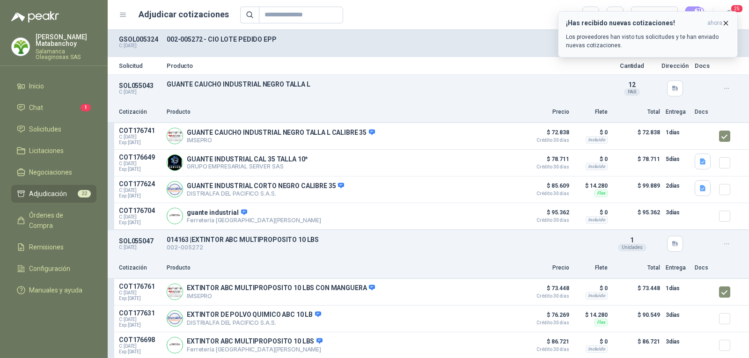
click at [723, 23] on icon "button" at bounding box center [726, 23] width 8 height 8
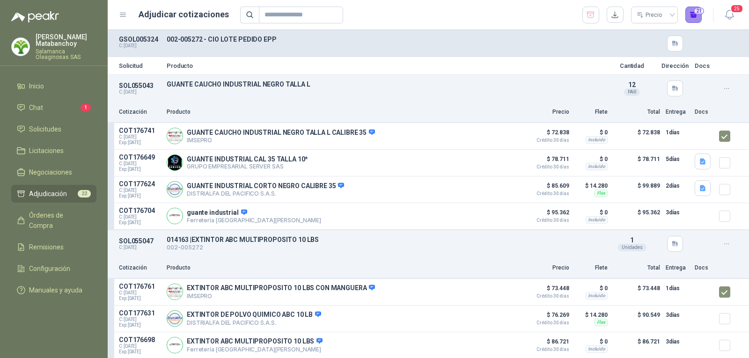
click at [693, 13] on button "21" at bounding box center [694, 15] width 17 height 17
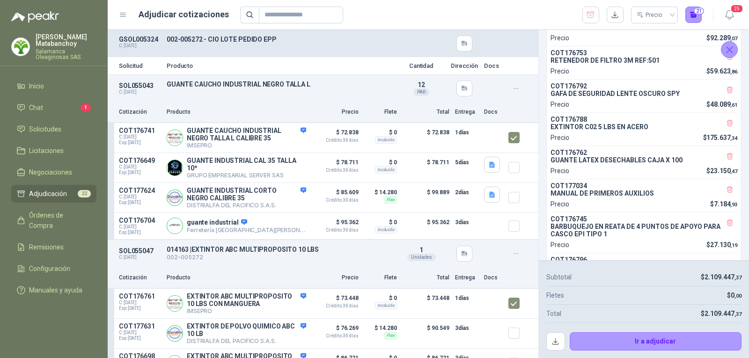
scroll to position [234, 0]
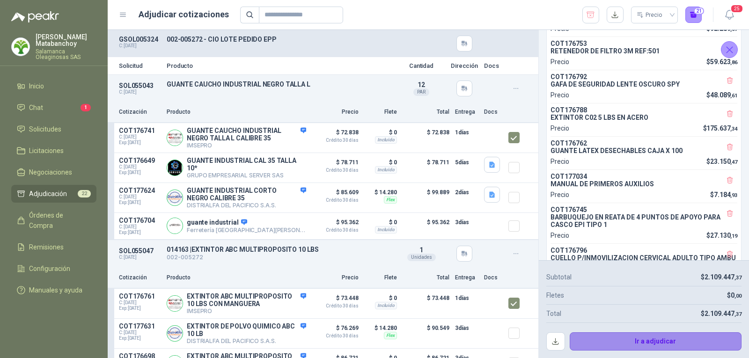
click at [622, 343] on button "Ir a adjudicar" at bounding box center [656, 341] width 172 height 19
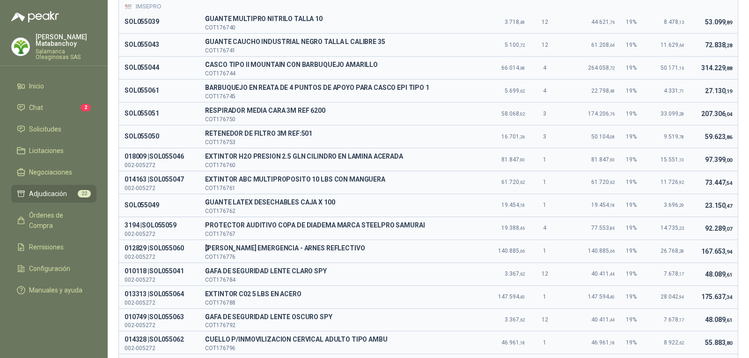
scroll to position [189, 0]
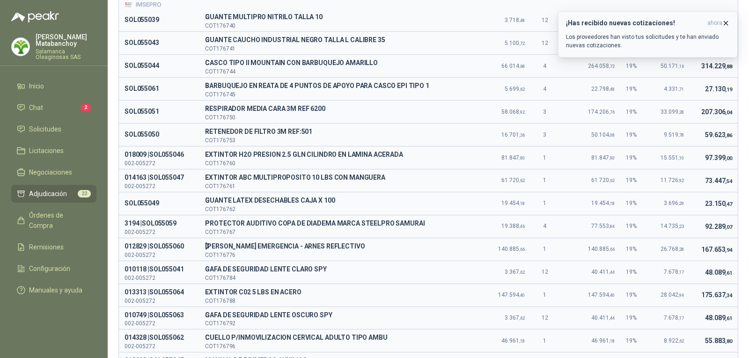
click at [724, 25] on icon "button" at bounding box center [726, 23] width 8 height 8
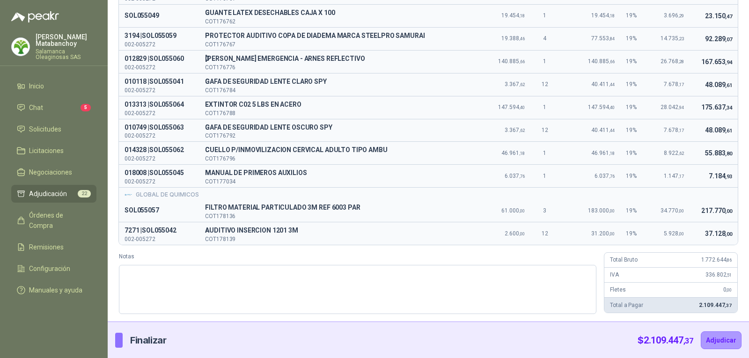
scroll to position [377, 0]
drag, startPoint x: 207, startPoint y: 60, endPoint x: 355, endPoint y: 56, distance: 148.0
click at [355, 56] on td "C CAMILLA EMERGENCIA - ARNES REFLECTIVO COT176776" at bounding box center [338, 60] width 279 height 23
click at [365, 88] on p "COT176784" at bounding box center [338, 90] width 267 height 6
drag, startPoint x: 209, startPoint y: 79, endPoint x: 340, endPoint y: 83, distance: 131.2
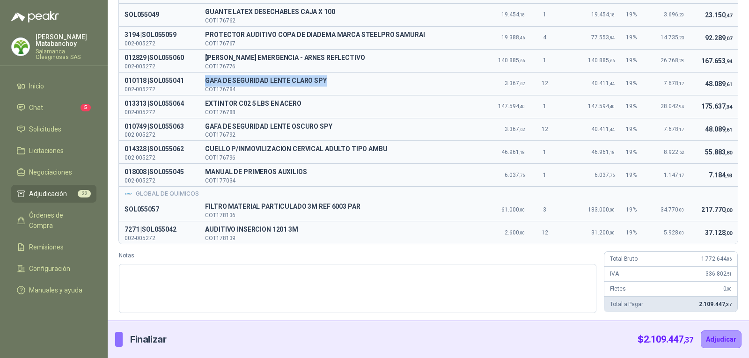
click at [340, 83] on td "G GAFA DE SEGURIDAD LENTE CLARO SPY COT176784" at bounding box center [338, 83] width 279 height 23
click at [355, 92] on p "COT176784" at bounding box center [338, 90] width 267 height 6
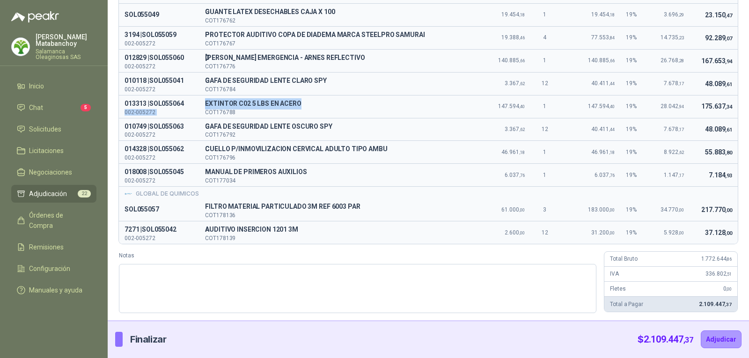
drag, startPoint x: 310, startPoint y: 101, endPoint x: 201, endPoint y: 102, distance: 109.6
click at [201, 102] on tr "013313 | SOL055064 002-005272 E EXTINTOR C02 5 LBS EN ACERO COT176788 147.594 ,…" at bounding box center [428, 106] width 619 height 23
click at [341, 144] on span "CUELLO P/INMOVILIZACION CERVICAL ADULTO TIPO AMBU" at bounding box center [338, 149] width 267 height 11
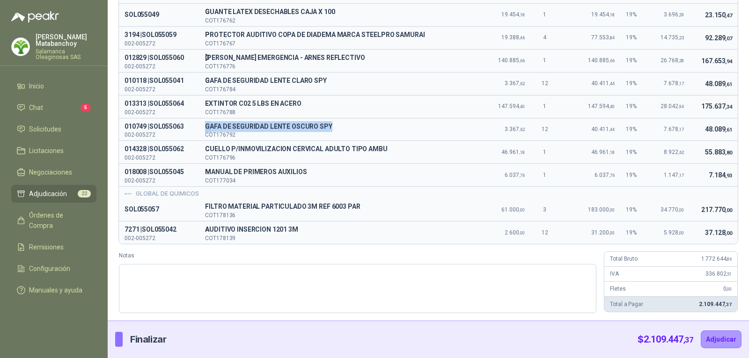
drag, startPoint x: 207, startPoint y: 125, endPoint x: 340, endPoint y: 130, distance: 132.2
click at [340, 130] on td "G GAFA DE SEGURIDAD LENTE OSCURO SPY COT176792" at bounding box center [338, 129] width 279 height 23
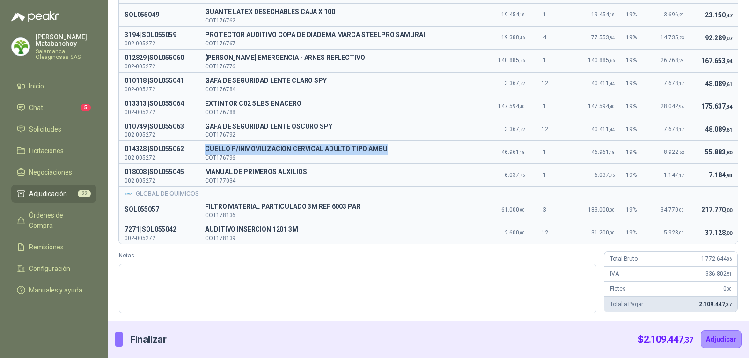
drag, startPoint x: 392, startPoint y: 149, endPoint x: 206, endPoint y: 149, distance: 186.9
click at [206, 149] on td "C CUELLO P/INMOVILIZACION CERVICAL ADULTO TIPO AMBU COT176796" at bounding box center [338, 152] width 279 height 23
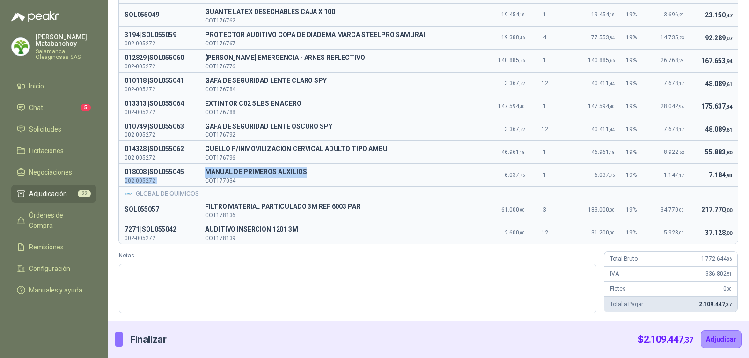
drag, startPoint x: 313, startPoint y: 173, endPoint x: 201, endPoint y: 178, distance: 111.6
click at [201, 178] on tr "018008 | SOL055045 002-005272 M MANUAL DE PRIMEROS AUXILIOS COT177034 6.037 ,76…" at bounding box center [428, 175] width 619 height 23
click at [325, 180] on p "COT177034" at bounding box center [338, 181] width 267 height 6
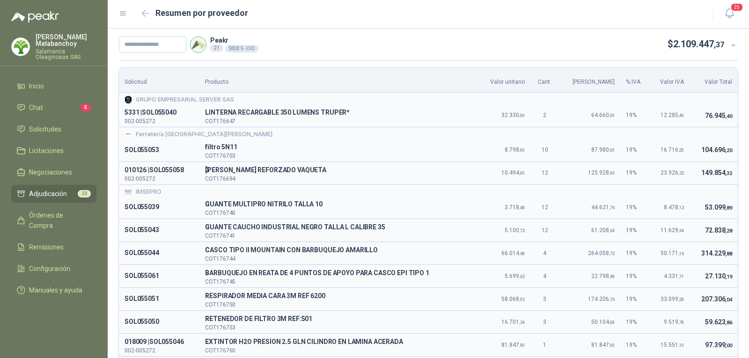
scroll to position [0, 0]
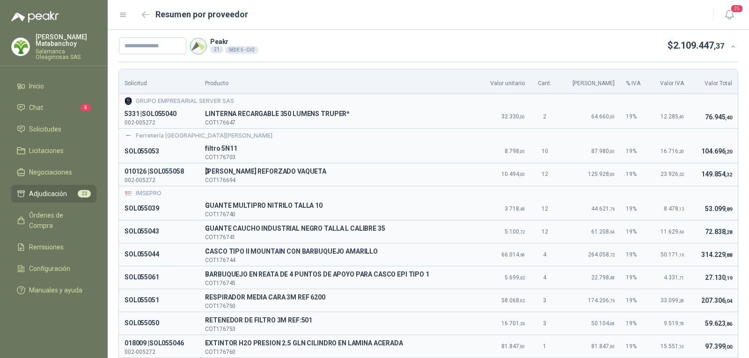
click at [690, 162] on td "104.696 ,20" at bounding box center [714, 151] width 48 height 22
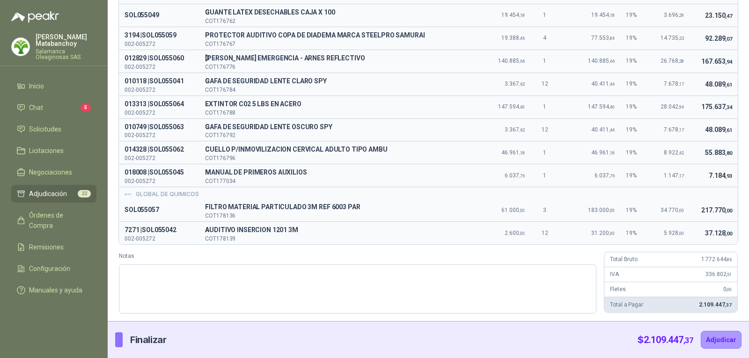
scroll to position [377, 0]
click at [650, 201] on td "34.770 ,00" at bounding box center [670, 210] width 40 height 22
drag, startPoint x: 677, startPoint y: 198, endPoint x: 663, endPoint y: 196, distance: 14.2
click at [677, 198] on div "GLOBAL DE QUIMICOS" at bounding box center [429, 194] width 608 height 9
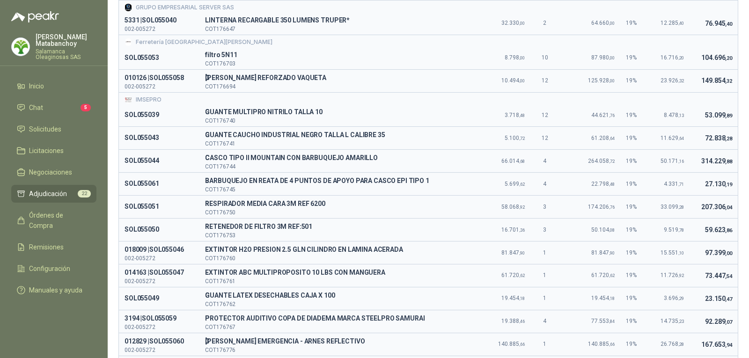
scroll to position [0, 0]
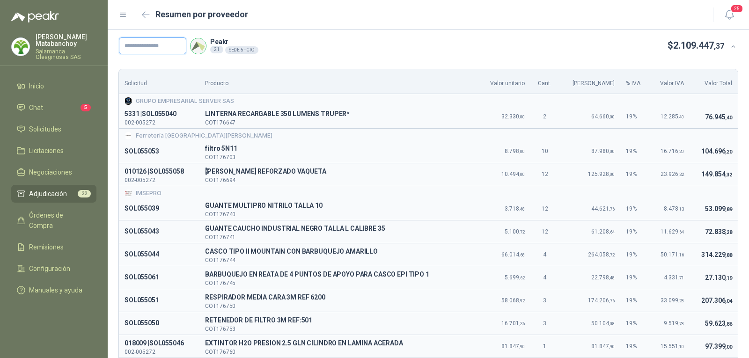
click at [156, 48] on input "text" at bounding box center [152, 45] width 67 height 17
type input "********"
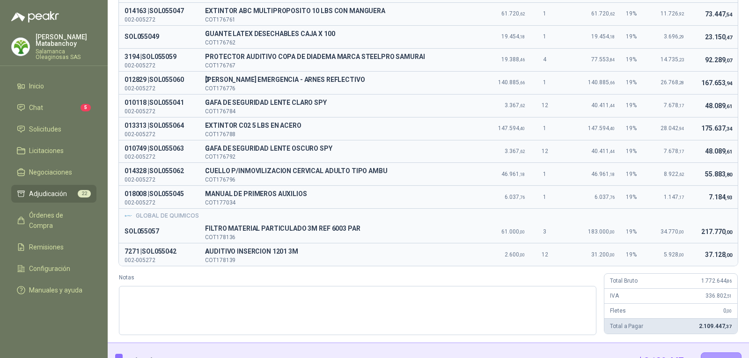
scroll to position [377, 0]
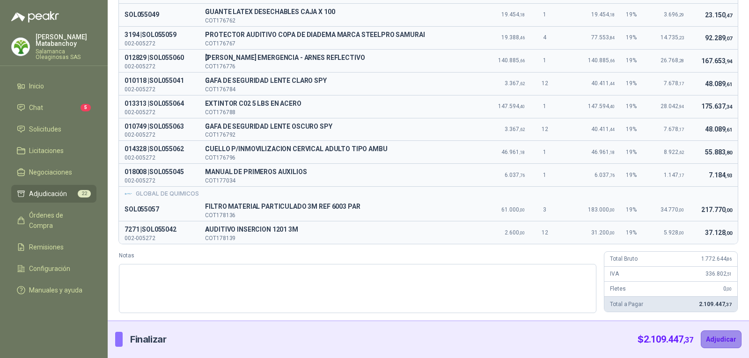
click at [719, 343] on button "Adjudicar" at bounding box center [721, 340] width 41 height 18
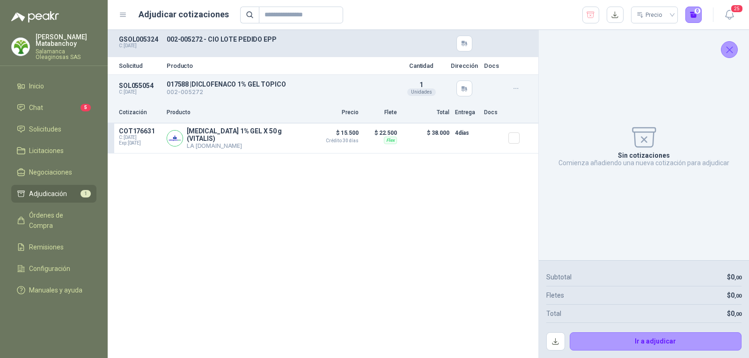
click at [728, 45] on icon "Cerrar" at bounding box center [730, 50] width 12 height 12
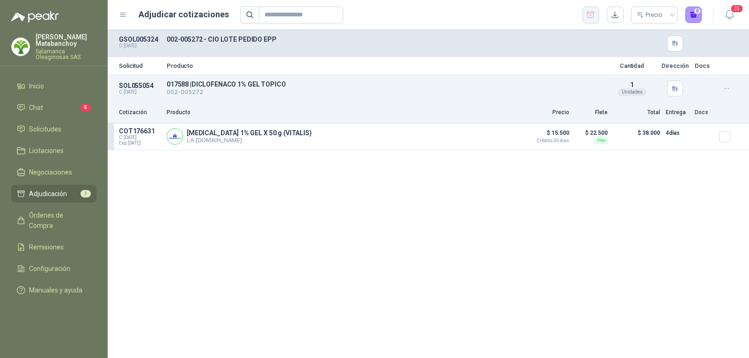
click at [590, 16] on icon "button" at bounding box center [590, 14] width 9 height 9
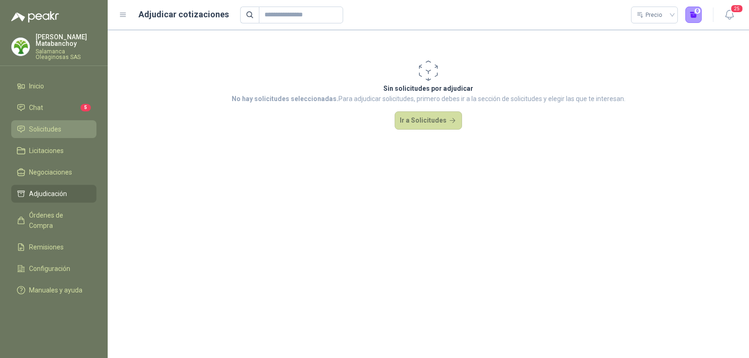
click at [49, 127] on span "Solicitudes" at bounding box center [45, 129] width 32 height 10
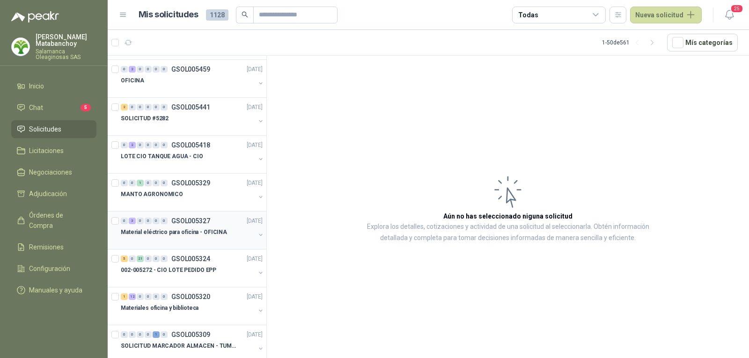
scroll to position [140, 0]
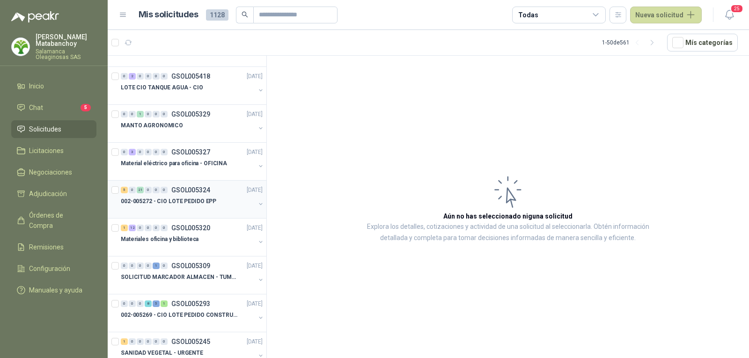
click at [202, 201] on p "002-005272 - CIO LOTE PEDIDO EPP" at bounding box center [169, 201] width 96 height 9
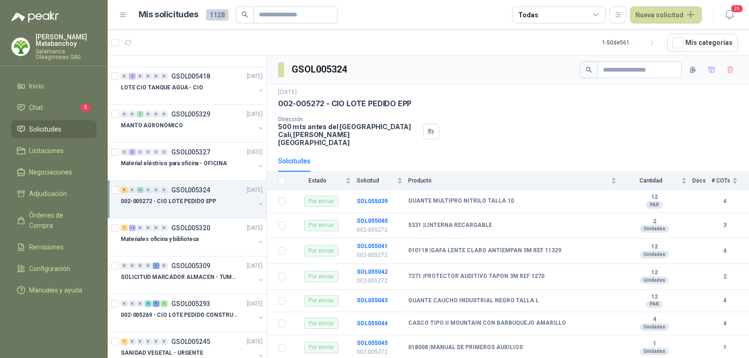
click at [49, 125] on span "Solicitudes" at bounding box center [45, 129] width 32 height 10
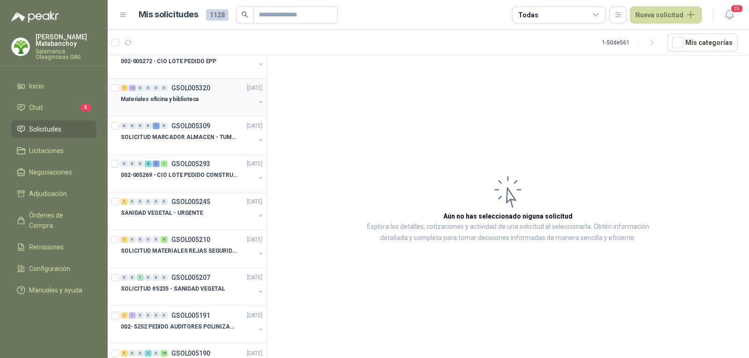
scroll to position [281, 0]
click at [188, 63] on p "002-005272 - CIO LOTE PEDIDO EPP" at bounding box center [169, 61] width 96 height 9
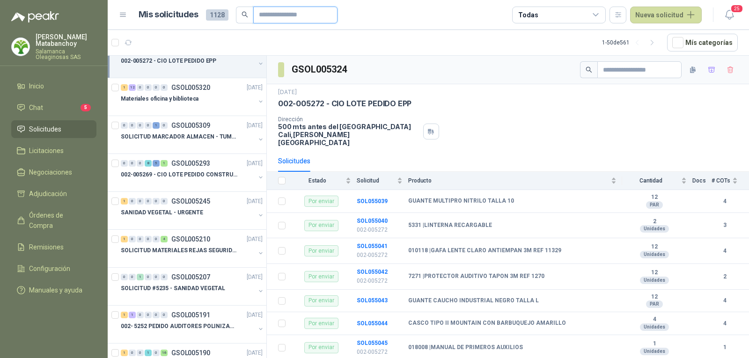
click at [277, 18] on input "text" at bounding box center [292, 15] width 66 height 16
paste input "*********"
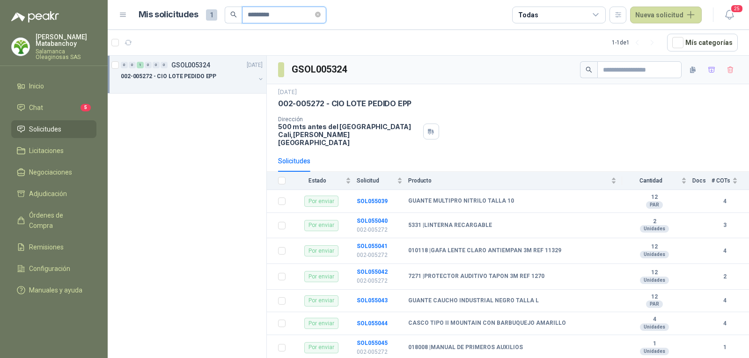
type input "*********"
click at [239, 76] on div "002-005272 - CIO LOTE PEDIDO EPP" at bounding box center [188, 76] width 134 height 11
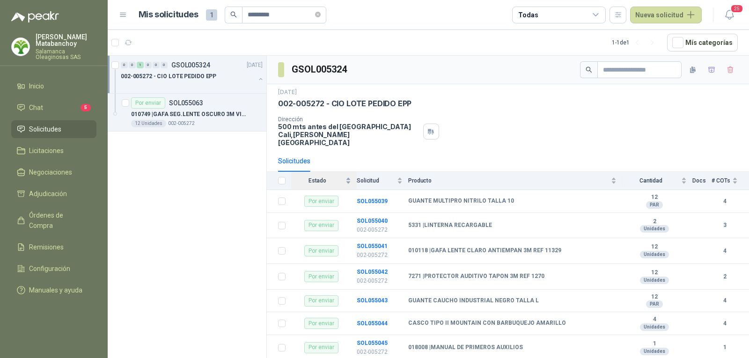
scroll to position [3, 0]
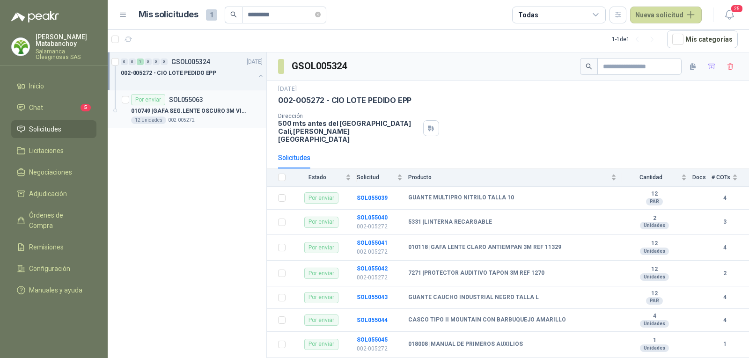
click at [181, 108] on p "010749 | GAFA SEG.LENTE OSCURO 3M VIRTUA 11327" at bounding box center [189, 111] width 117 height 9
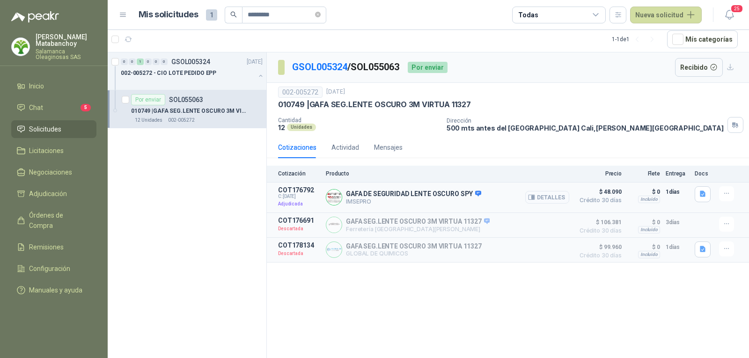
click at [547, 202] on button "Detalles" at bounding box center [547, 197] width 44 height 13
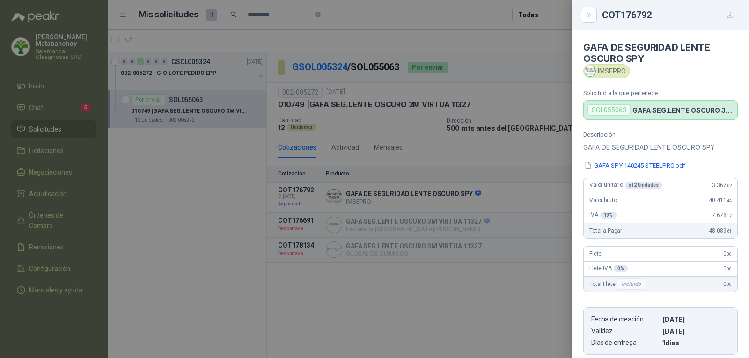
click at [454, 178] on div at bounding box center [374, 179] width 749 height 358
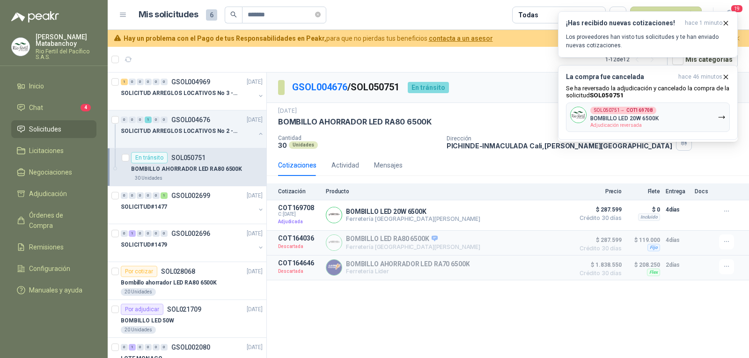
click at [71, 46] on p "[PERSON_NAME]" at bounding box center [66, 40] width 61 height 13
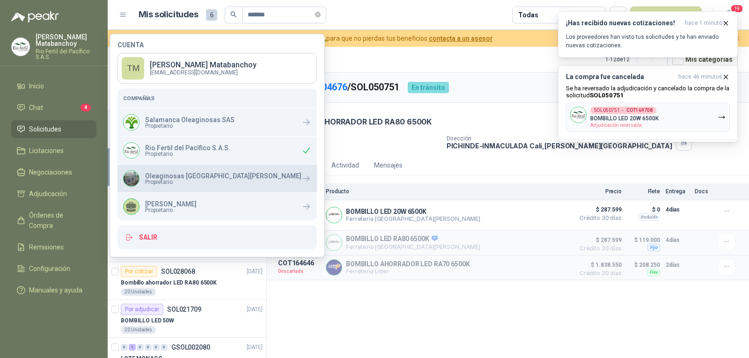
click at [191, 175] on p "Oleaginosas [GEOGRAPHIC_DATA][PERSON_NAME]" at bounding box center [223, 176] width 156 height 7
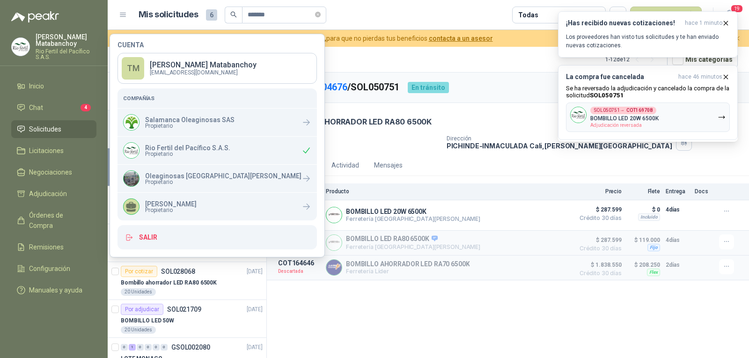
click at [0, 133] on ul "Inicio Chat 4 Solicitudes Licitaciones Negociaciones Adjudicación Órdenes de Co…" at bounding box center [54, 190] width 108 height 226
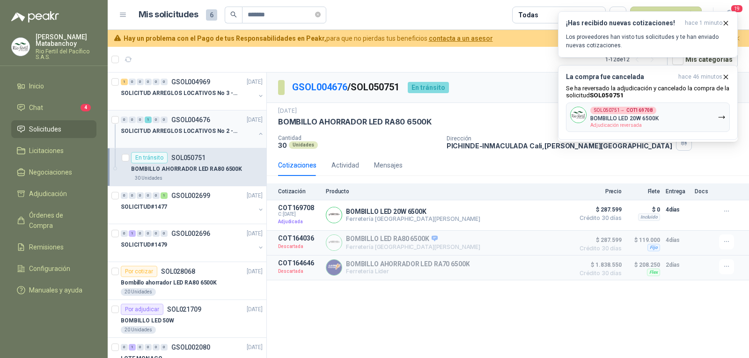
click at [257, 133] on button "button" at bounding box center [260, 133] width 7 height 7
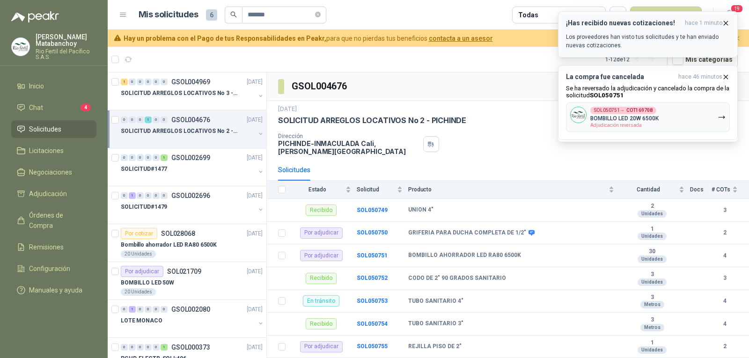
click at [725, 22] on icon "button" at bounding box center [726, 23] width 4 height 4
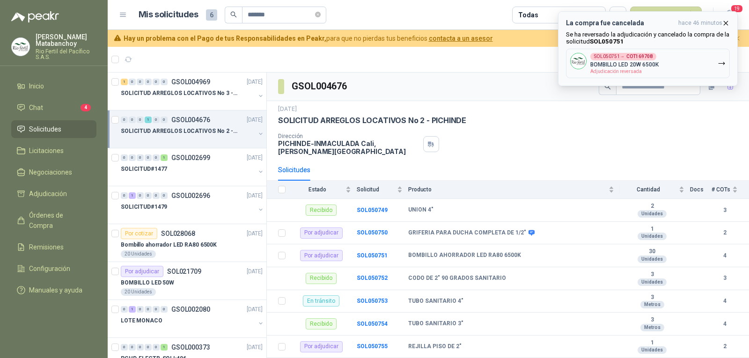
click at [725, 27] on div "La compra fue cancelada hace 46 minutos Se ha reversado la adjudicación y cance…" at bounding box center [648, 48] width 164 height 59
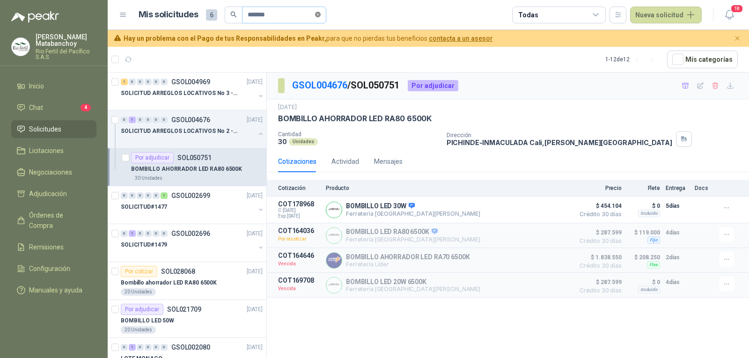
click at [320, 13] on icon "close-circle" at bounding box center [318, 15] width 6 height 6
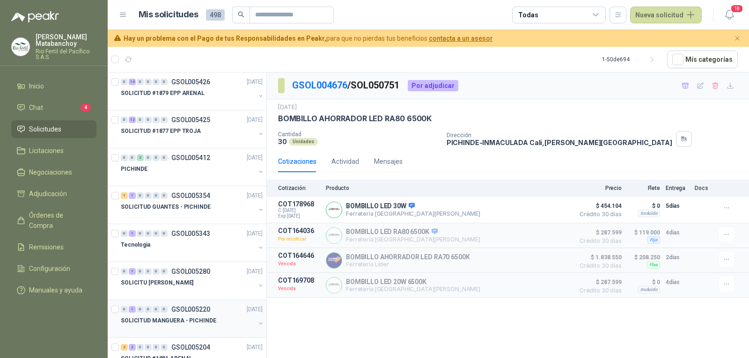
click at [197, 322] on p "SOLICITUD MANGUERA - PICHINDE" at bounding box center [169, 321] width 96 height 9
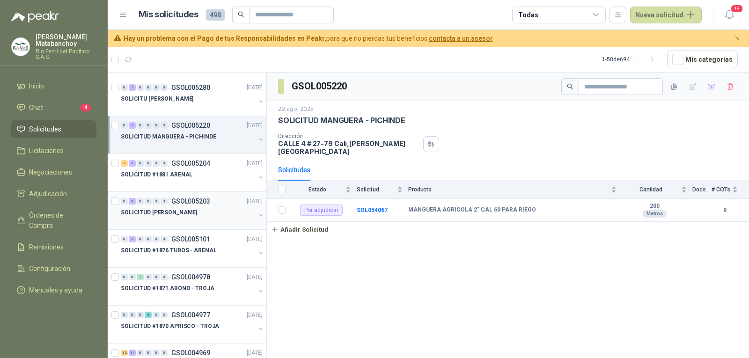
scroll to position [187, 0]
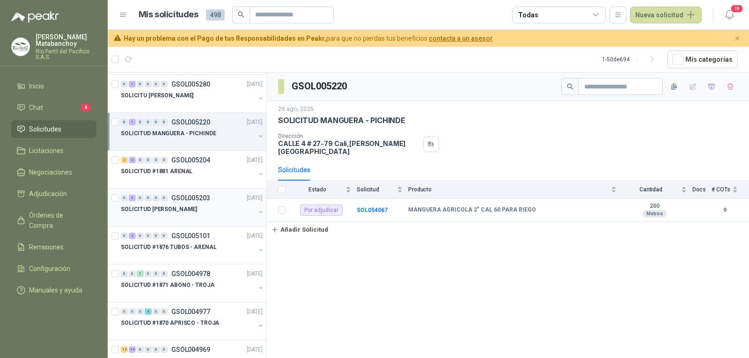
click at [189, 207] on p "SOLICITUD [PERSON_NAME]" at bounding box center [159, 209] width 76 height 9
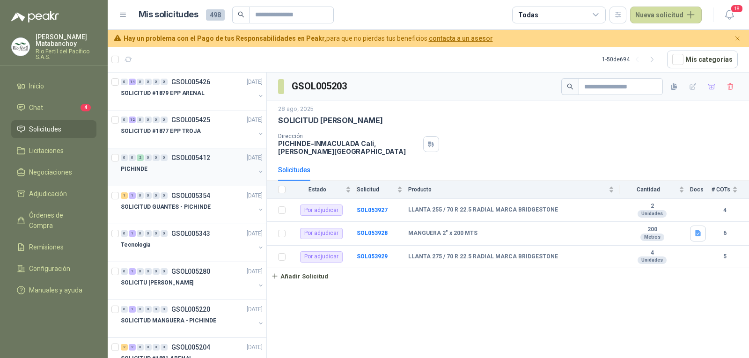
click at [181, 170] on div "PICHINDE" at bounding box center [188, 168] width 134 height 11
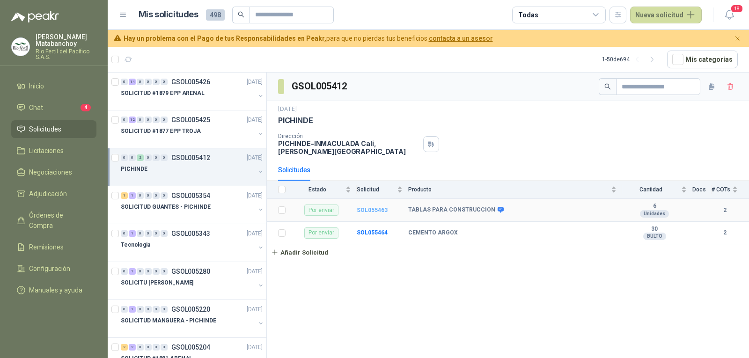
click at [381, 208] on b "SOL055463" at bounding box center [372, 210] width 31 height 7
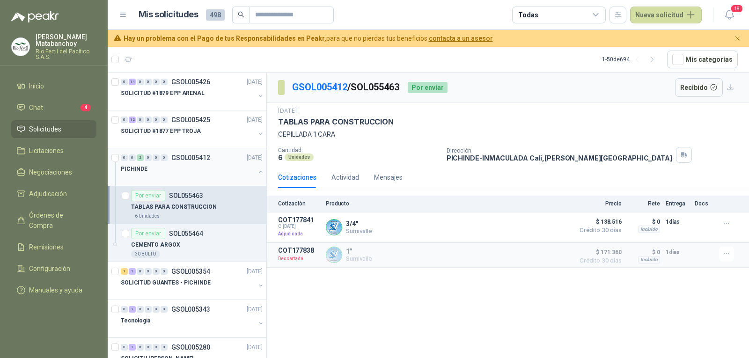
click at [257, 173] on button "button" at bounding box center [260, 171] width 7 height 7
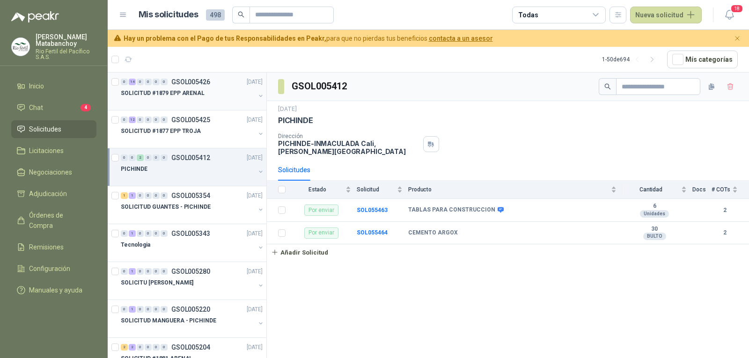
click at [201, 94] on div "SOLICITUD #1879 EPP ARENAL" at bounding box center [188, 93] width 134 height 11
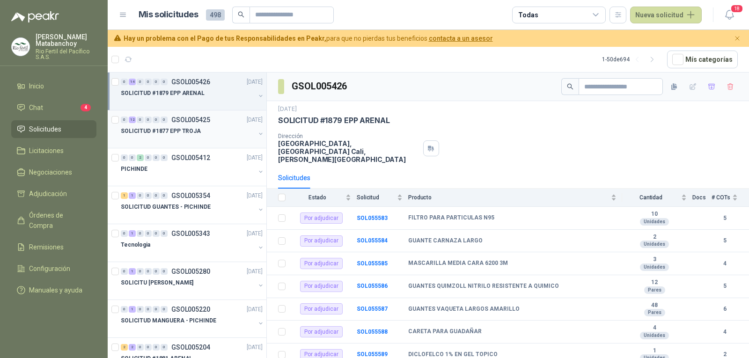
click at [197, 130] on div "SOLICITUD #1877 EPP TROJA" at bounding box center [188, 131] width 134 height 11
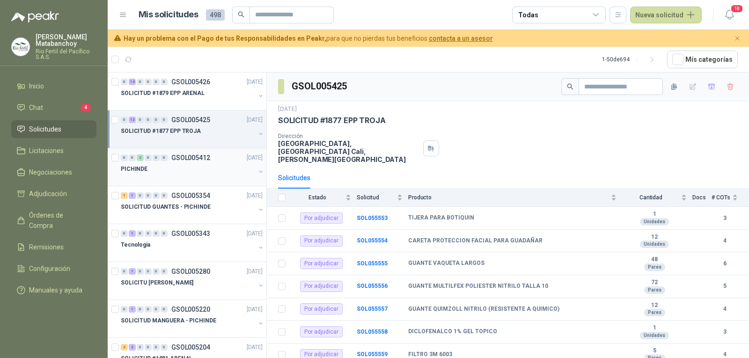
click at [202, 169] on div "PICHINDE" at bounding box center [188, 168] width 134 height 11
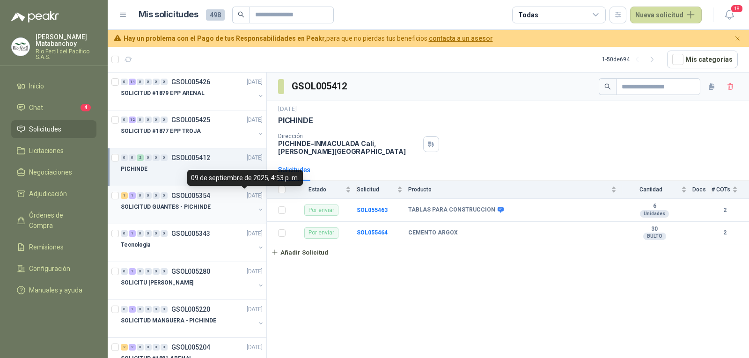
click at [247, 193] on p "[DATE]" at bounding box center [255, 196] width 16 height 9
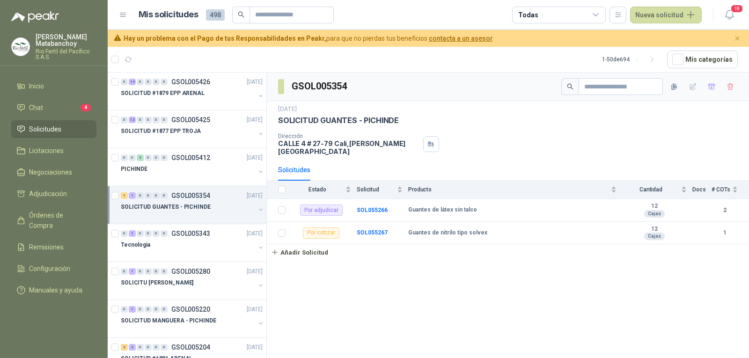
click at [340, 145] on p "[STREET_ADDRESS][PERSON_NAME]" at bounding box center [348, 148] width 141 height 16
copy div "[STREET_ADDRESS][PERSON_NAME]"
click at [499, 128] on div "9 sept, 2025 SOLICITUD GUANTES - PICHINDE Dirección CALLE 4 # 27-79 Cali , Vall…" at bounding box center [508, 130] width 460 height 51
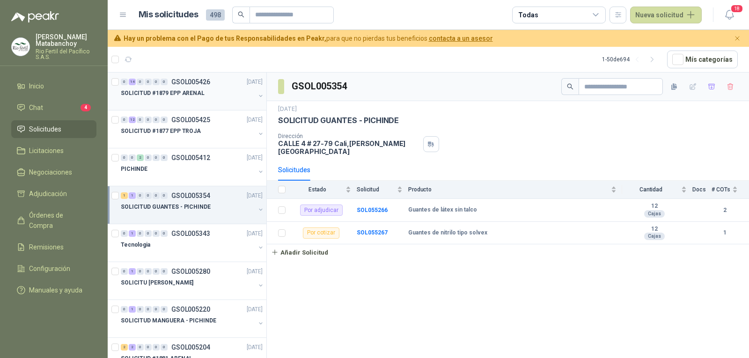
click at [207, 92] on div "SOLICITUD #1879 EPP ARENAL" at bounding box center [188, 93] width 134 height 11
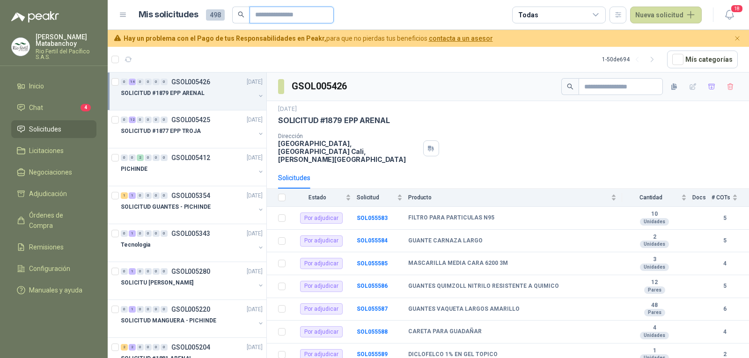
click at [287, 17] on input "text" at bounding box center [288, 15] width 66 height 16
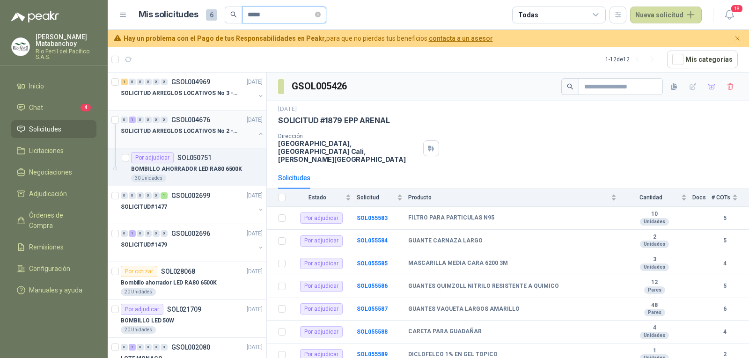
type input "*****"
click at [184, 134] on p "SOLICITUD ARREGLOS LOCATIVOS No 2 - PICHINDE" at bounding box center [179, 131] width 117 height 9
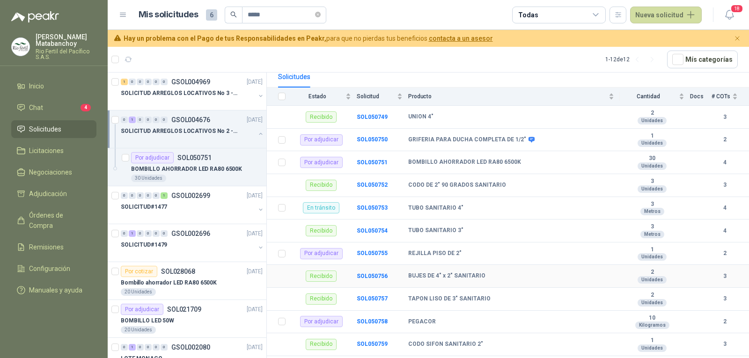
scroll to position [94, 0]
click at [372, 162] on b "SOL050751" at bounding box center [372, 162] width 31 height 7
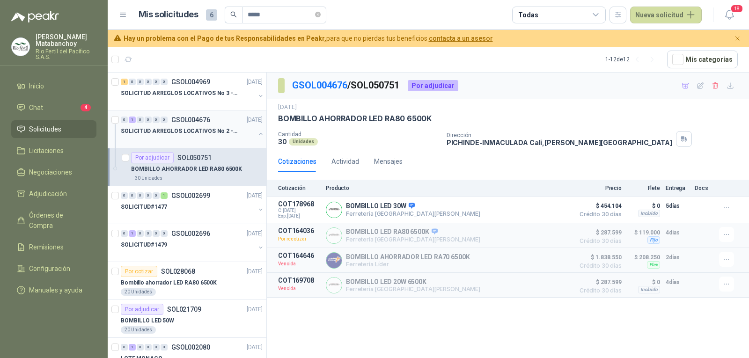
click at [257, 133] on button "button" at bounding box center [260, 133] width 7 height 7
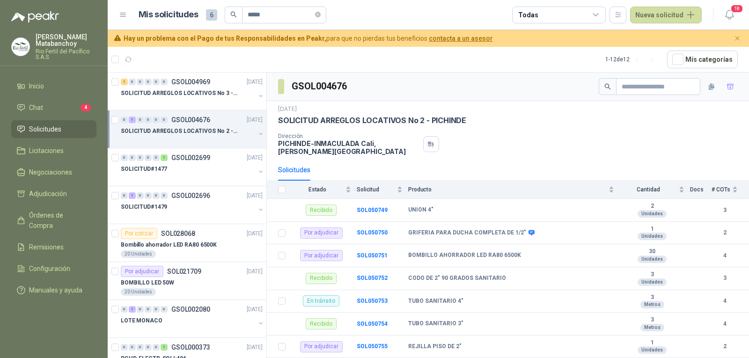
click at [206, 131] on p "SOLICITUD ARREGLOS LOCATIVOS No 2 - PICHINDE" at bounding box center [179, 131] width 117 height 9
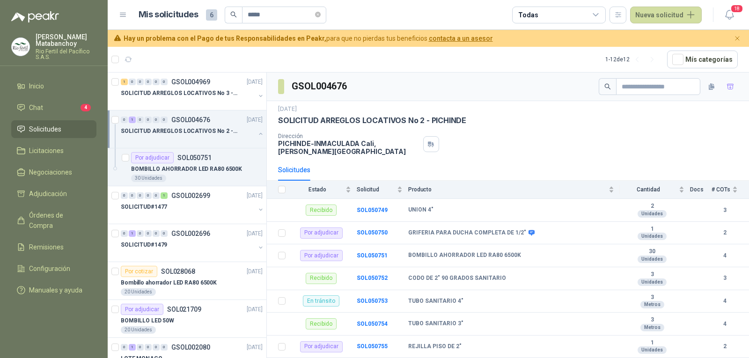
scroll to position [3, 0]
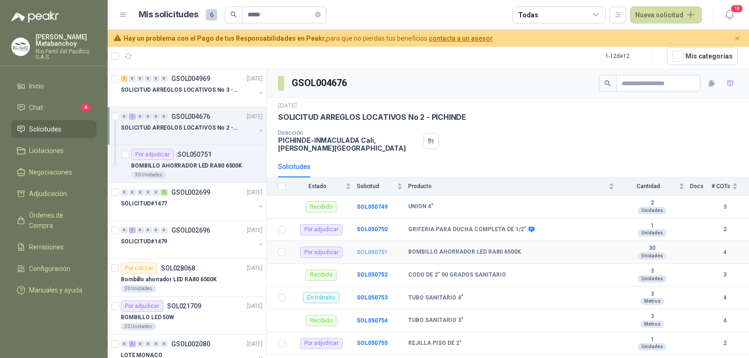
click at [380, 250] on b "SOL050751" at bounding box center [372, 252] width 31 height 7
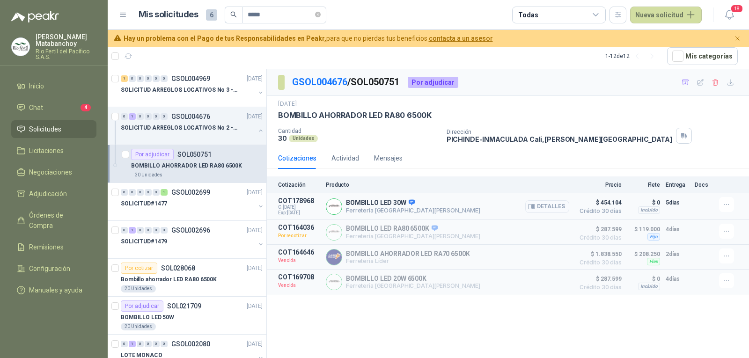
click at [551, 206] on button "Detalles" at bounding box center [547, 206] width 44 height 13
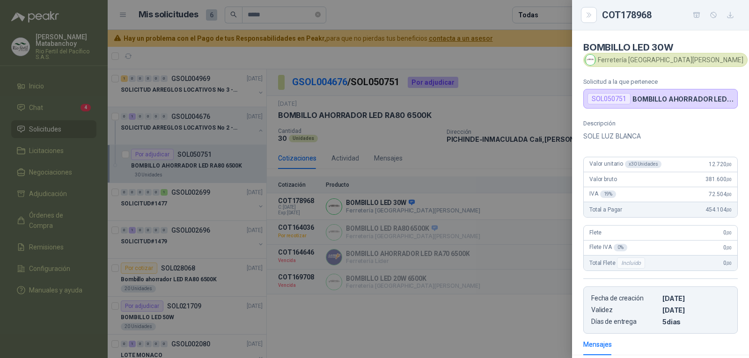
click at [555, 338] on div at bounding box center [374, 179] width 749 height 358
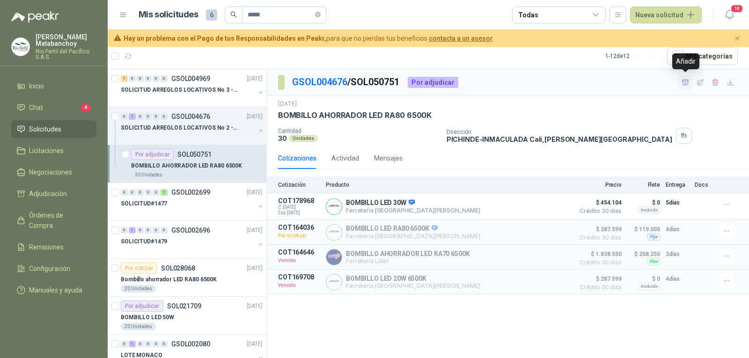
click at [689, 81] on icon "button" at bounding box center [686, 83] width 8 height 8
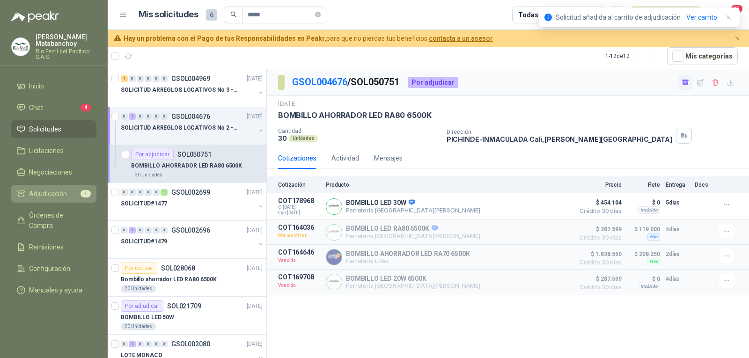
click at [70, 193] on li "Adjudicación 1" at bounding box center [54, 194] width 74 height 10
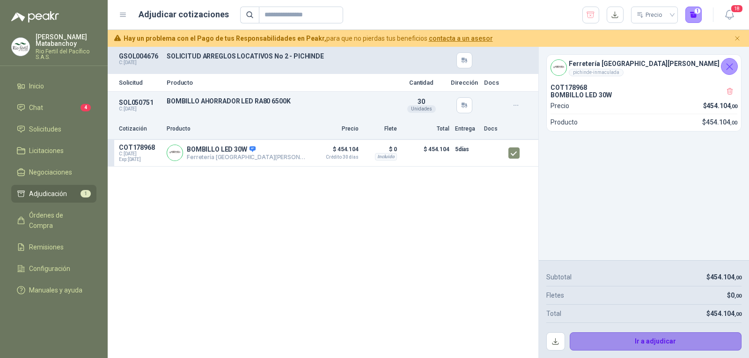
click at [592, 334] on button "Ir a adjudicar" at bounding box center [656, 341] width 172 height 19
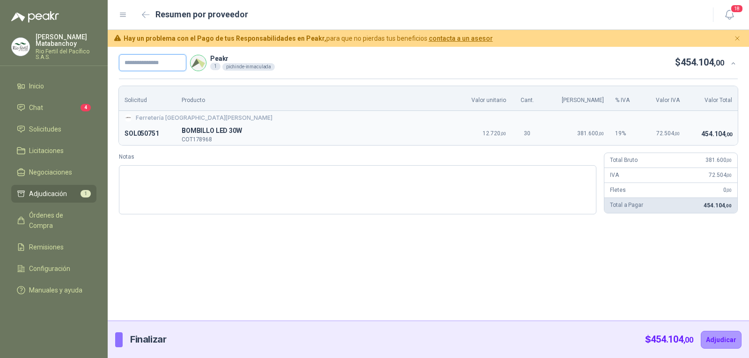
click at [148, 59] on input "text" at bounding box center [152, 62] width 67 height 17
type input "*******"
click at [732, 343] on button "Adjudicar" at bounding box center [721, 340] width 41 height 18
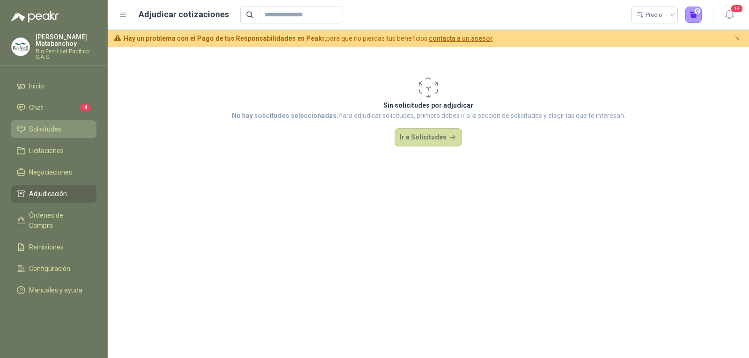
click at [58, 122] on link "Solicitudes" at bounding box center [53, 129] width 85 height 18
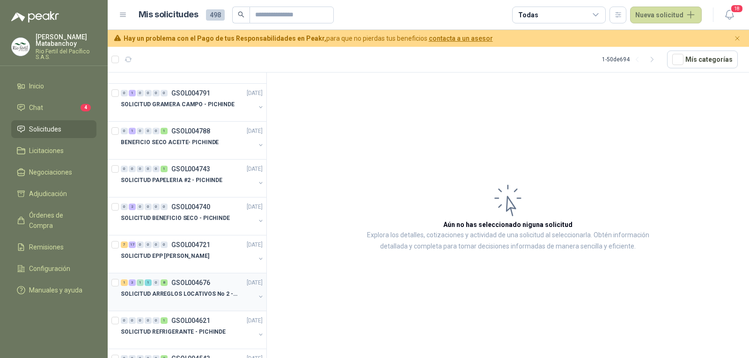
scroll to position [562, 0]
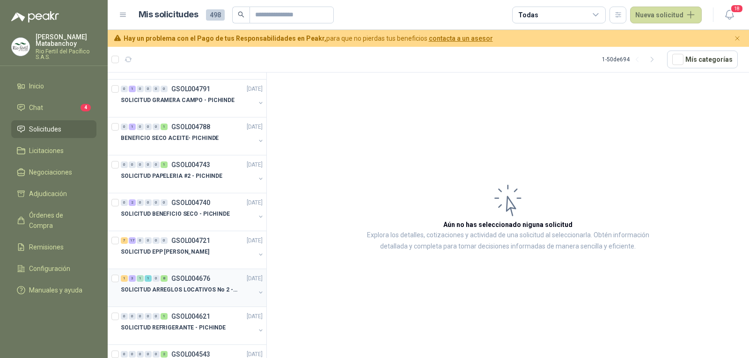
click at [201, 284] on div "SOLICITUD ARREGLOS LOCATIVOS No 2 - PICHINDE" at bounding box center [188, 289] width 134 height 11
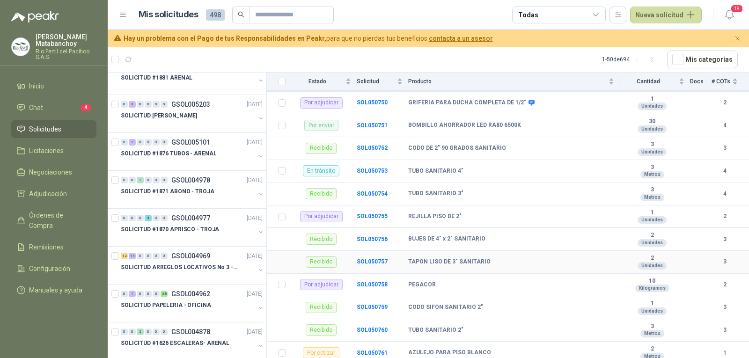
scroll to position [140, 0]
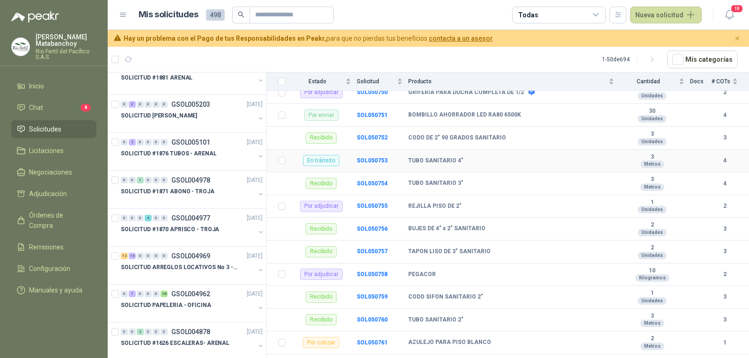
click at [370, 165] on td "SOL050753" at bounding box center [383, 161] width 52 height 23
click at [370, 162] on b "SOL050753" at bounding box center [372, 160] width 31 height 7
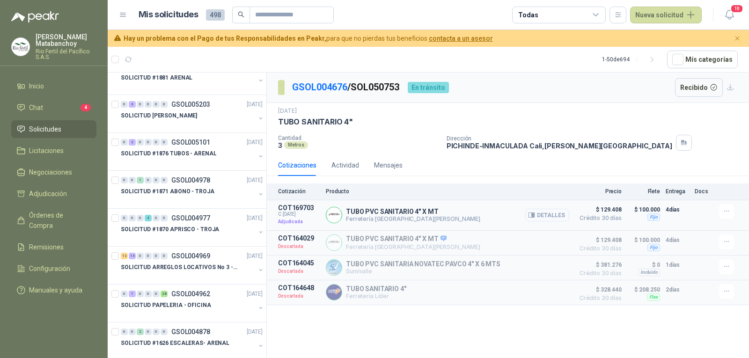
click at [551, 217] on button "Detalles" at bounding box center [547, 215] width 44 height 13
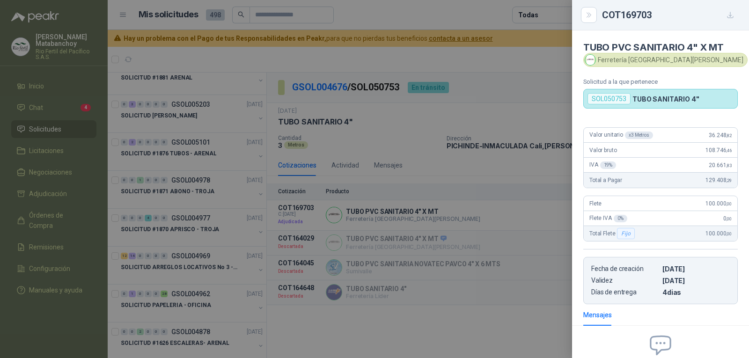
click at [486, 207] on div at bounding box center [374, 179] width 749 height 358
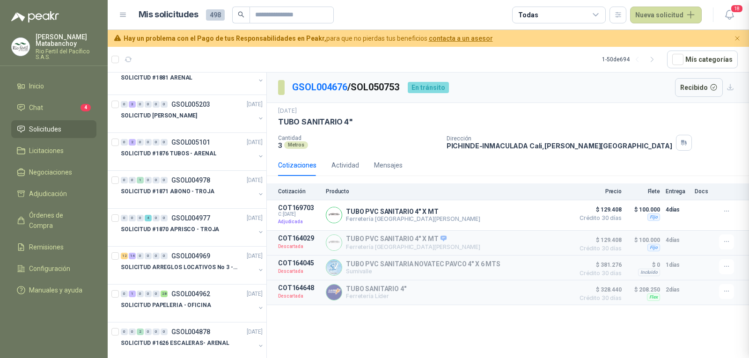
scroll to position [102, 0]
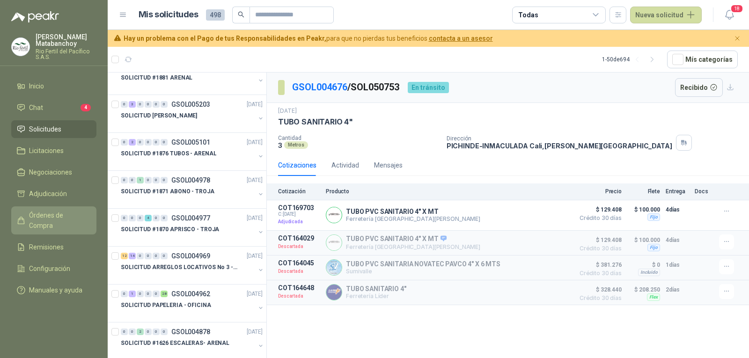
click at [60, 213] on span "Órdenes de Compra" at bounding box center [58, 220] width 59 height 21
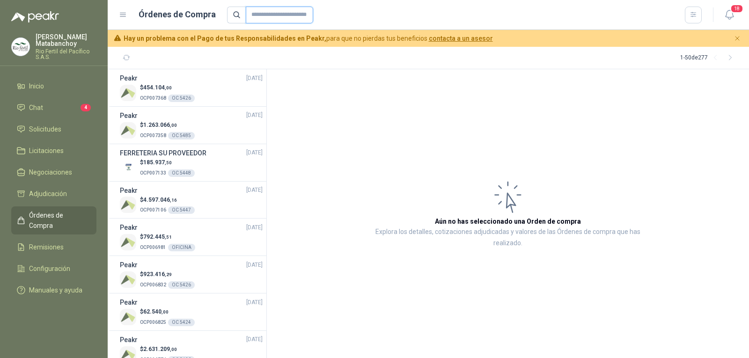
click at [295, 15] on input "text" at bounding box center [279, 15] width 67 height 17
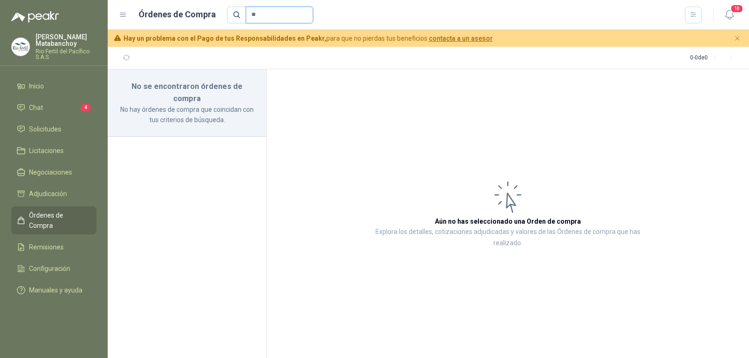
type input "*"
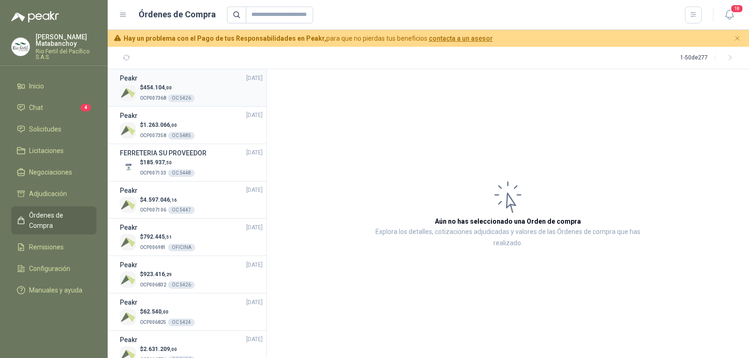
click at [212, 99] on div "$ 454.104 ,00 OCP007368 OC 5426" at bounding box center [191, 92] width 143 height 19
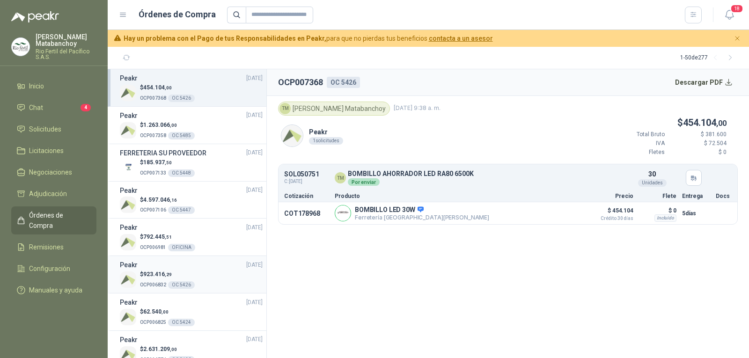
click at [207, 285] on div "$ 923.416 ,29 OCP006832 OC 5426" at bounding box center [191, 279] width 143 height 19
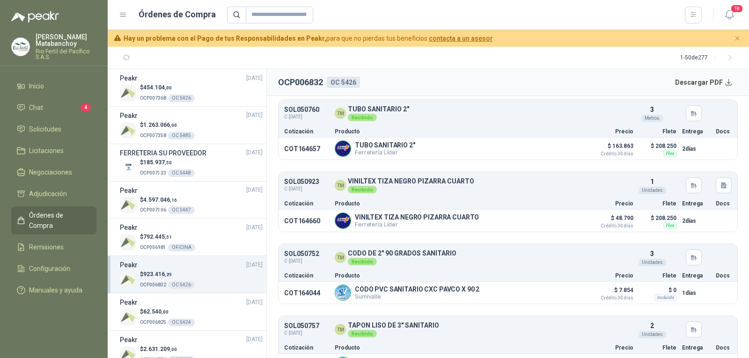
scroll to position [449, 0]
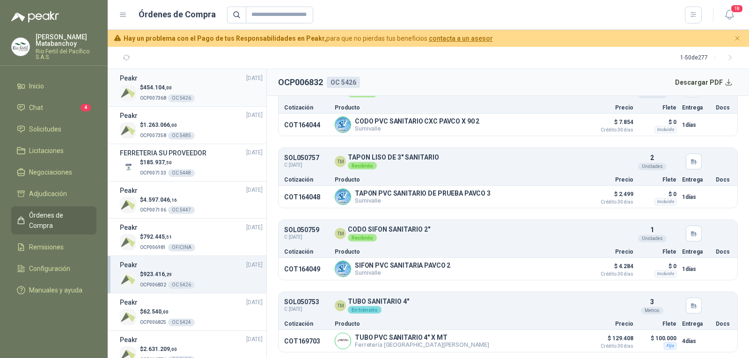
click at [191, 93] on p "OCP007368 OC 5426" at bounding box center [167, 97] width 55 height 10
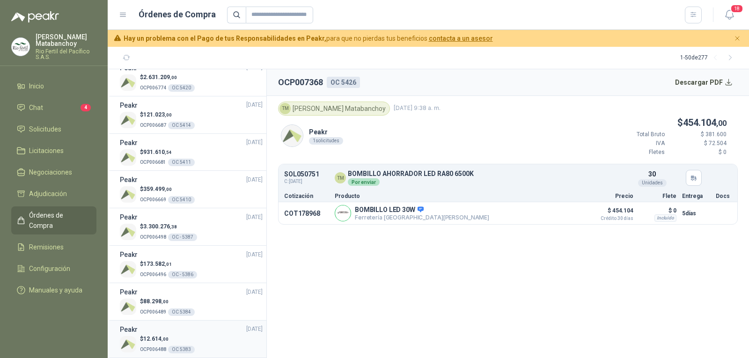
scroll to position [47, 0]
click at [203, 233] on div "$ 923.416 ,29 OCP006832 OC 5426" at bounding box center [191, 232] width 143 height 19
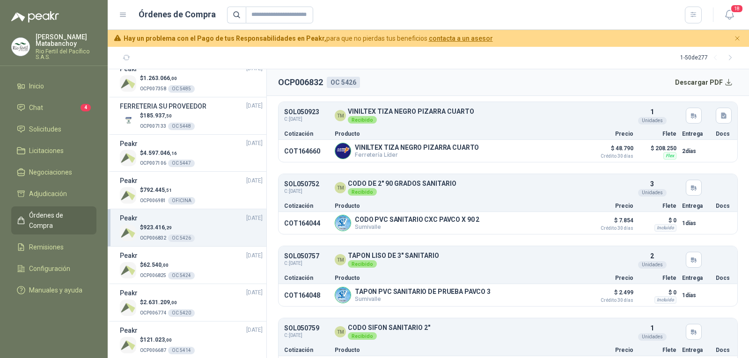
scroll to position [449, 0]
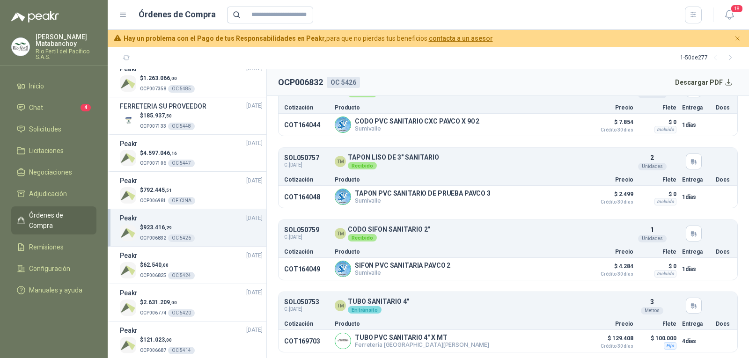
click at [717, 72] on header "OCP006832 OC 5426 Descargar PDF" at bounding box center [508, 82] width 482 height 27
click at [716, 81] on button "Descargar PDF" at bounding box center [704, 82] width 68 height 19
click at [553, 343] on button "Detalles" at bounding box center [559, 341] width 44 height 13
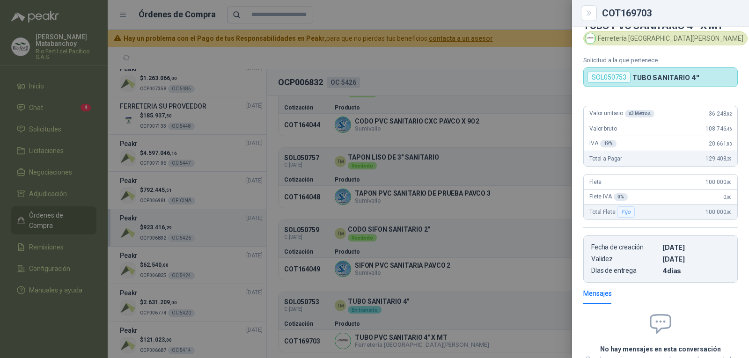
scroll to position [0, 0]
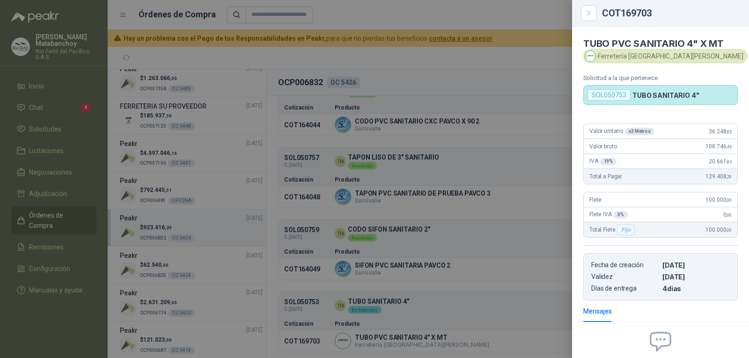
click at [437, 190] on div at bounding box center [374, 179] width 749 height 358
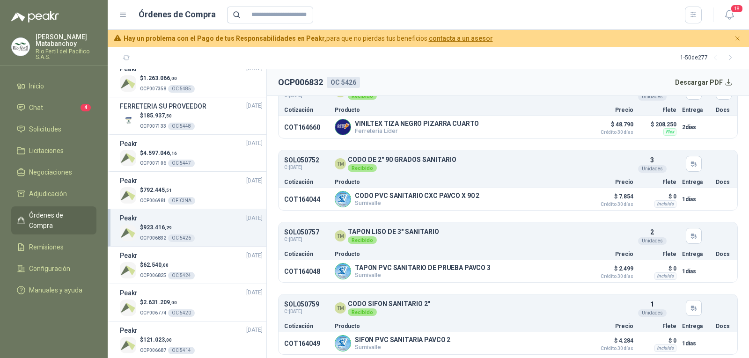
scroll to position [449, 0]
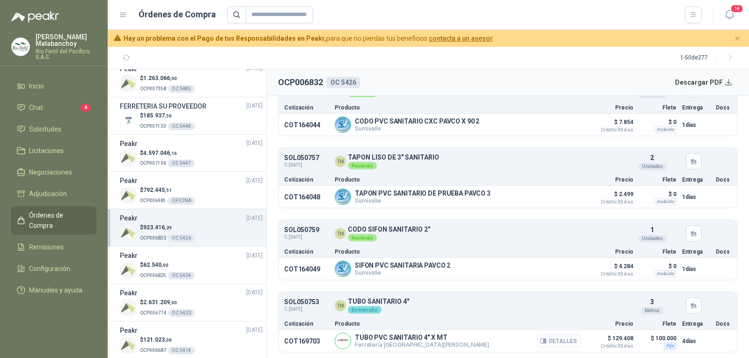
click at [545, 345] on button "Detalles" at bounding box center [559, 341] width 44 height 13
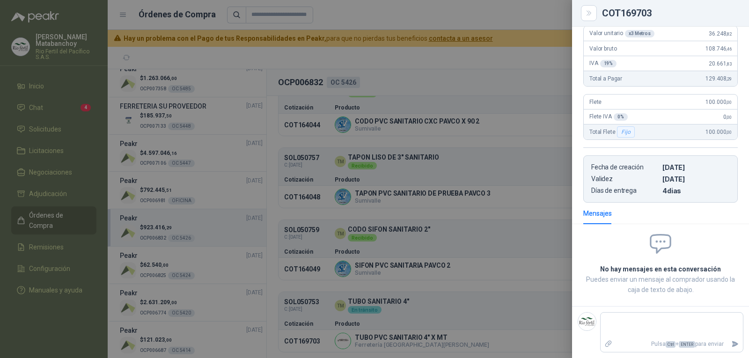
click at [495, 217] on div at bounding box center [374, 179] width 749 height 358
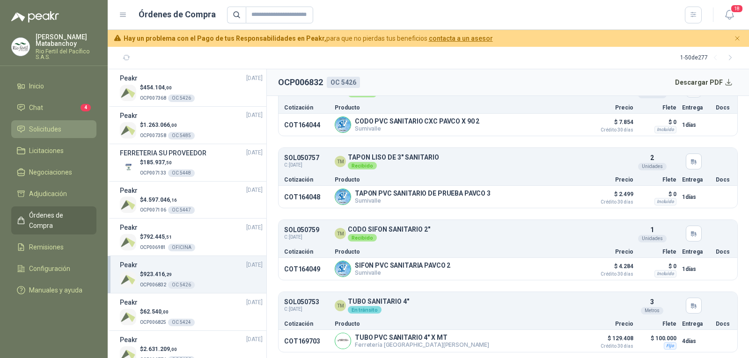
click at [51, 125] on span "Solicitudes" at bounding box center [45, 129] width 32 height 10
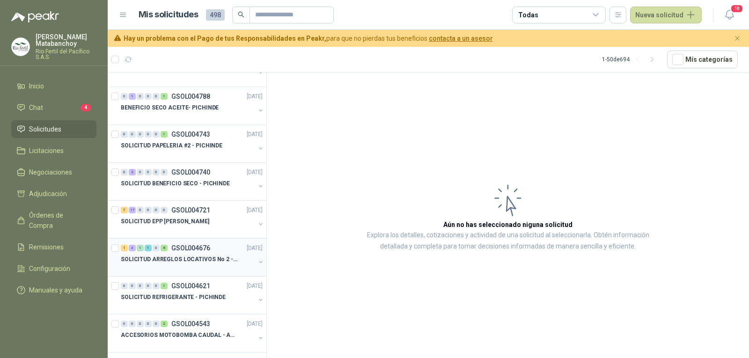
scroll to position [609, 0]
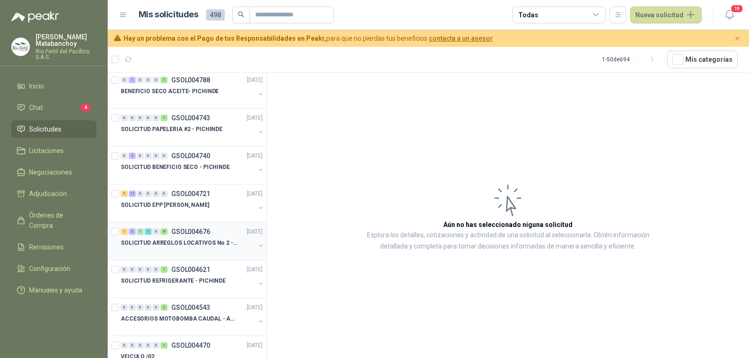
click at [206, 241] on p "SOLICITUD ARREGLOS LOCATIVOS No 2 - PICHINDE" at bounding box center [179, 243] width 117 height 9
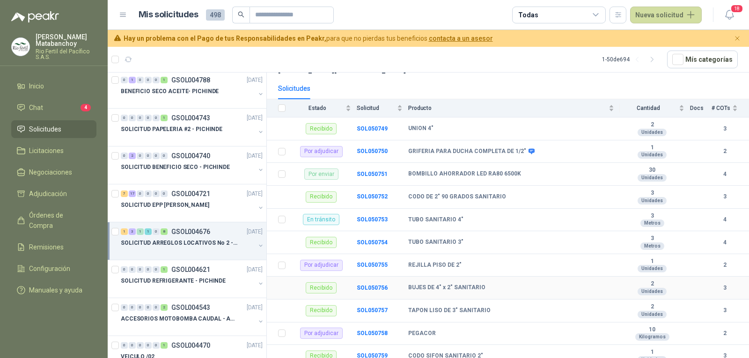
scroll to position [94, 0]
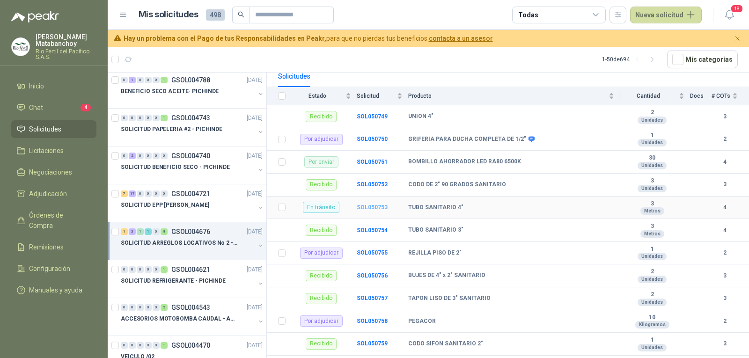
click at [369, 208] on b "SOL050753" at bounding box center [372, 207] width 31 height 7
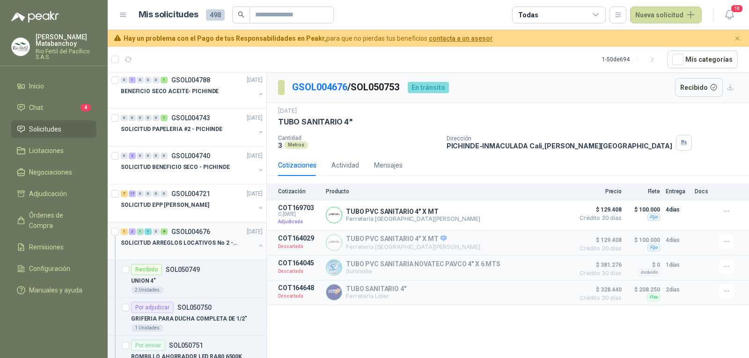
drag, startPoint x: 252, startPoint y: 251, endPoint x: 252, endPoint y: 246, distance: 4.7
click at [257, 251] on div at bounding box center [260, 246] width 7 height 9
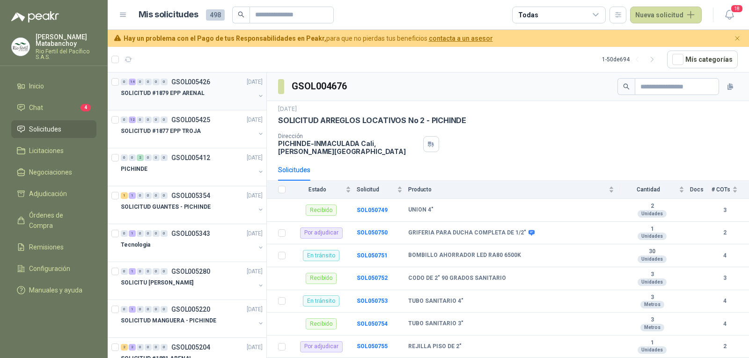
click at [208, 98] on div "SOLICITUD #1879 EPP ARENAL" at bounding box center [188, 93] width 134 height 11
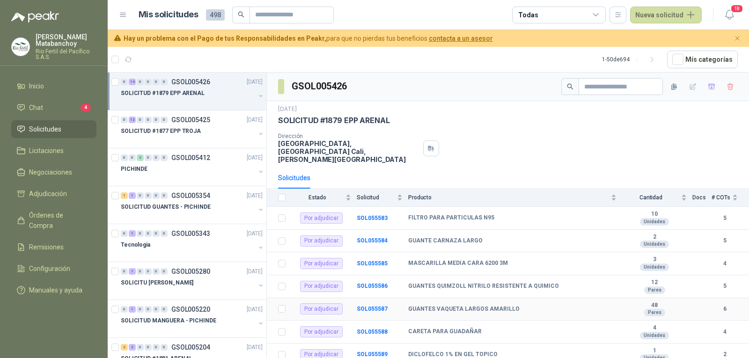
click at [453, 311] on td "GUANTES VAQUETA LARGOS AMARILLO" at bounding box center [515, 309] width 214 height 23
click at [202, 166] on div "PICHINDE" at bounding box center [188, 168] width 134 height 11
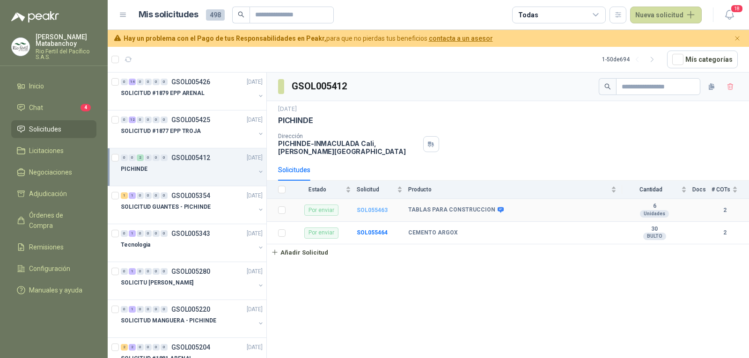
click at [375, 209] on b "SOL055463" at bounding box center [372, 210] width 31 height 7
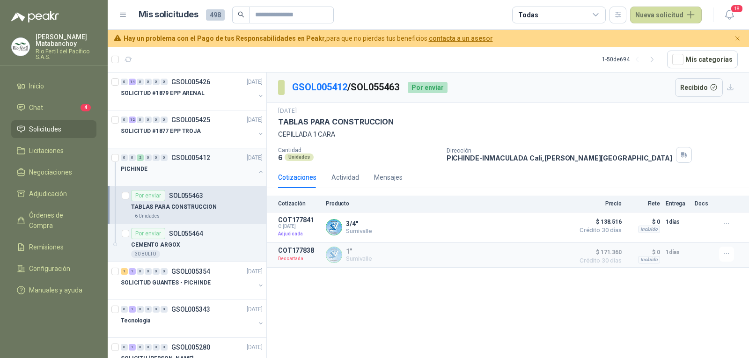
click at [185, 171] on div "PICHINDE" at bounding box center [188, 168] width 134 height 11
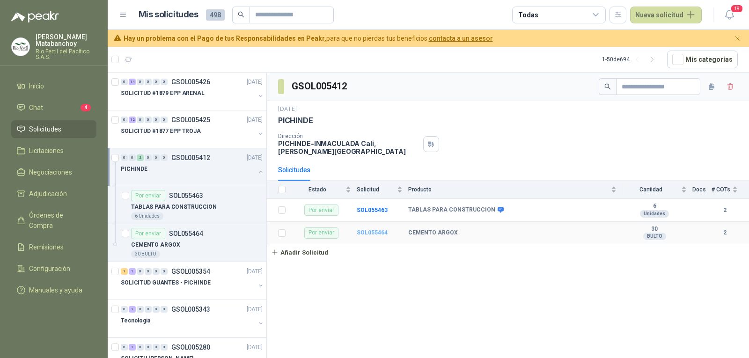
click at [377, 229] on b "SOL055464" at bounding box center [372, 232] width 31 height 7
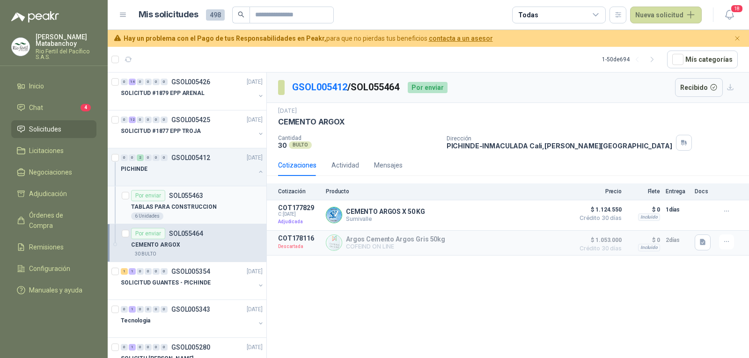
click at [214, 204] on div "TABLAS PARA CONSTRUCCION" at bounding box center [197, 206] width 132 height 11
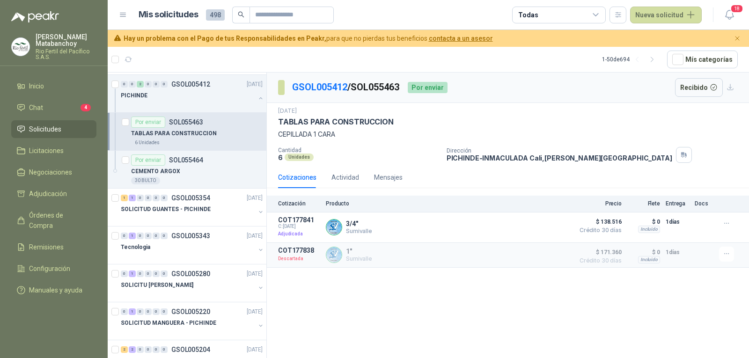
scroll to position [77, 0]
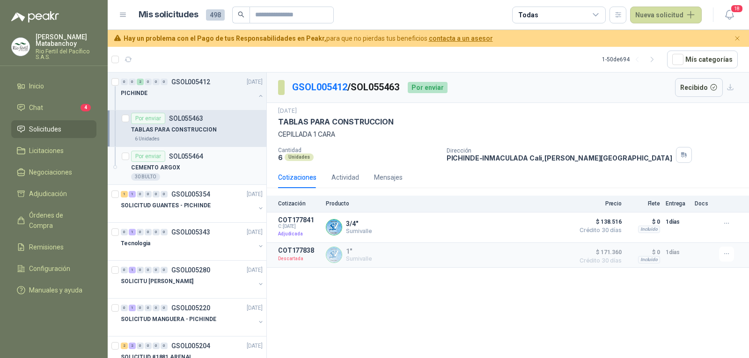
click at [192, 171] on div "CEMENTO ARGOX" at bounding box center [197, 167] width 132 height 11
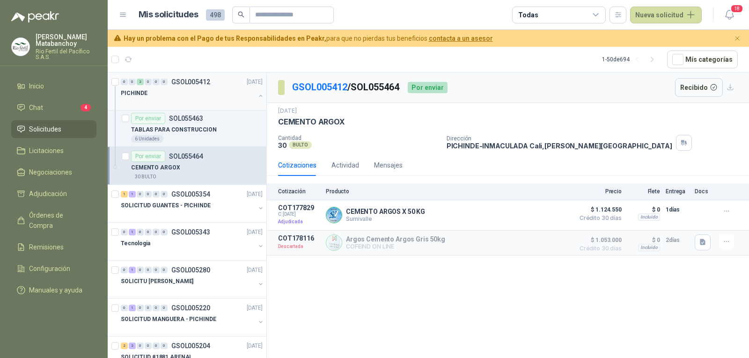
click at [257, 97] on button "button" at bounding box center [260, 95] width 7 height 7
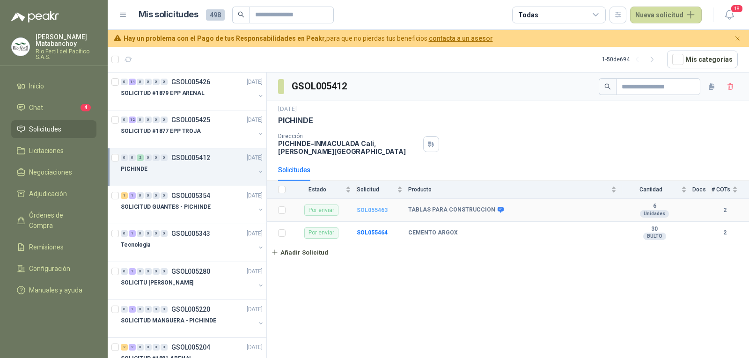
click at [366, 211] on b "SOL055463" at bounding box center [372, 210] width 31 height 7
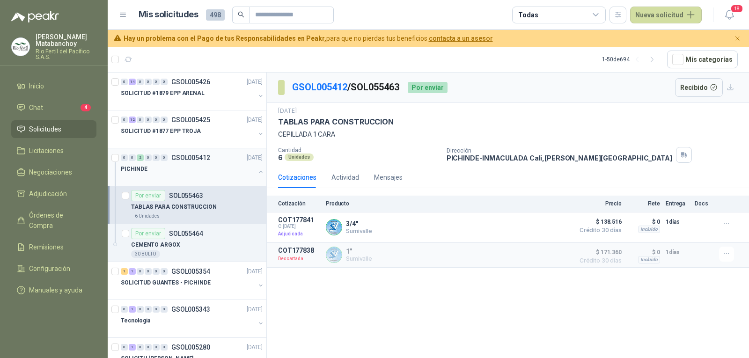
click at [168, 153] on div "0 0 2 0 0 0 GSOL005412 10/09/25" at bounding box center [193, 157] width 144 height 11
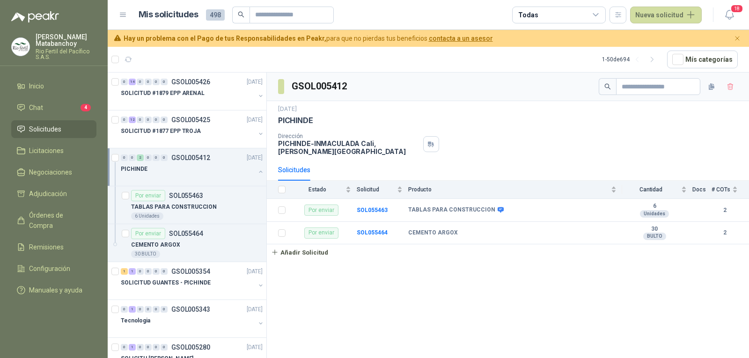
click at [257, 170] on button "button" at bounding box center [260, 171] width 7 height 7
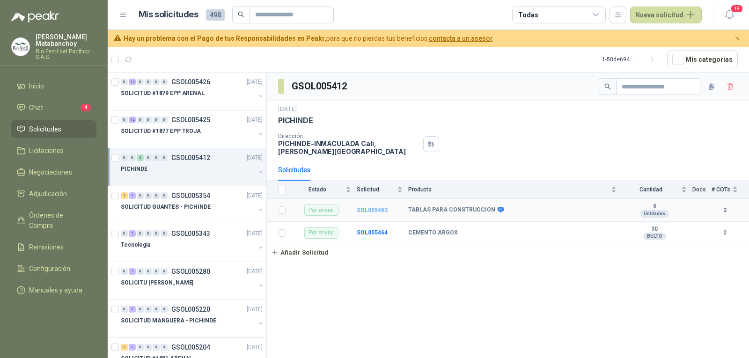
click at [379, 210] on b "SOL055463" at bounding box center [372, 210] width 31 height 7
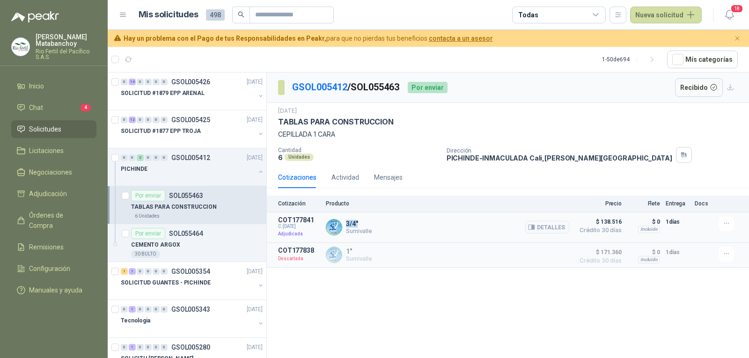
drag, startPoint x: 347, startPoint y: 223, endPoint x: 359, endPoint y: 223, distance: 12.6
click at [359, 223] on p "3/4"" at bounding box center [359, 223] width 26 height 7
drag, startPoint x: 359, startPoint y: 223, endPoint x: 333, endPoint y: 224, distance: 25.8
click at [333, 224] on div "3/4" Sumivalle Detalles" at bounding box center [448, 227] width 244 height 22
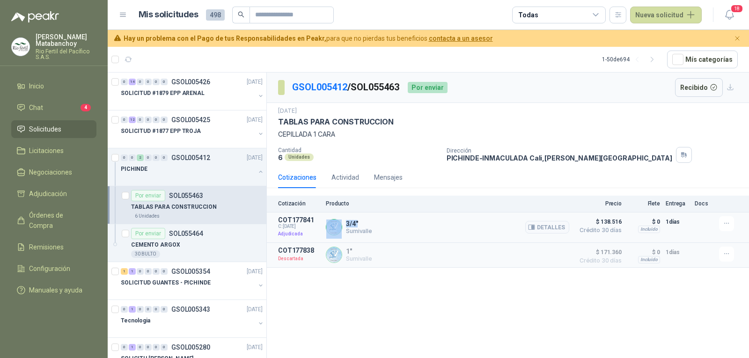
click at [358, 222] on p "3/4"" at bounding box center [359, 223] width 26 height 7
drag, startPoint x: 358, startPoint y: 222, endPoint x: 344, endPoint y: 225, distance: 14.2
click at [344, 225] on div "3/4" Sumivalle Detalles" at bounding box center [448, 227] width 244 height 22
drag, startPoint x: 279, startPoint y: 135, endPoint x: 355, endPoint y: 138, distance: 75.9
click at [355, 138] on p "CEPILLADA 1 CARA" at bounding box center [508, 134] width 460 height 10
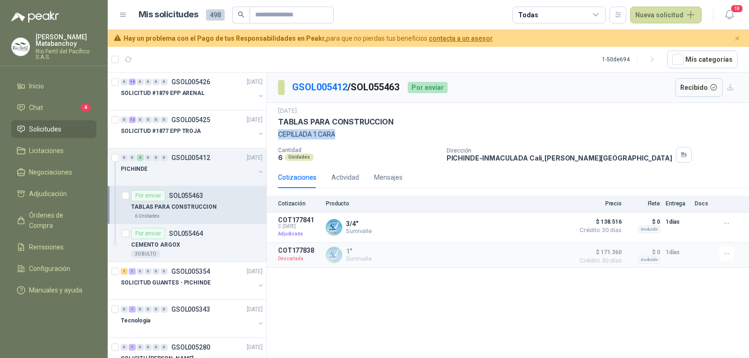
click at [355, 138] on p "CEPILLADA 1 CARA" at bounding box center [508, 134] width 460 height 10
click at [355, 221] on p "3/4"" at bounding box center [359, 223] width 26 height 7
click at [413, 156] on div "6 Unidades" at bounding box center [358, 158] width 161 height 8
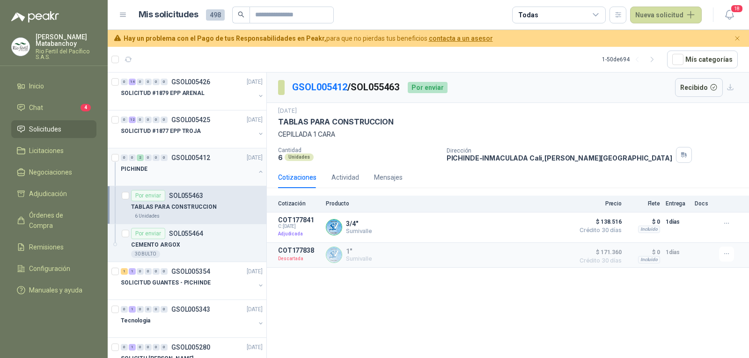
click at [257, 173] on button "button" at bounding box center [260, 171] width 7 height 7
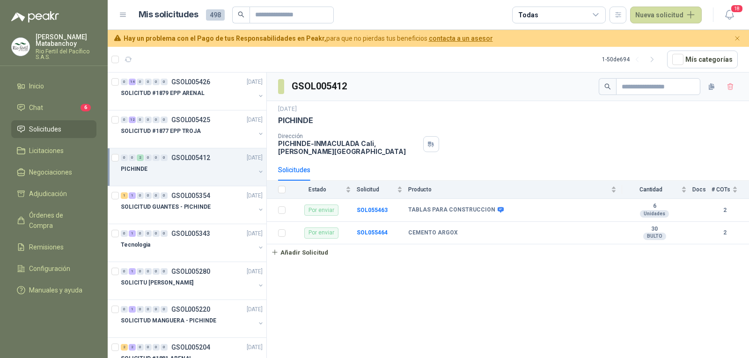
click at [201, 160] on p "GSOL005412" at bounding box center [190, 158] width 39 height 7
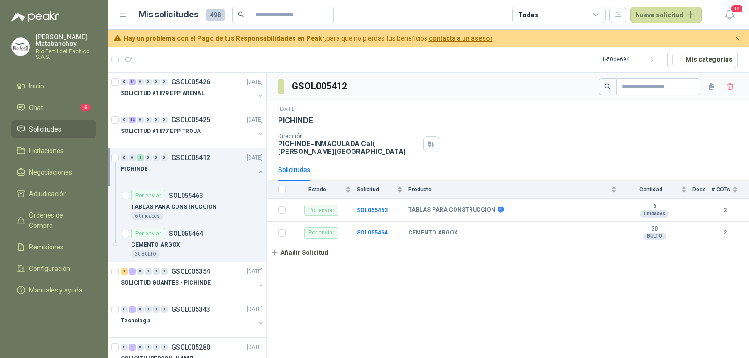
click at [77, 123] on link "Solicitudes" at bounding box center [53, 129] width 85 height 18
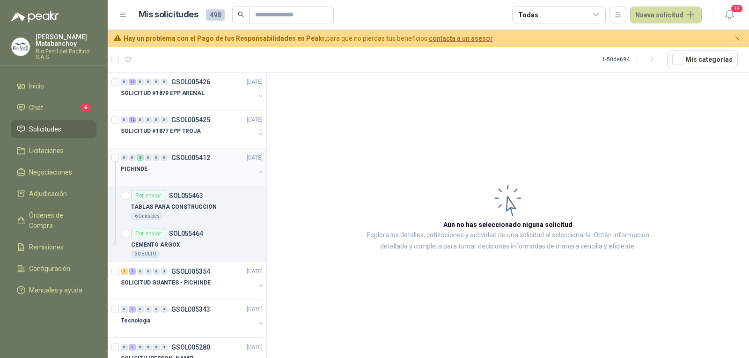
click at [257, 172] on button "button" at bounding box center [260, 171] width 7 height 7
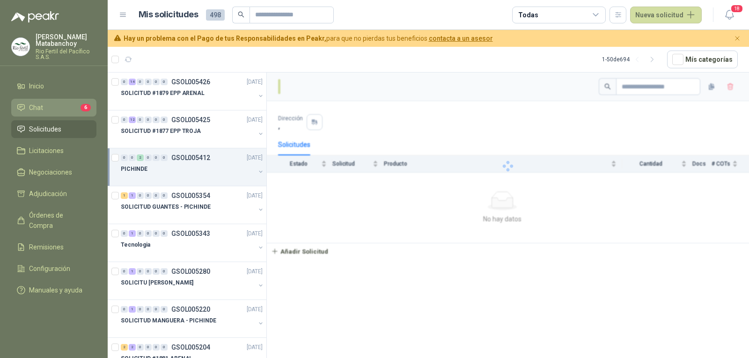
click at [63, 111] on li "Chat 6" at bounding box center [54, 108] width 74 height 10
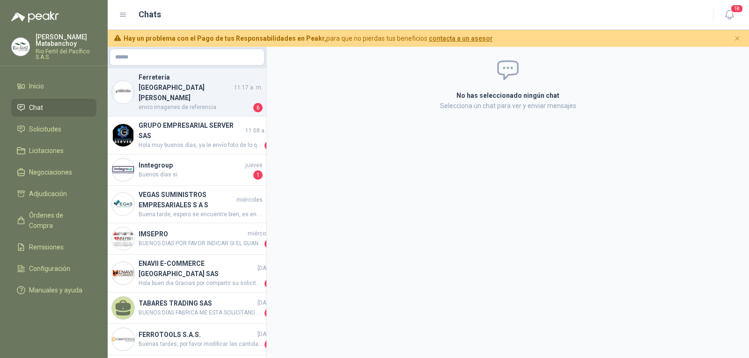
click at [170, 103] on span "envio imagenes de referencia" at bounding box center [195, 107] width 113 height 9
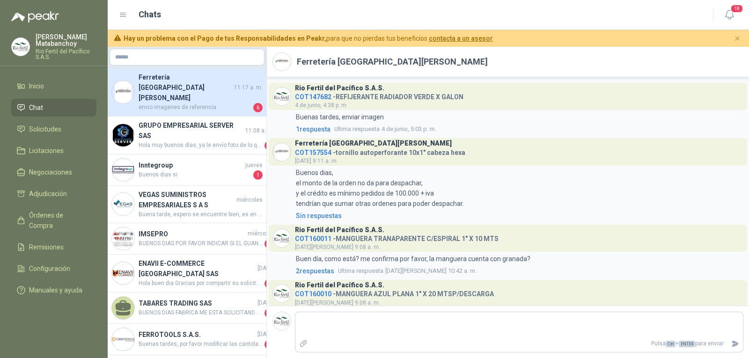
scroll to position [883, 0]
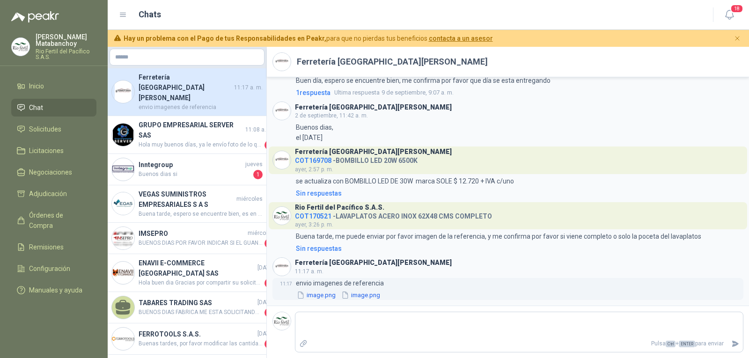
click at [322, 297] on button "image.png" at bounding box center [316, 295] width 41 height 10
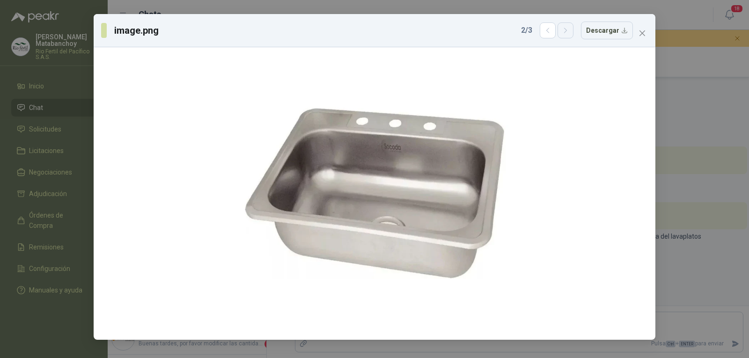
click at [570, 33] on icon "button" at bounding box center [566, 31] width 8 height 8
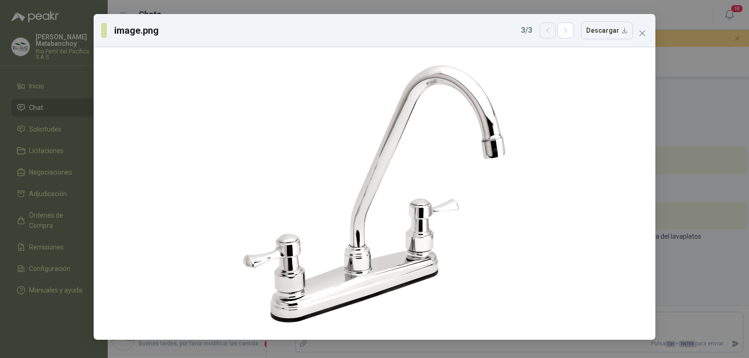
click at [555, 35] on button "button" at bounding box center [548, 30] width 16 height 16
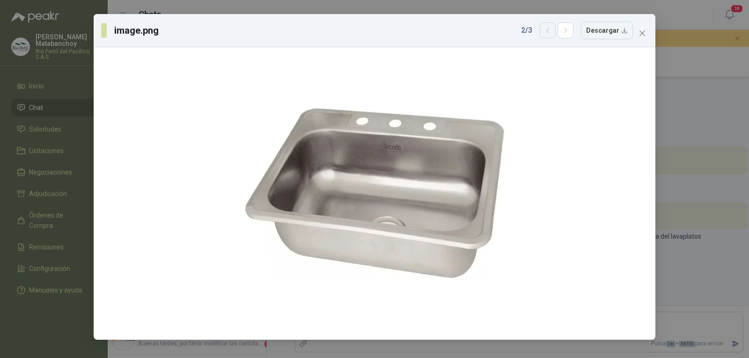
click at [555, 35] on button "button" at bounding box center [548, 30] width 16 height 16
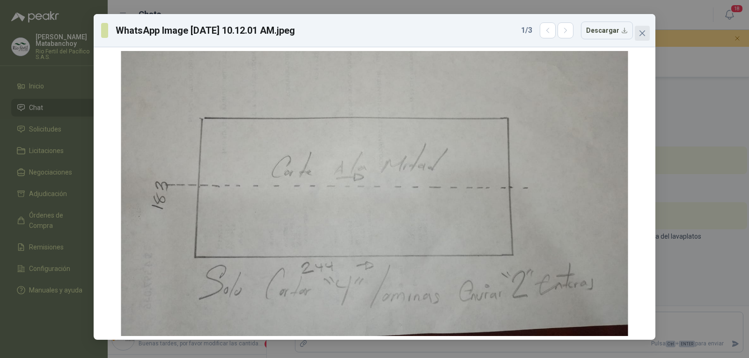
click at [643, 33] on icon "close" at bounding box center [643, 33] width 6 height 6
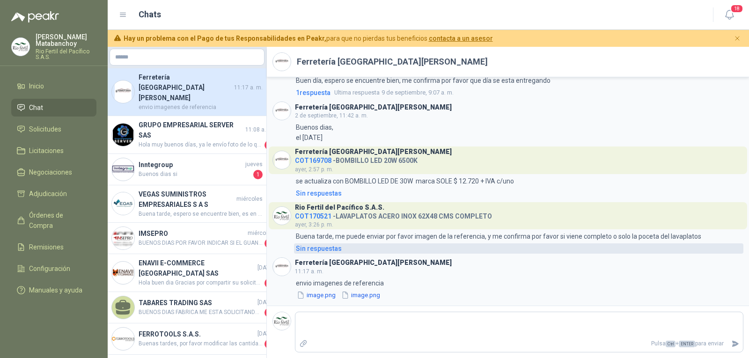
click at [322, 244] on div "Sin respuestas" at bounding box center [319, 249] width 46 height 10
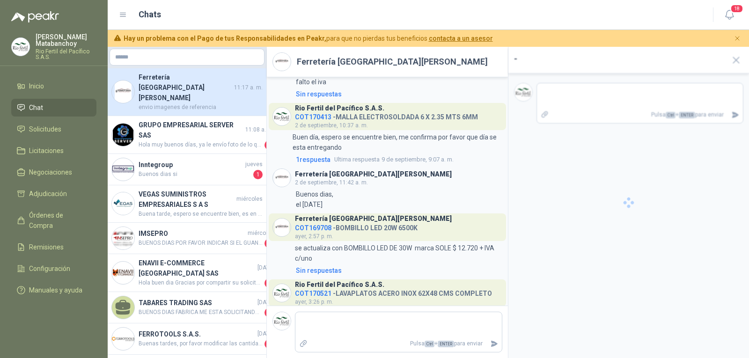
scroll to position [950, 0]
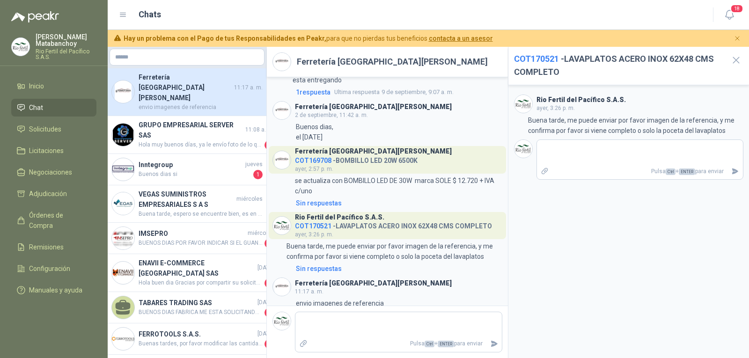
click at [542, 57] on span "COT170521" at bounding box center [536, 59] width 45 height 10
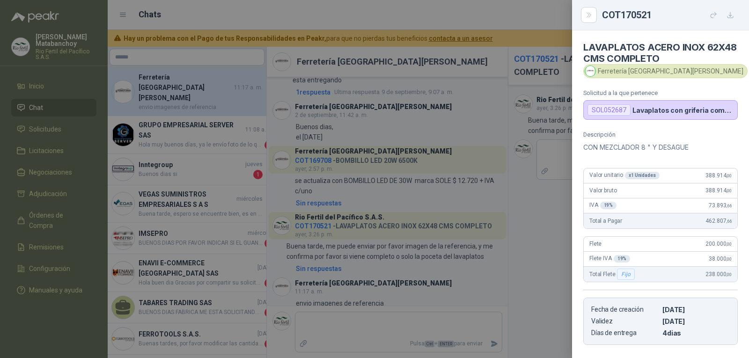
click at [498, 151] on div at bounding box center [374, 179] width 749 height 358
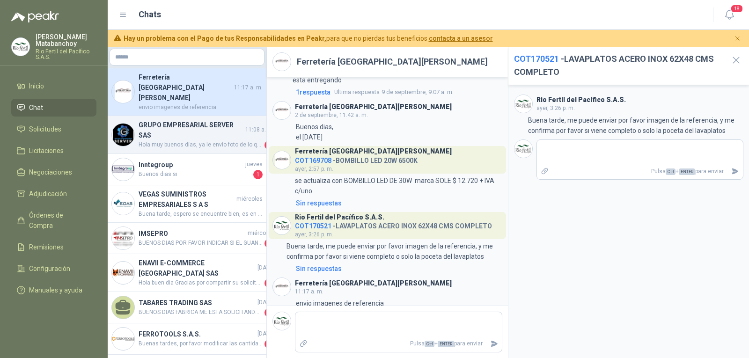
click at [221, 121] on h4 "GRUPO EMPRESARIAL SERVER SAS" at bounding box center [191, 130] width 105 height 21
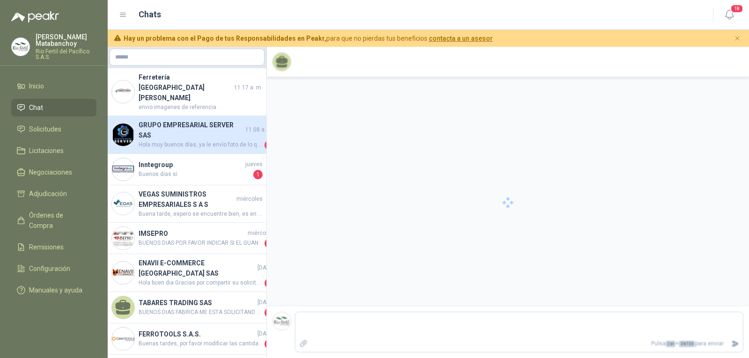
scroll to position [249, 0]
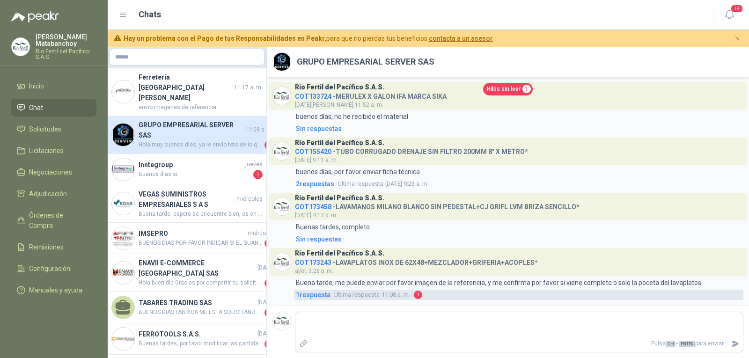
click at [419, 294] on span "1" at bounding box center [418, 295] width 8 height 8
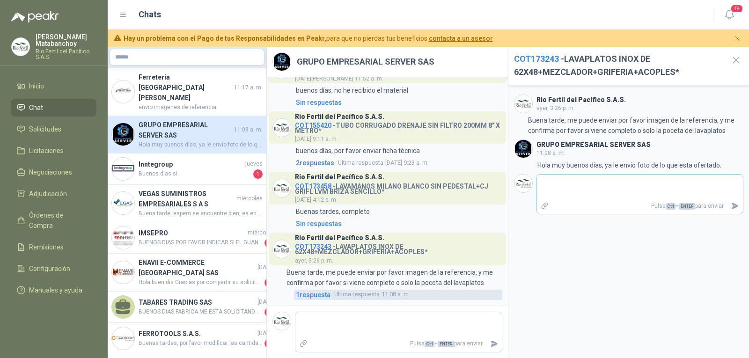
scroll to position [259, 0]
click at [736, 58] on icon "button" at bounding box center [737, 60] width 12 height 12
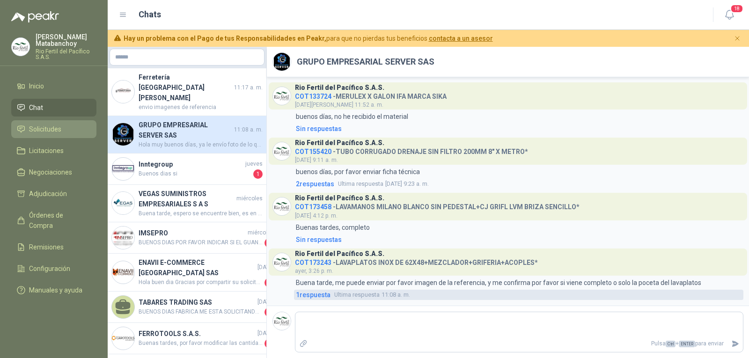
click at [65, 130] on li "Solicitudes" at bounding box center [54, 129] width 74 height 10
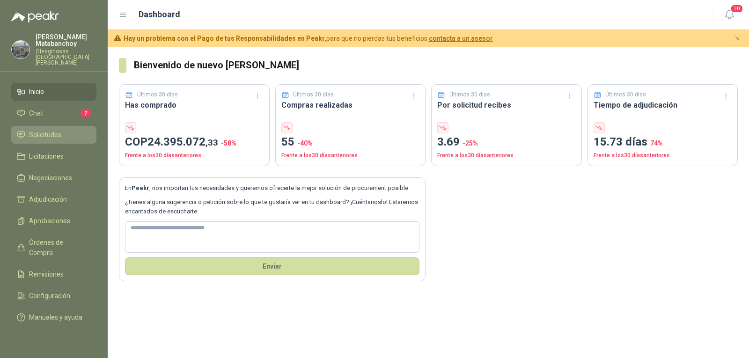
click at [53, 130] on span "Solicitudes" at bounding box center [45, 135] width 32 height 10
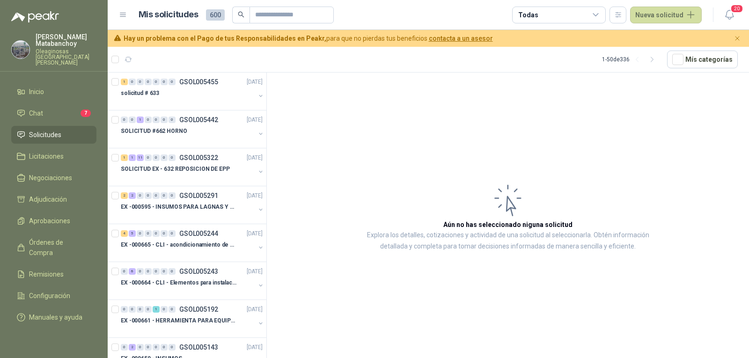
drag, startPoint x: 0, startPoint y: 292, endPoint x: 11, endPoint y: 260, distance: 33.2
click at [2, 290] on ul "Inicio Chat 7 Solicitudes Licitaciones Negociaciones Adjudicación Aprobaciones …" at bounding box center [54, 206] width 108 height 247
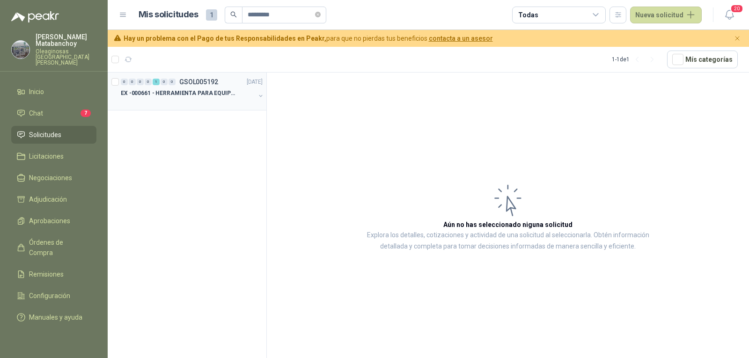
type input "*********"
click at [192, 104] on div at bounding box center [188, 102] width 134 height 7
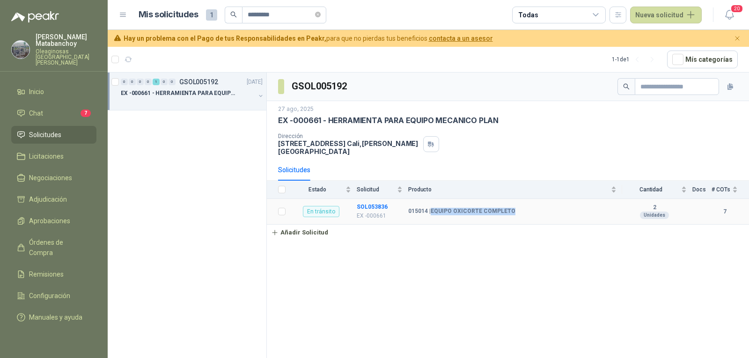
drag, startPoint x: 518, startPoint y: 204, endPoint x: 431, endPoint y: 209, distance: 86.8
click at [431, 209] on td "015014 | EQUIPO OXICORTE COMPLETO" at bounding box center [515, 212] width 214 height 26
copy b "EQUIPO OXICORTE COMPLETO"
click at [447, 246] on div "GSOL005192 27 ago, 2025 EX -000661 - HERRAMIENTA PARA EQUIPO MECANICO PLAN Dire…" at bounding box center [508, 217] width 482 height 289
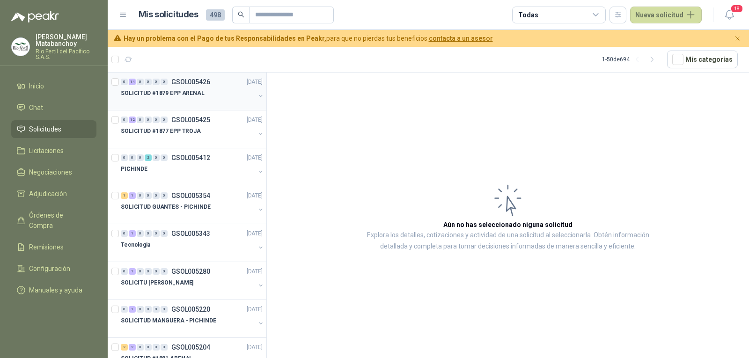
click at [209, 97] on div "SOLICITUD #1879 EPP ARENAL" at bounding box center [188, 93] width 134 height 11
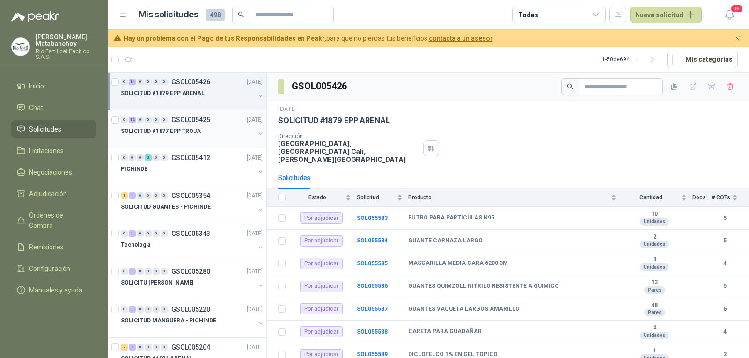
click at [200, 144] on div "0 12 0 0 0 0 GSOL005425 [DATE] SOLICITUD #1877 EPP TROJA" at bounding box center [187, 130] width 159 height 38
click at [197, 140] on div at bounding box center [188, 140] width 134 height 7
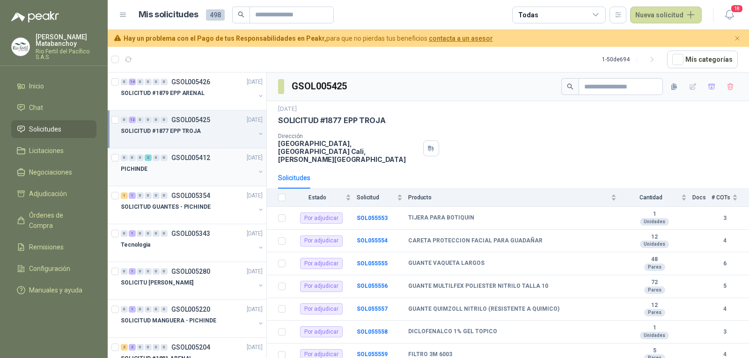
click at [201, 167] on div "PICHINDE" at bounding box center [188, 168] width 134 height 11
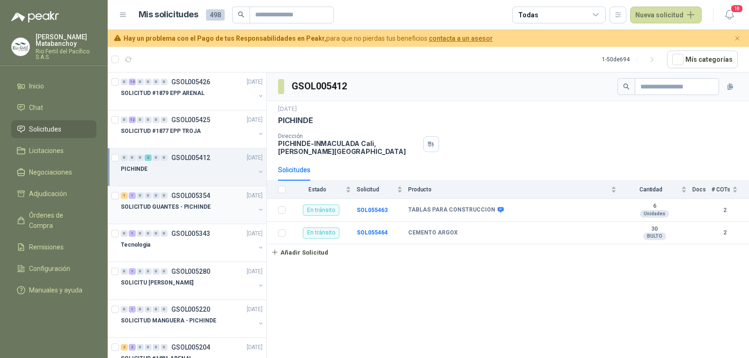
click at [202, 199] on p "GSOL005354" at bounding box center [190, 195] width 39 height 7
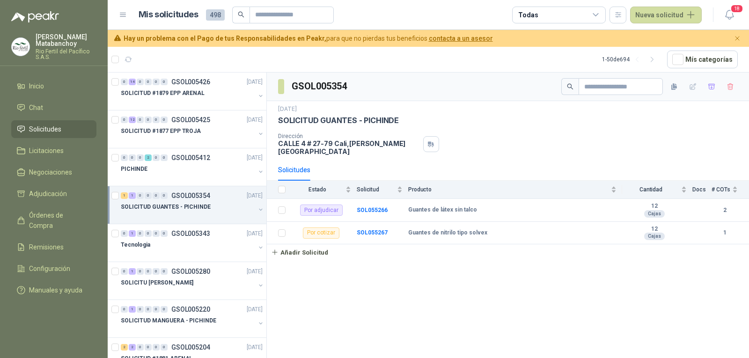
click at [329, 144] on p "[STREET_ADDRESS][PERSON_NAME]" at bounding box center [348, 148] width 141 height 16
copy div "[STREET_ADDRESS][PERSON_NAME]"
click at [335, 140] on p "[STREET_ADDRESS][PERSON_NAME]" at bounding box center [348, 148] width 141 height 16
